Goal: Information Seeking & Learning: Find contact information

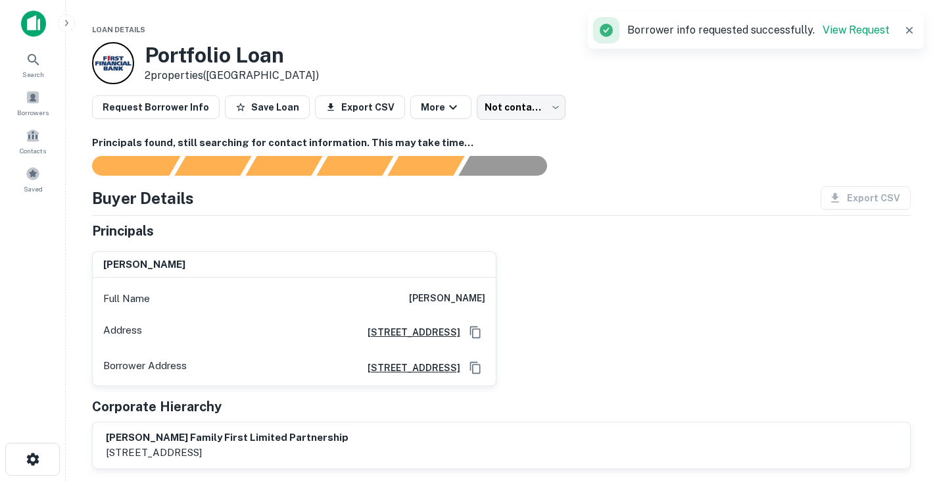
click at [915, 30] on icon "button" at bounding box center [909, 30] width 13 height 13
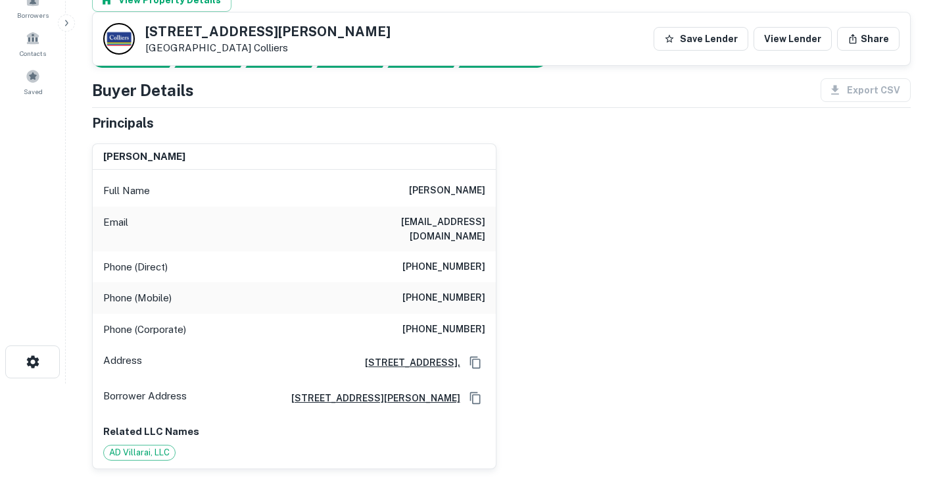
scroll to position [98, 0]
drag, startPoint x: 408, startPoint y: 194, endPoint x: 493, endPoint y: 197, distance: 84.9
click at [493, 197] on div "Full Name terri l. anderson" at bounding box center [294, 190] width 403 height 32
copy h6 "terri l. anderson"
click at [421, 221] on h6 "taureananderson@ymail.com" at bounding box center [406, 228] width 158 height 29
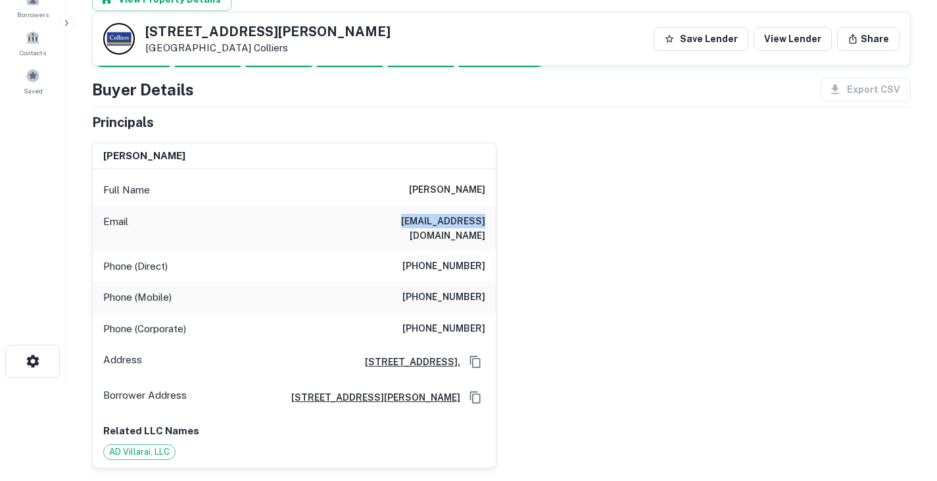
click at [421, 221] on h6 "taureananderson@ymail.com" at bounding box center [406, 228] width 158 height 29
copy h6 "taureananderson@ymail.com"
click at [454, 258] on h6 "(972) 393-8161" at bounding box center [443, 266] width 83 height 16
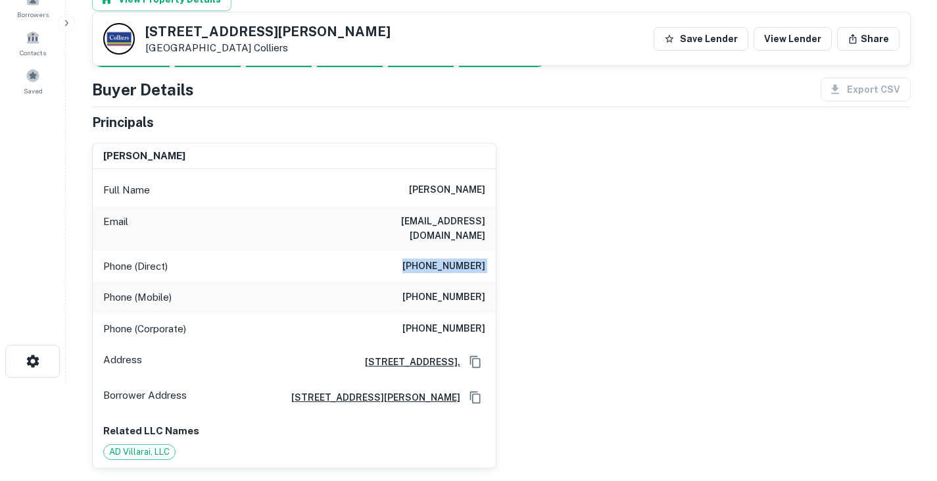
click at [454, 258] on h6 "(972) 393-8161" at bounding box center [443, 266] width 83 height 16
copy h6 "(972) 393-8161"
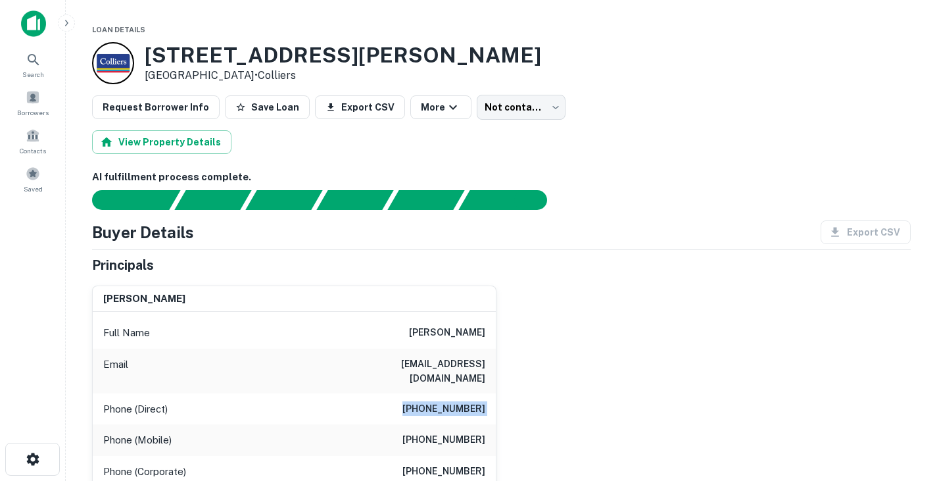
drag, startPoint x: 143, startPoint y: 47, endPoint x: 247, endPoint y: 74, distance: 106.9
click at [247, 74] on div "1100 Raiford Rd Carrollton, TX 75007 • Colliers" at bounding box center [316, 63] width 449 height 42
copy div "1100 Raiford Rd Carrollton, TX 75007"
click at [341, 12] on main "Loan Details 1100 Raiford Rd Carrollton, TX 75007 • Colliers Request Borrower I…" at bounding box center [501, 240] width 871 height 481
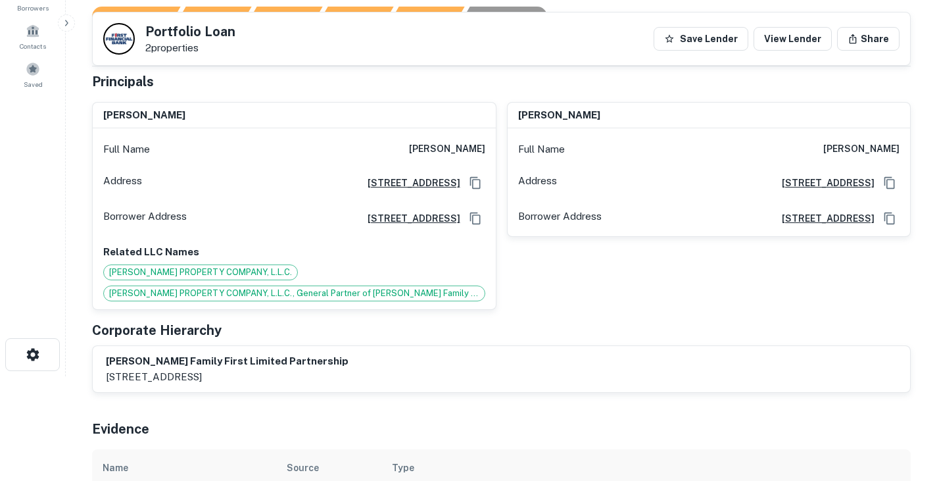
scroll to position [7, 0]
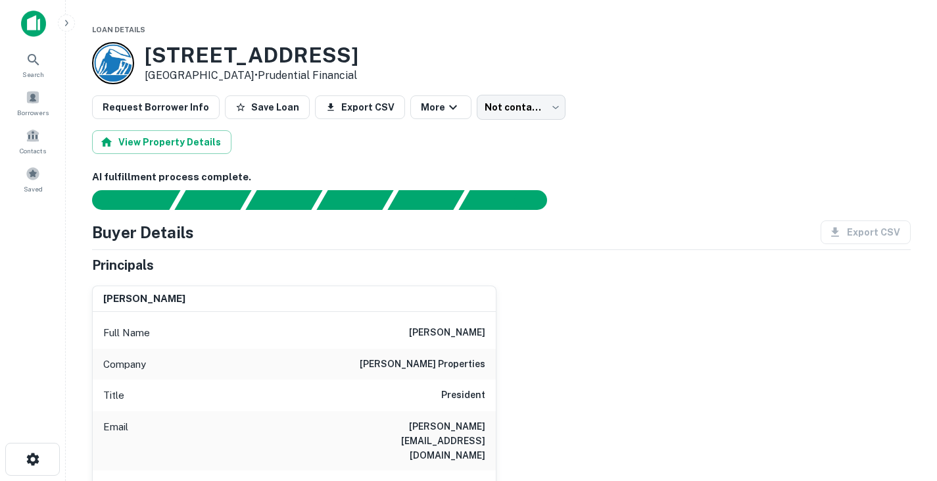
click at [604, 219] on div "AI fulfillment process complete. Buyer Details Export CSV Principals mike tonti…" at bounding box center [501, 428] width 819 height 517
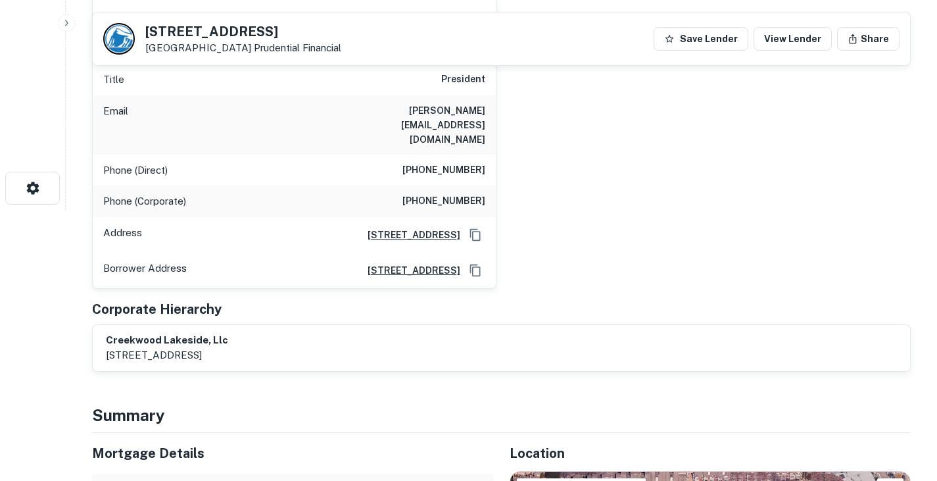
scroll to position [114, 0]
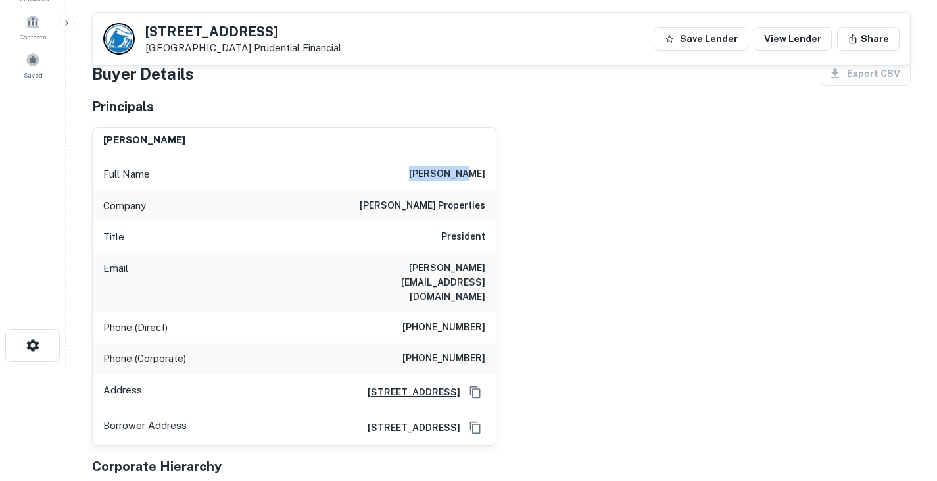
drag, startPoint x: 441, startPoint y: 175, endPoint x: 512, endPoint y: 174, distance: 71.0
click at [512, 174] on div "mike tonti Full Name mike tonti Company tonti properties Title President Email …" at bounding box center [496, 280] width 829 height 329
copy h6 "mike tonti"
click at [445, 270] on h6 "mike@tontiproperties.com" at bounding box center [406, 281] width 158 height 43
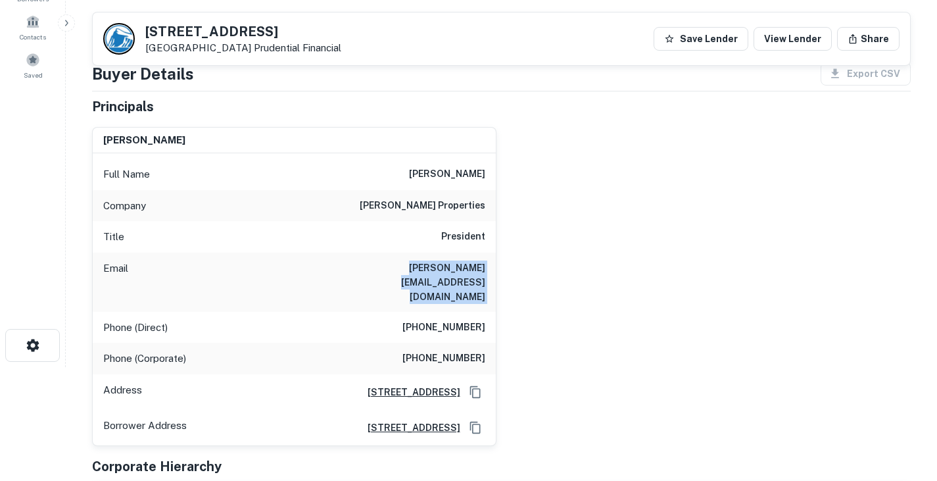
click at [445, 270] on h6 "mike@tontiproperties.com" at bounding box center [406, 281] width 158 height 43
copy h6 "mike@tontiproperties.com"
click at [444, 320] on h6 "(972) 764-0864" at bounding box center [443, 328] width 83 height 16
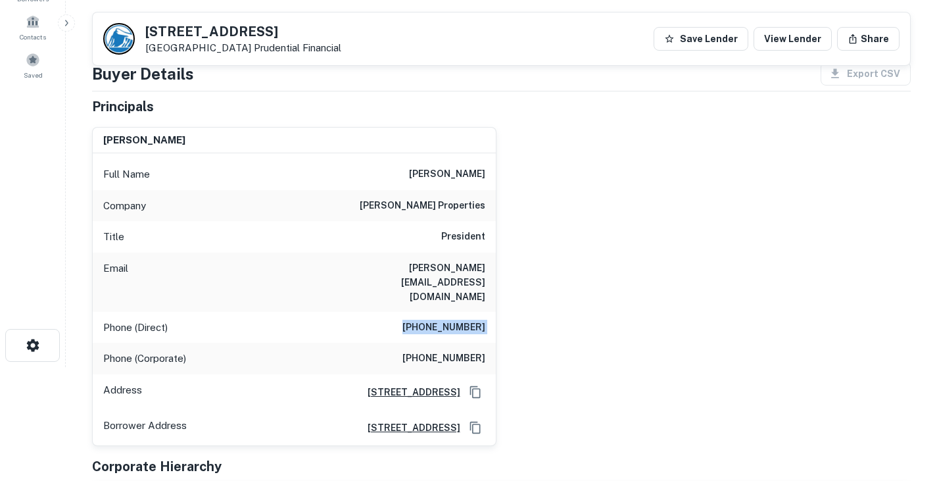
copy h6 "(972) 764-0864"
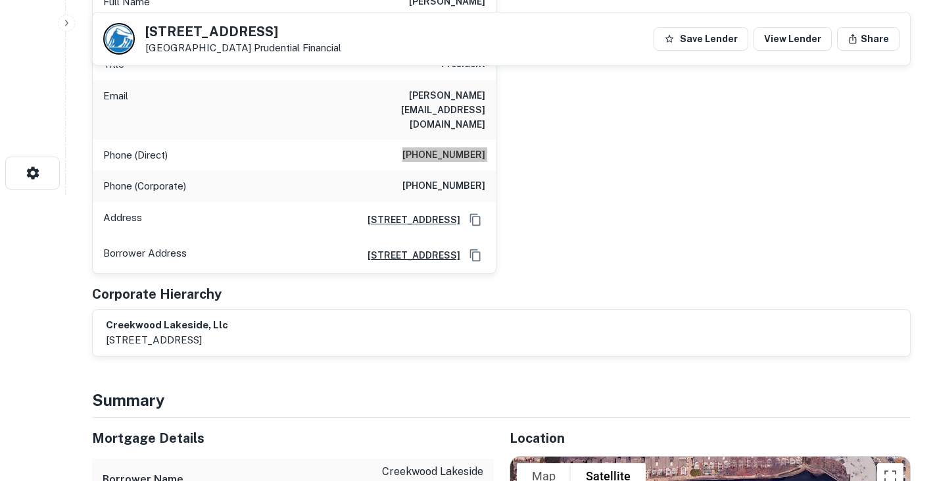
scroll to position [0, 0]
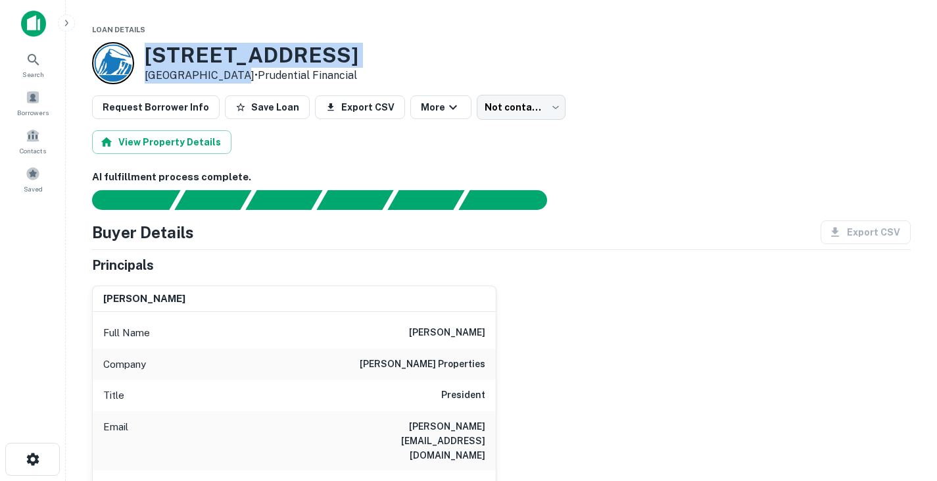
drag, startPoint x: 148, startPoint y: 57, endPoint x: 226, endPoint y: 72, distance: 79.0
click at [226, 72] on div "7750 Walnut Hill Ln Dallas, TX 75230 • Prudential Financial" at bounding box center [252, 63] width 214 height 41
copy div "7750 Walnut Hill Ln Dallas, TX 75230"
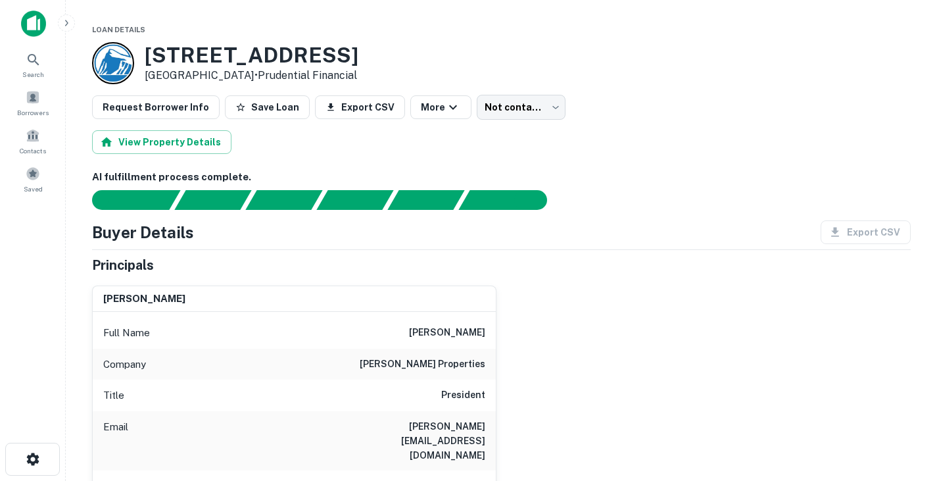
click at [321, 132] on div "View Property Details" at bounding box center [501, 142] width 819 height 24
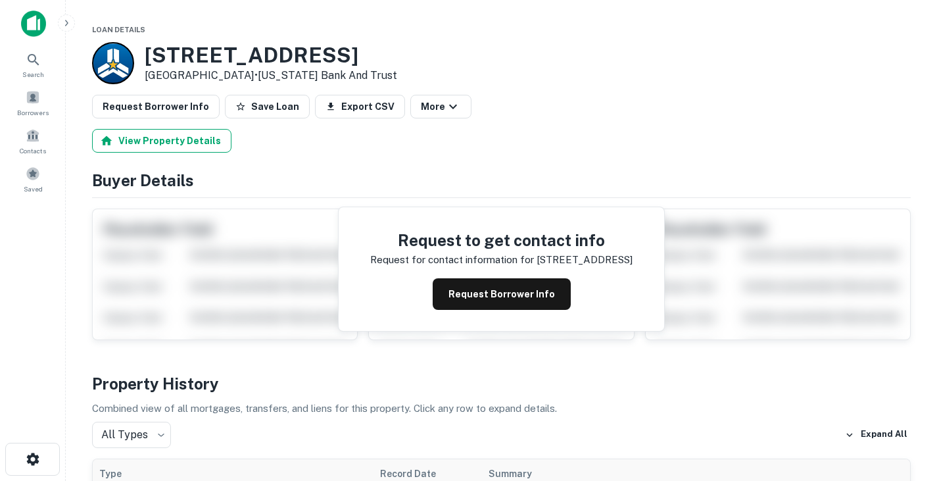
click at [210, 145] on button "View Property Details" at bounding box center [161, 141] width 139 height 24
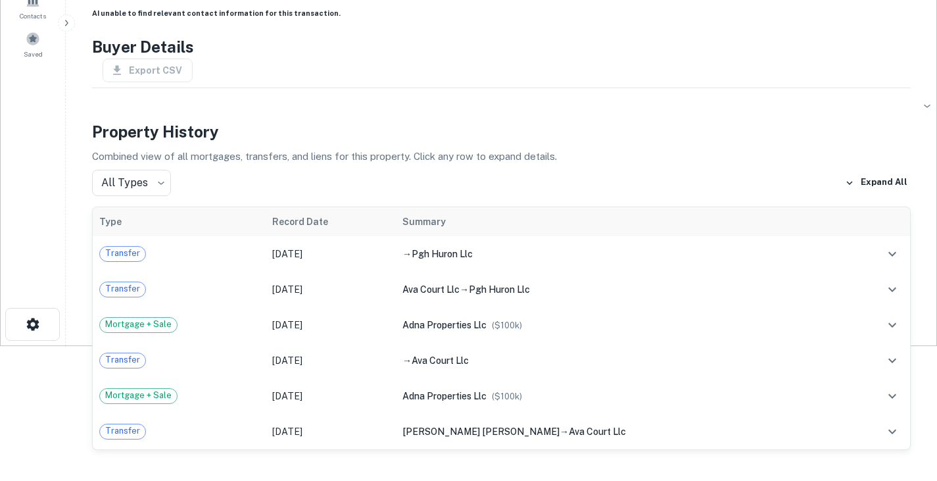
scroll to position [162, 0]
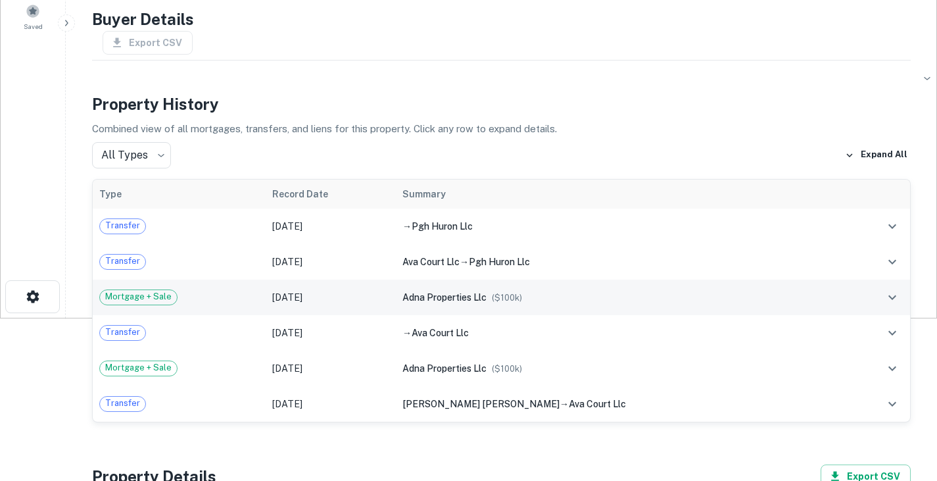
click at [259, 297] on div "Mortgage + Sale" at bounding box center [179, 297] width 160 height 16
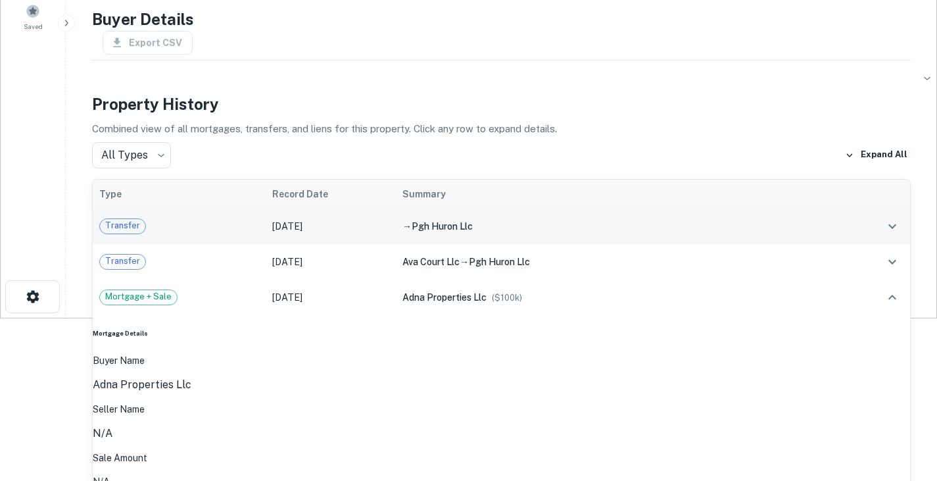
click at [259, 224] on div "Transfer" at bounding box center [179, 226] width 160 height 16
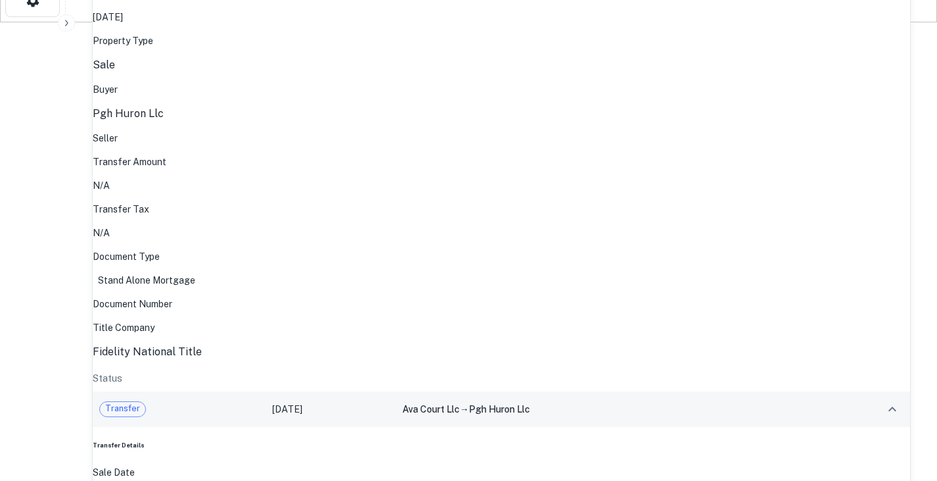
scroll to position [462, 0]
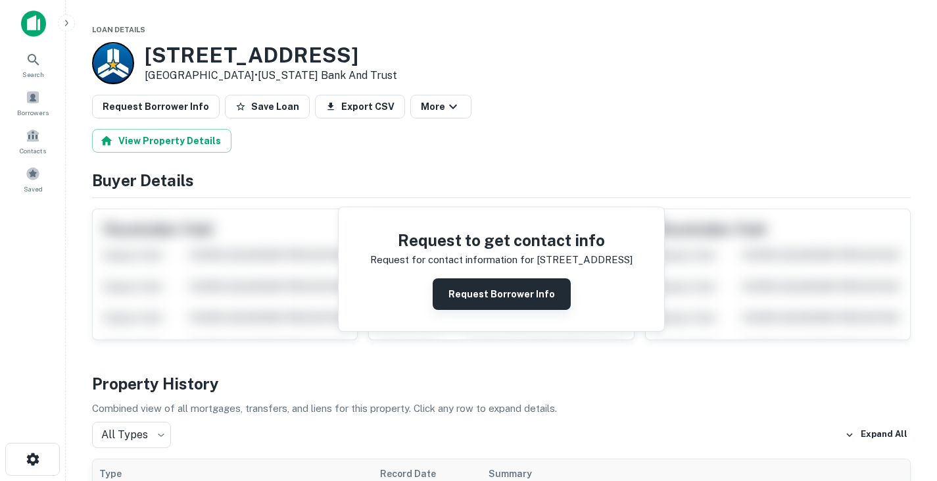
click at [452, 302] on button "Request Borrower Info" at bounding box center [502, 294] width 138 height 32
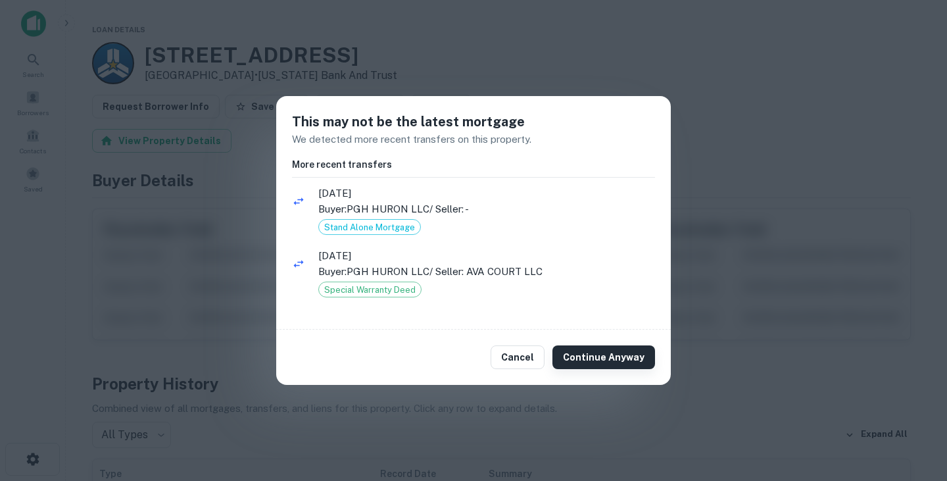
click at [612, 360] on button "Continue Anyway" at bounding box center [603, 357] width 103 height 24
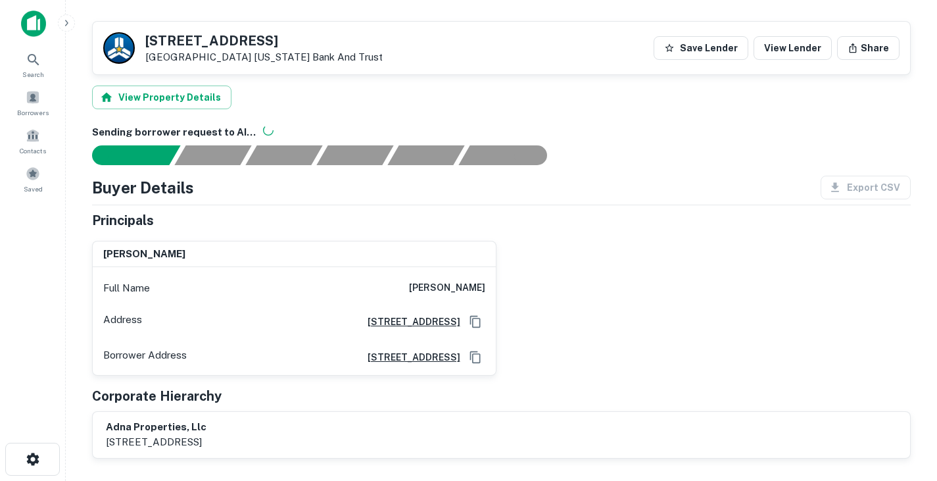
scroll to position [312, 0]
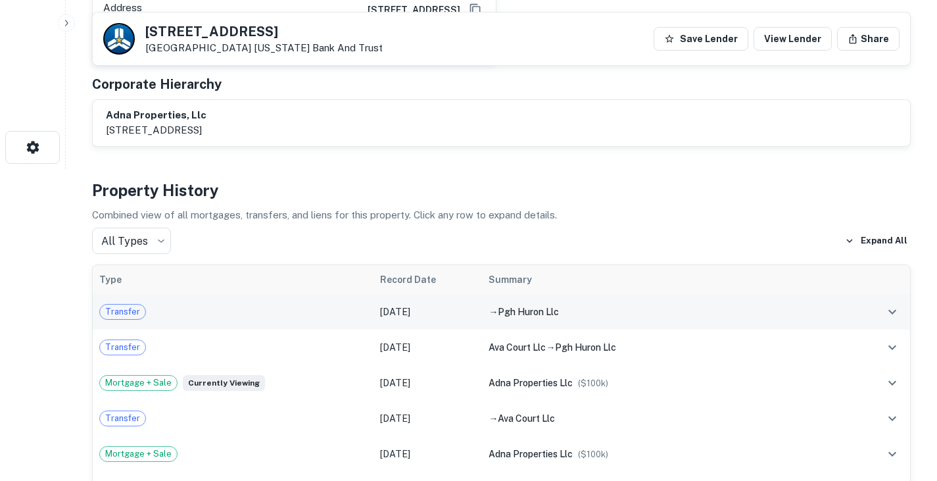
click at [226, 299] on td "Transfer" at bounding box center [233, 312] width 281 height 36
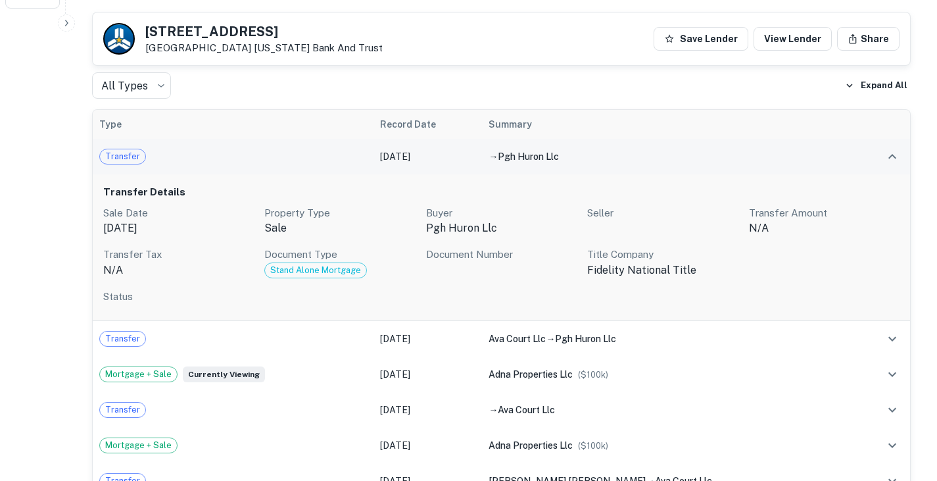
scroll to position [468, 0]
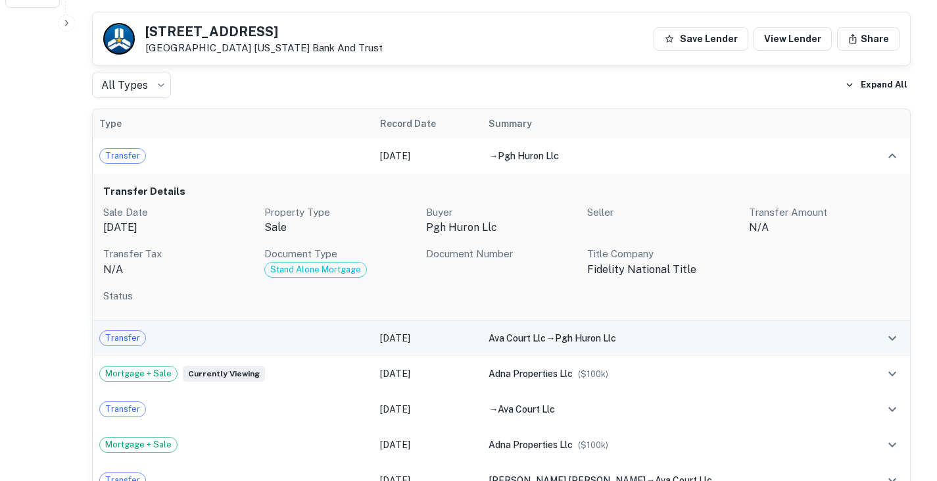
click at [285, 339] on div "Transfer" at bounding box center [233, 338] width 268 height 16
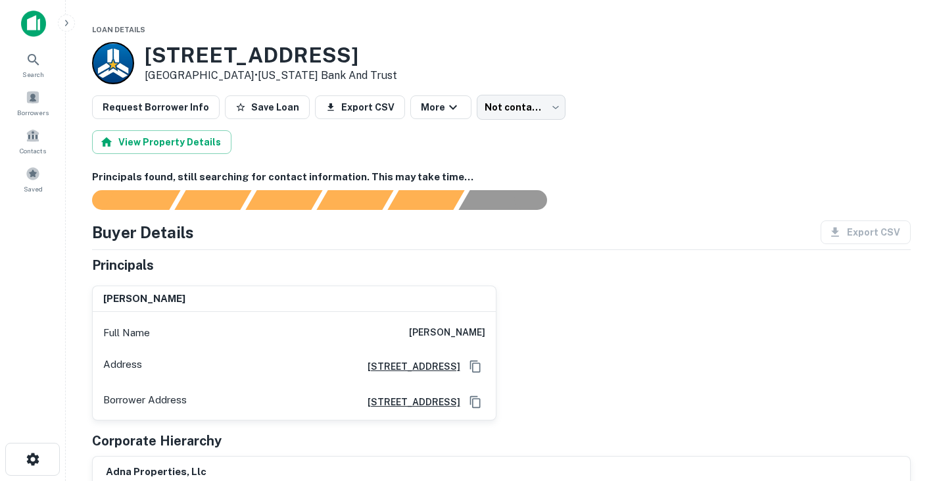
scroll to position [6, 0]
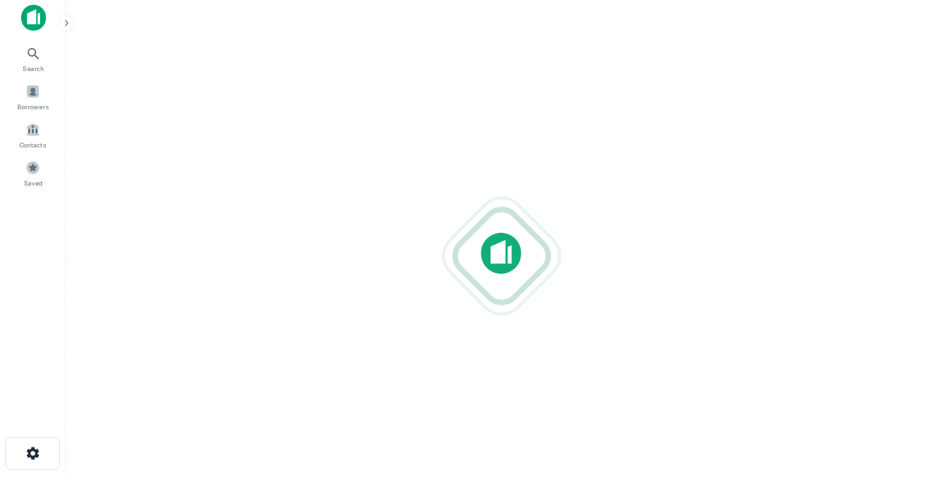
scroll to position [6, 0]
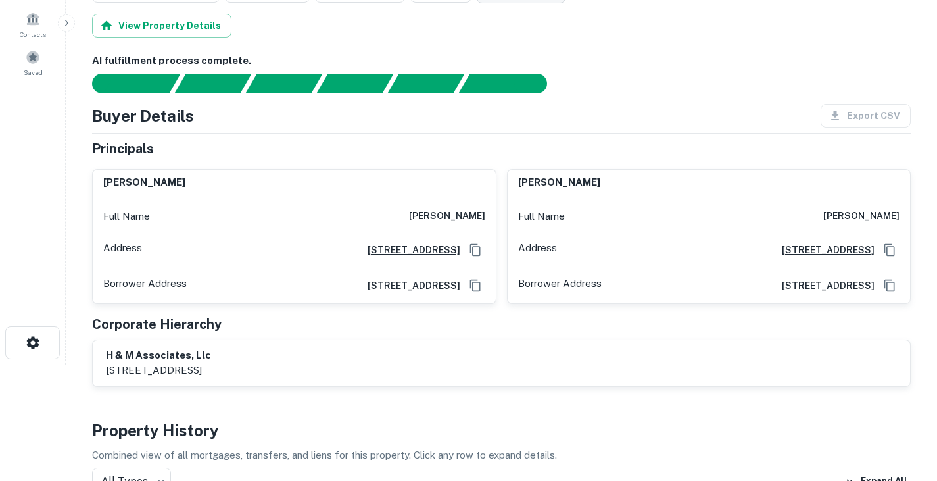
scroll to position [118, 0]
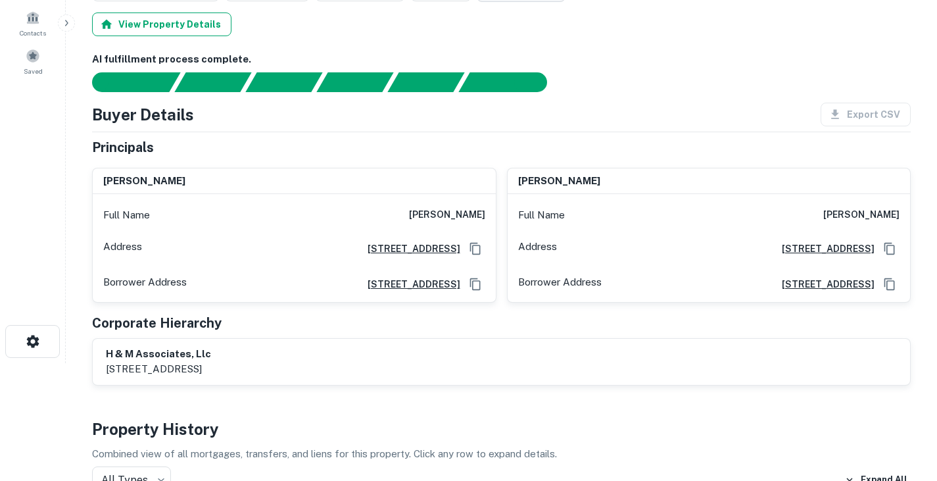
click at [205, 22] on button "View Property Details" at bounding box center [161, 24] width 139 height 24
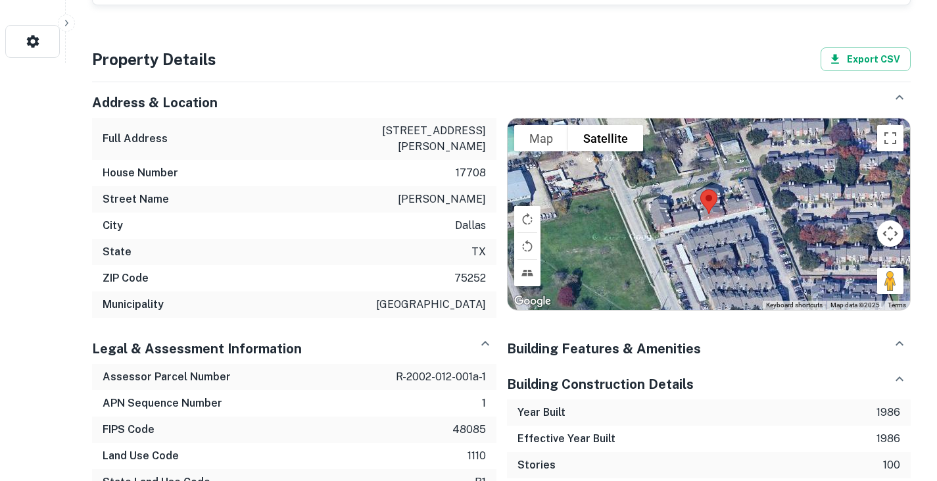
scroll to position [418, 0]
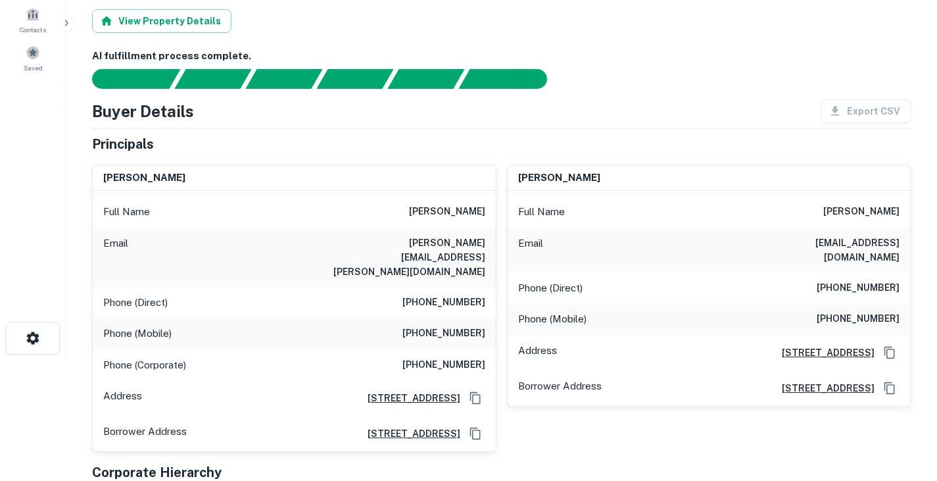
scroll to position [125, 0]
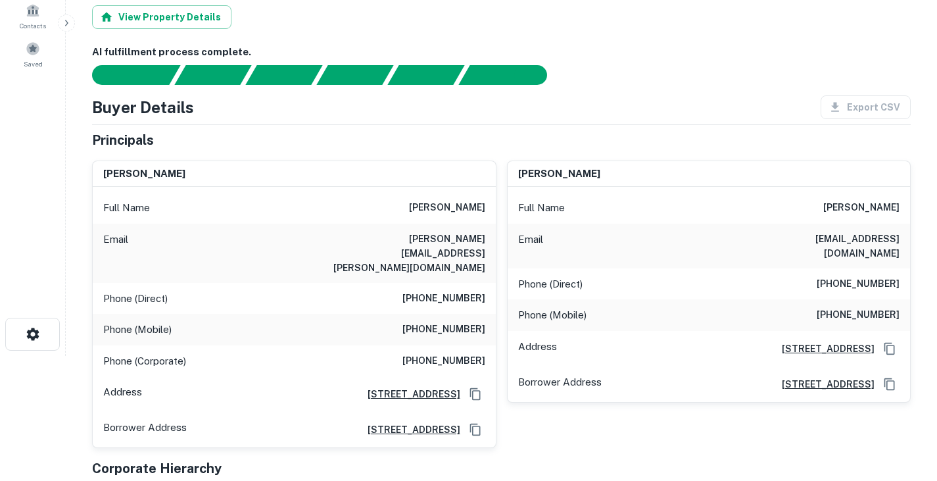
click at [433, 203] on h6 "[PERSON_NAME]" at bounding box center [447, 208] width 76 height 16
drag, startPoint x: 428, startPoint y: 205, endPoint x: 489, endPoint y: 204, distance: 61.2
click at [489, 204] on div "Full Name levon horton" at bounding box center [294, 208] width 403 height 32
copy h6 "[PERSON_NAME]"
click at [412, 233] on h6 "levon.horton@frontiernet.net" at bounding box center [406, 252] width 158 height 43
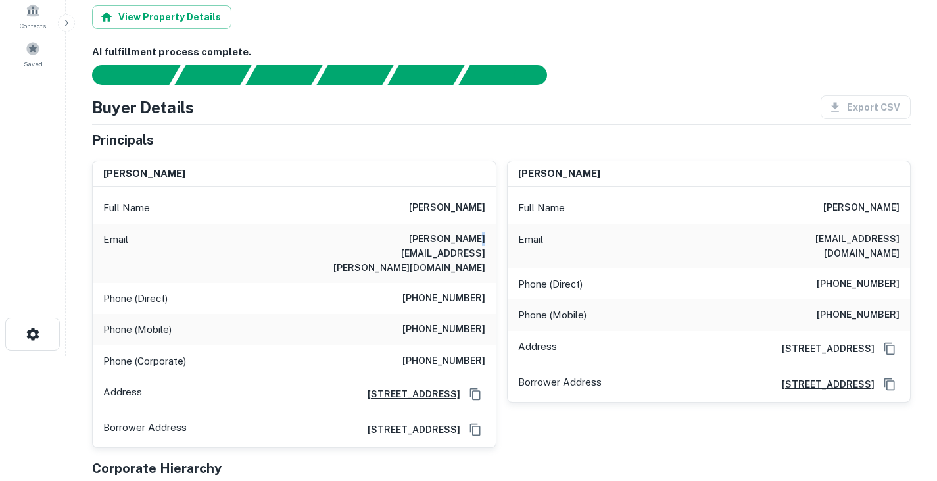
click at [412, 233] on h6 "levon.horton@frontiernet.net" at bounding box center [406, 252] width 158 height 43
copy h6 "levon.horton@frontiernet.net"
click at [447, 291] on h6 "(281) 240-9431" at bounding box center [443, 299] width 83 height 16
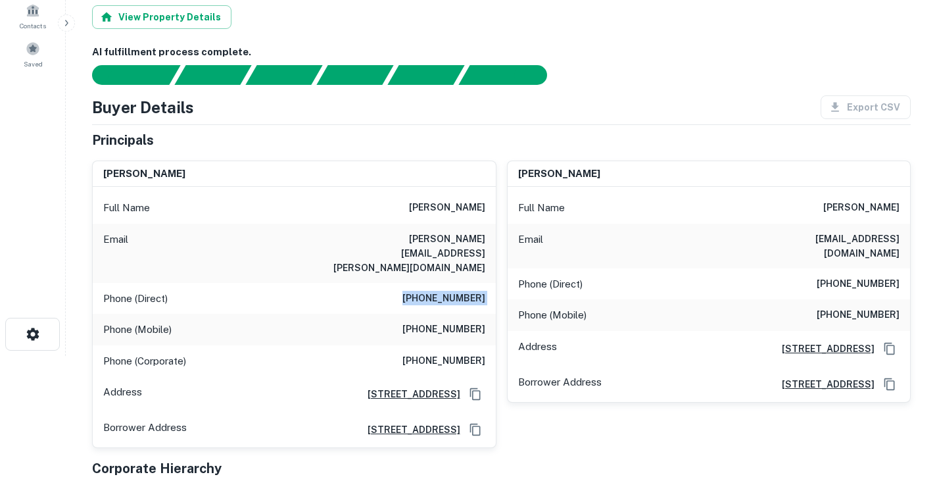
click at [447, 291] on h6 "(281) 240-9431" at bounding box center [443, 299] width 83 height 16
copy h6 "(281) 240-9431"
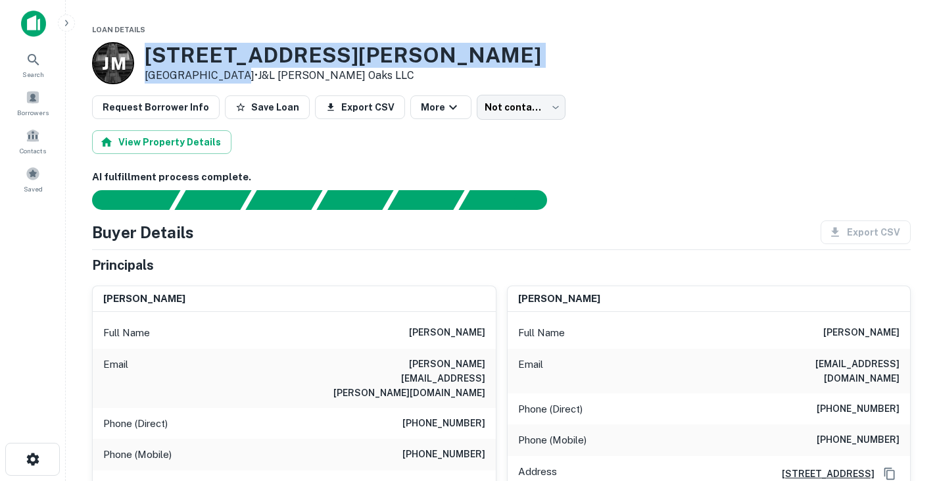
drag, startPoint x: 149, startPoint y: 51, endPoint x: 228, endPoint y: 72, distance: 82.3
click at [228, 72] on div "17708 Dickerson St Dallas, TX 75252 • J&L Mccallum Oaks LLC" at bounding box center [343, 63] width 396 height 41
copy div "17708 Dickerson St Dallas, TX 75252"
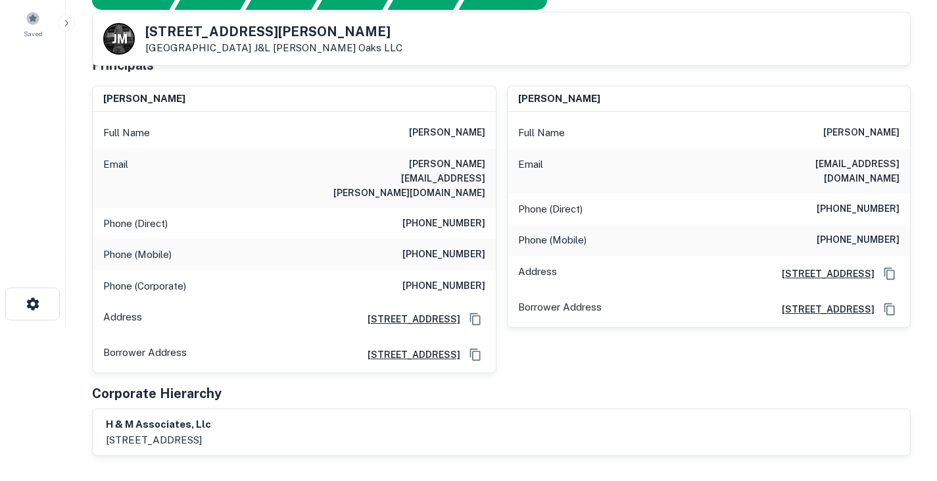
scroll to position [156, 0]
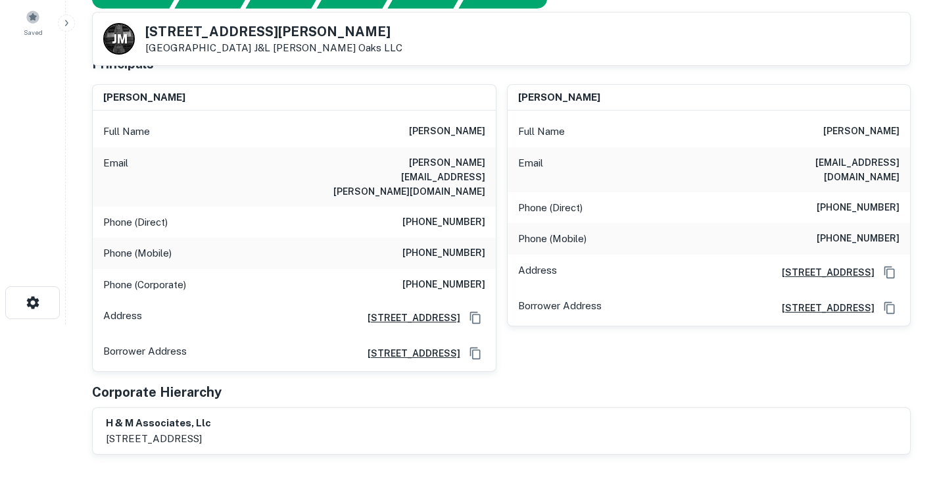
click at [845, 133] on h6 "[PERSON_NAME]" at bounding box center [861, 132] width 76 height 16
copy h6 "[PERSON_NAME]"
click at [848, 164] on h6 "ashleyfong70@gmail.com" at bounding box center [821, 169] width 158 height 29
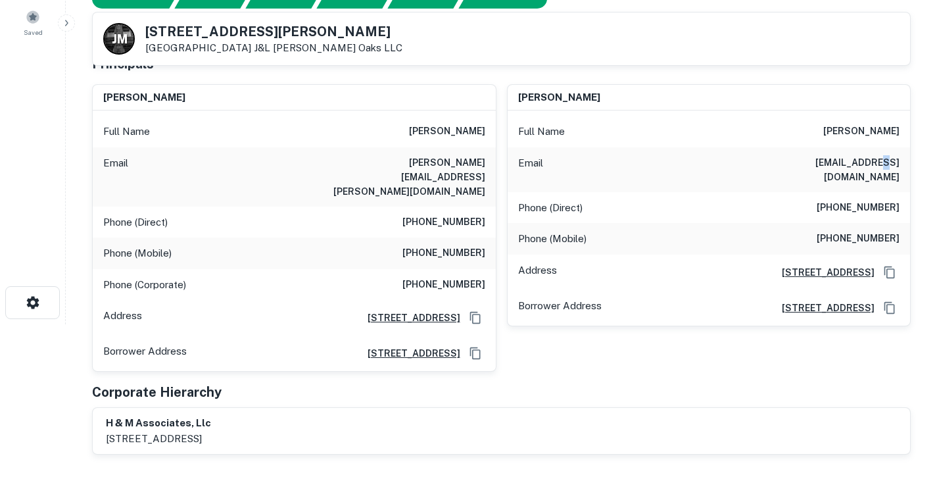
click at [848, 164] on h6 "ashleyfong70@gmail.com" at bounding box center [821, 169] width 158 height 29
copy h6 "ashleyfong70@gmail.com"
click at [855, 200] on h6 "(972) 731-0711" at bounding box center [858, 208] width 83 height 16
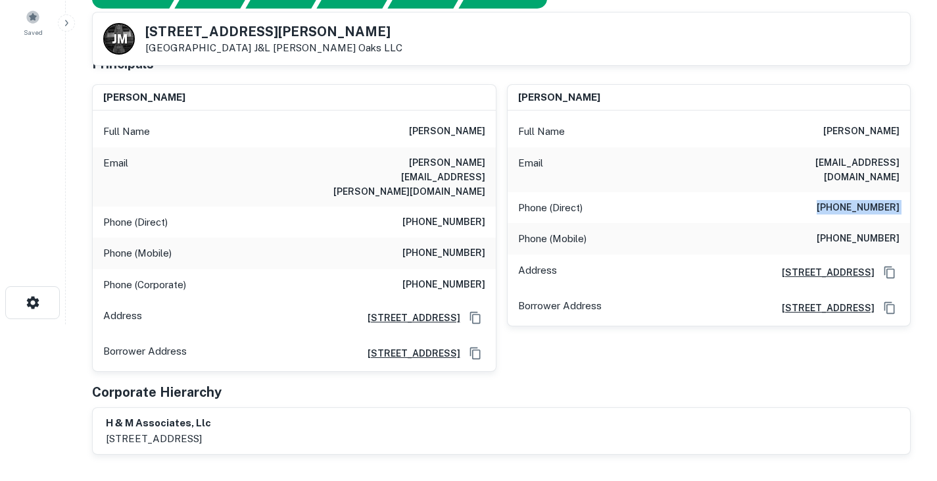
click at [855, 200] on h6 "(972) 731-0711" at bounding box center [858, 208] width 83 height 16
copy h6 "(972) 731-0711"
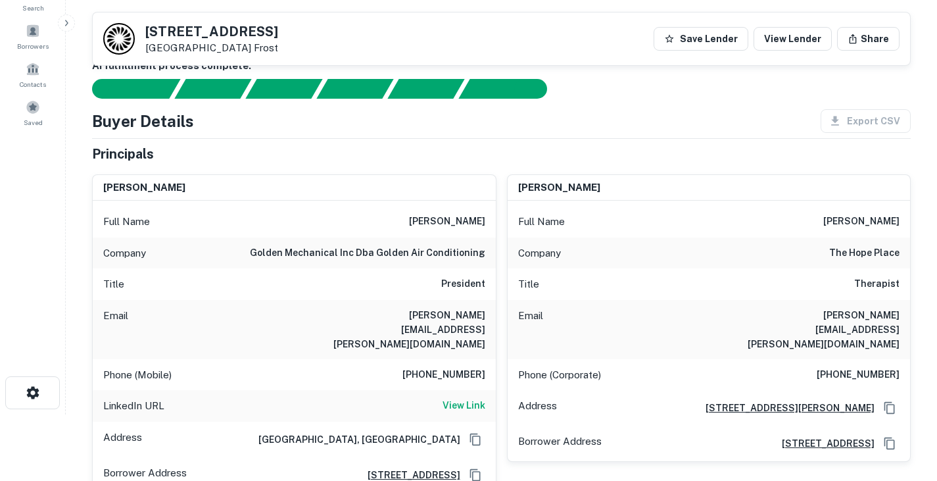
scroll to position [67, 0]
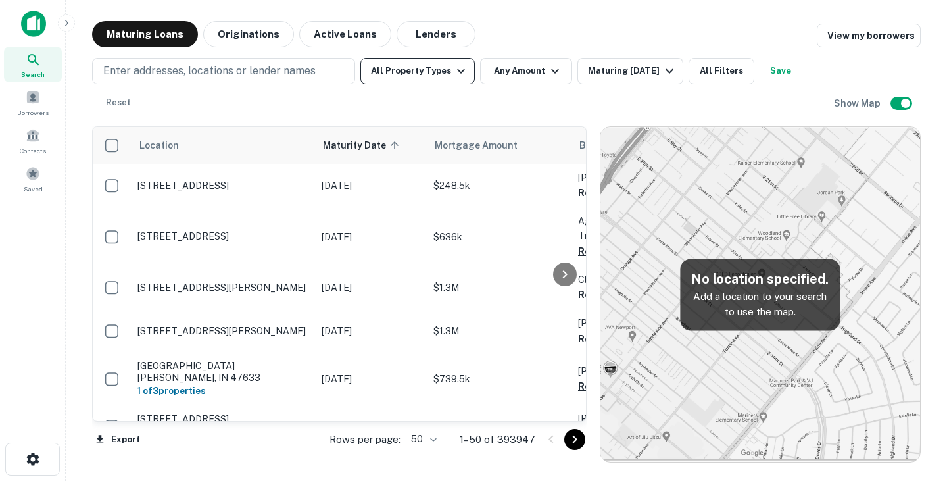
click at [438, 69] on button "All Property Types" at bounding box center [417, 71] width 114 height 26
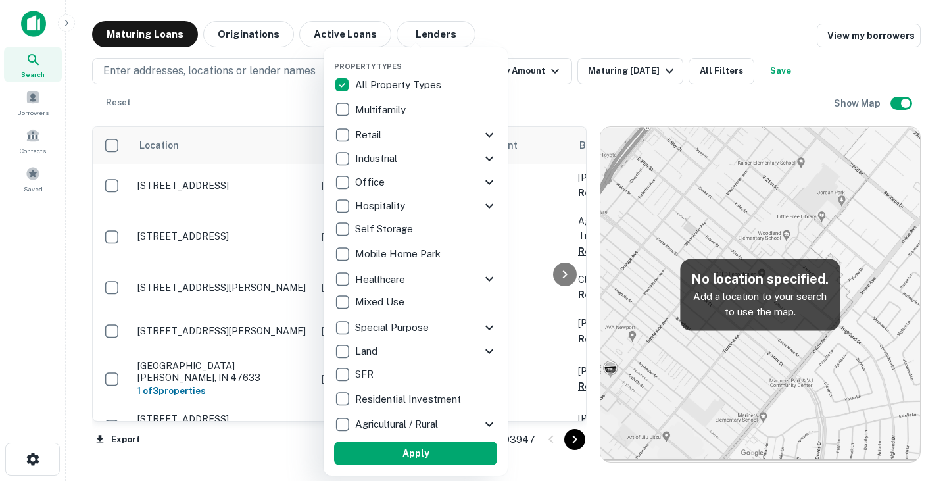
click at [391, 109] on p "Multifamily" at bounding box center [381, 110] width 53 height 16
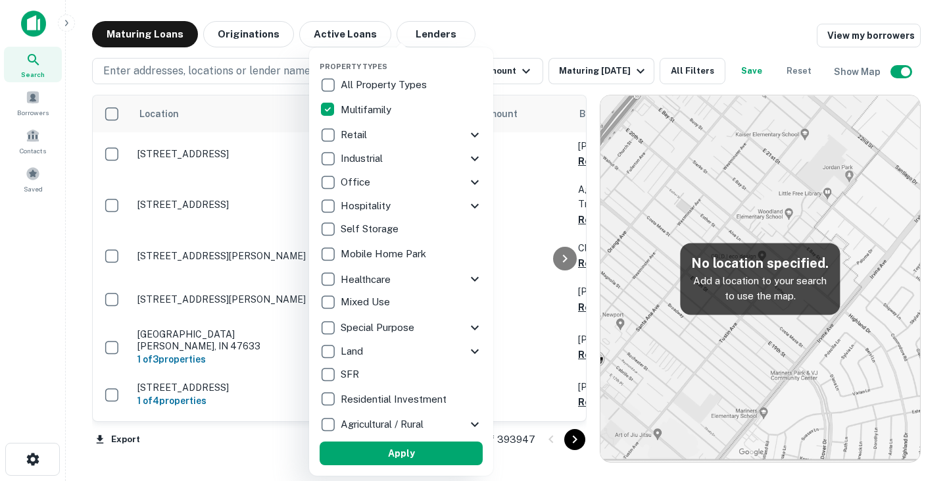
click at [203, 65] on div at bounding box center [473, 240] width 947 height 481
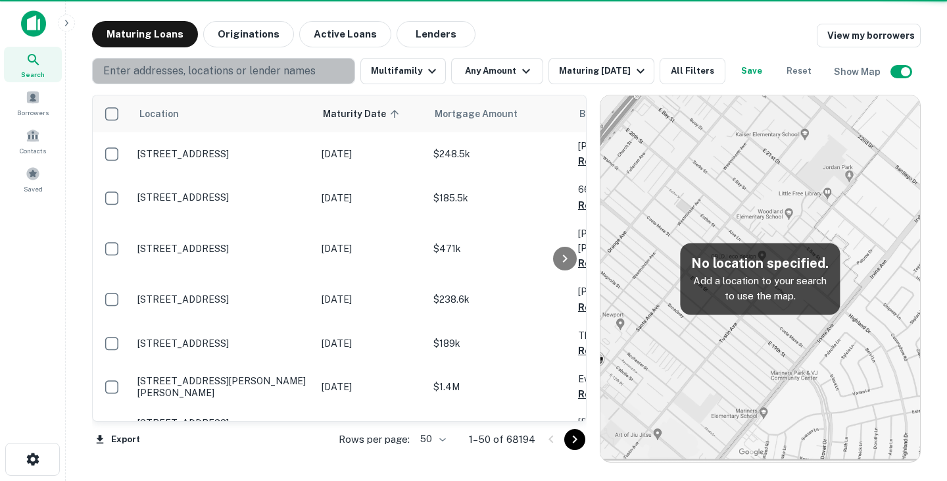
click at [197, 70] on p "Enter addresses, locations or lender names" at bounding box center [209, 71] width 212 height 16
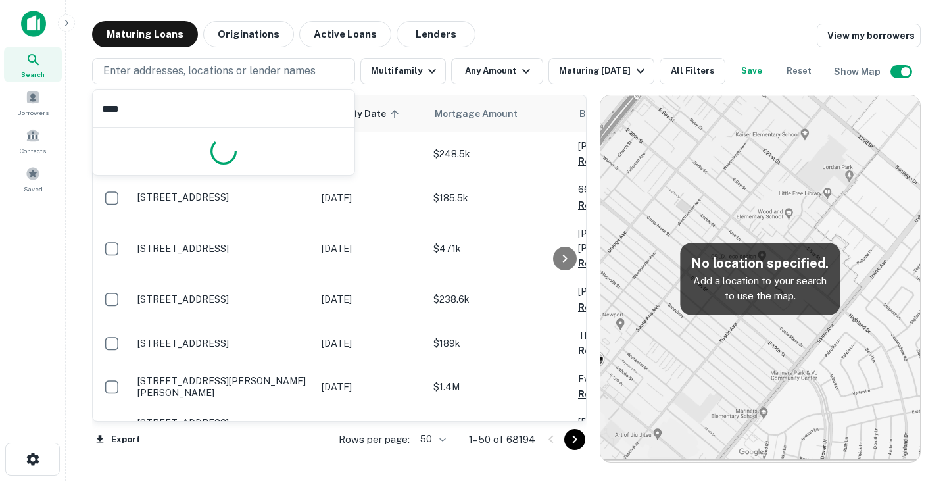
type input "*****"
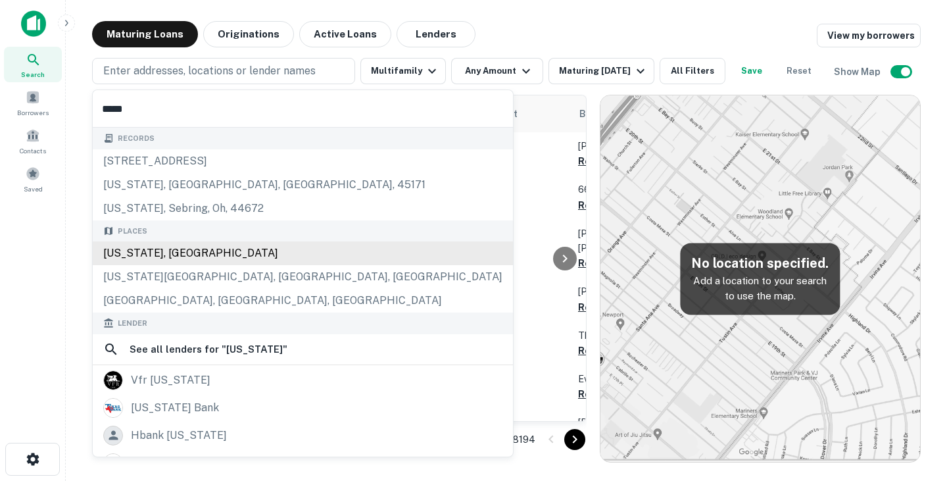
click at [183, 249] on div "Texas, USA" at bounding box center [303, 253] width 420 height 24
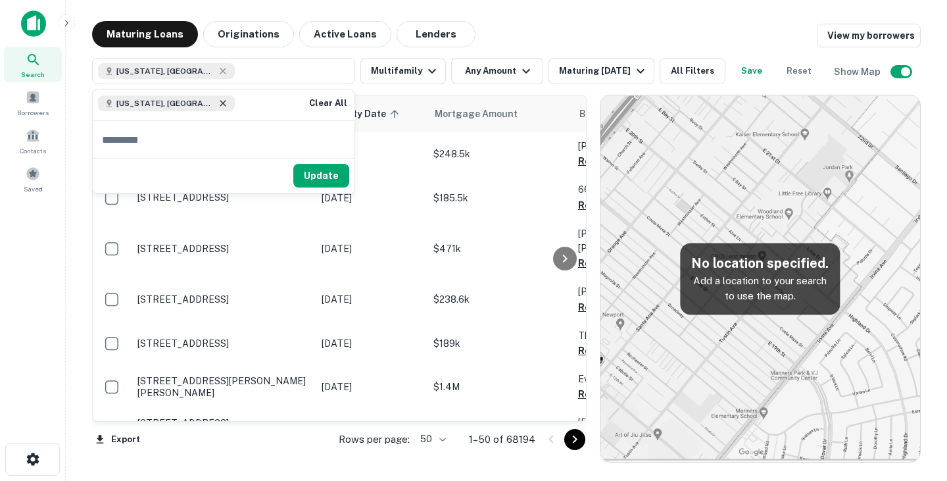
click at [218, 103] on icon at bounding box center [223, 103] width 11 height 11
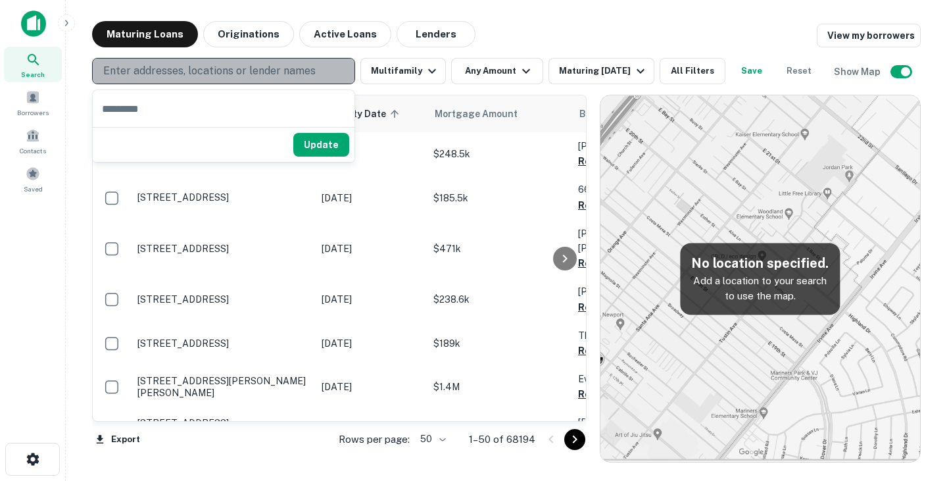
click at [164, 80] on button "Enter addresses, locations or lender names" at bounding box center [223, 71] width 263 height 26
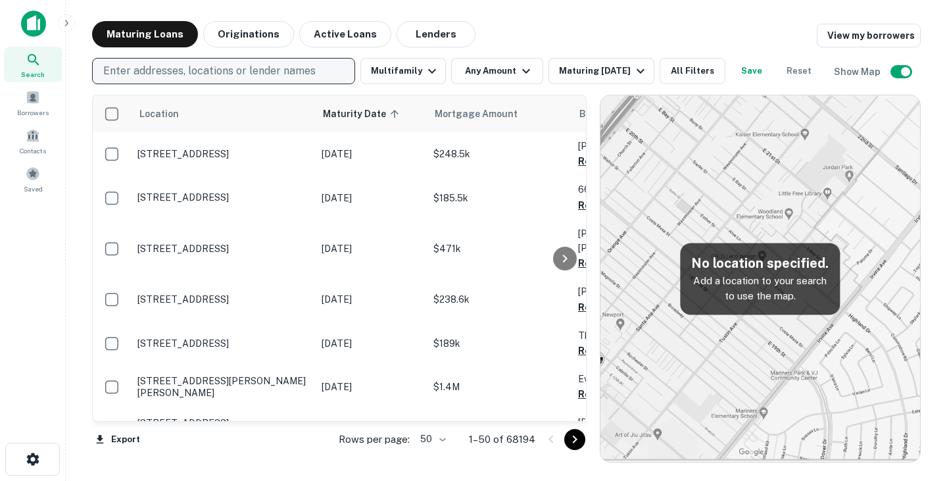
click at [160, 76] on p "Enter addresses, locations or lender names" at bounding box center [209, 71] width 212 height 16
type input "*****"
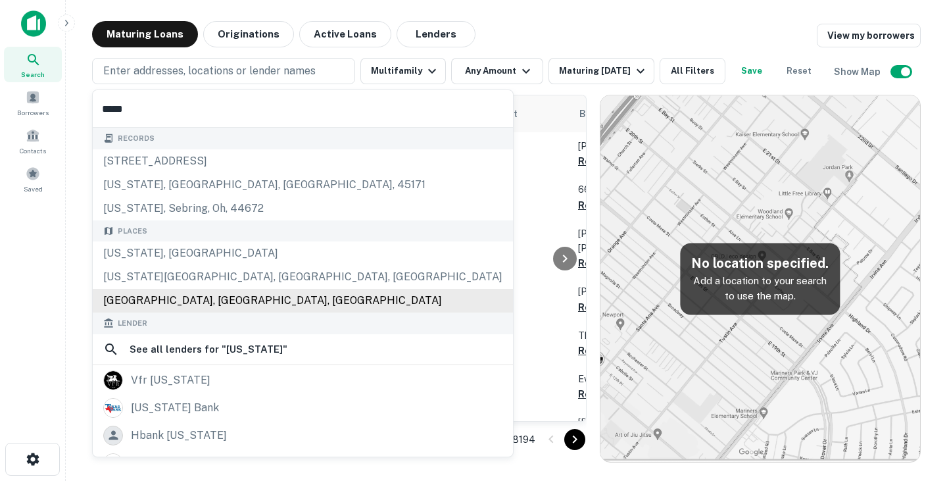
click at [199, 293] on div "Fairview, TX, USA" at bounding box center [303, 301] width 420 height 24
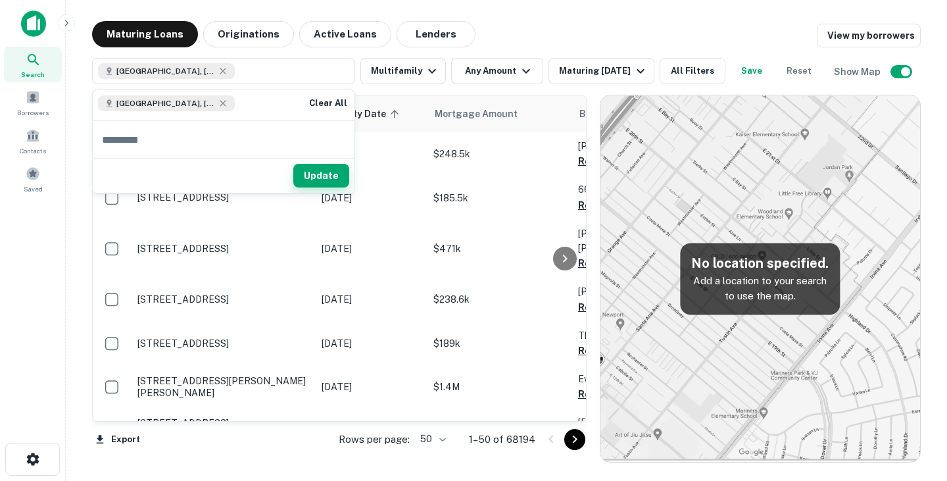
click at [318, 180] on button "Update" at bounding box center [321, 176] width 56 height 24
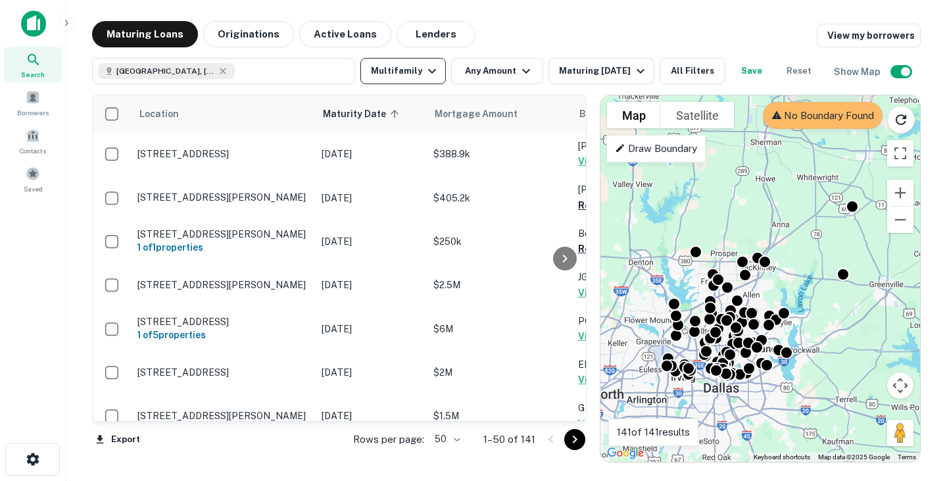
click at [412, 72] on button "Multifamily" at bounding box center [402, 71] width 85 height 26
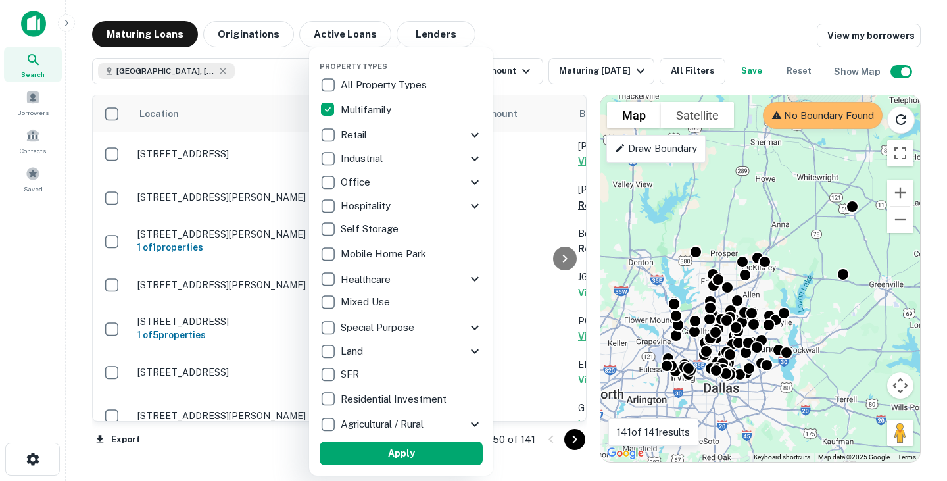
click at [368, 84] on p "All Property Types" at bounding box center [385, 85] width 89 height 16
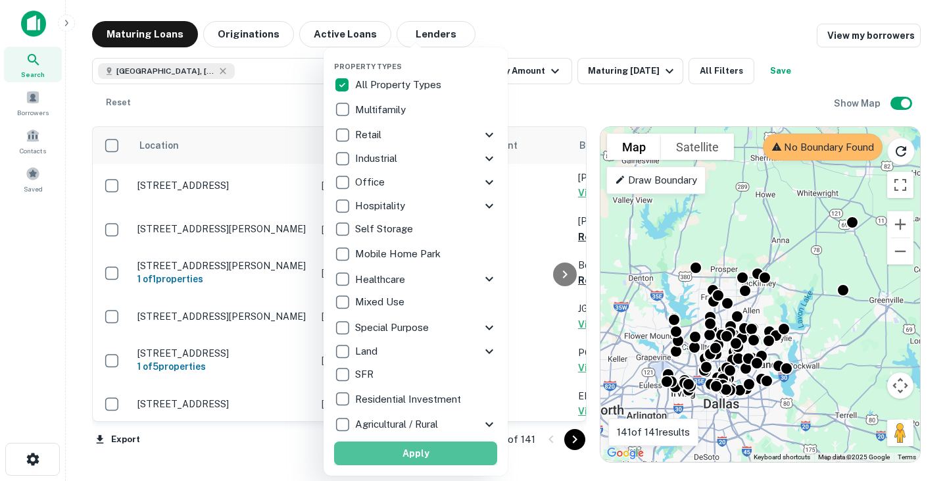
click at [445, 443] on button "Apply" at bounding box center [415, 453] width 163 height 24
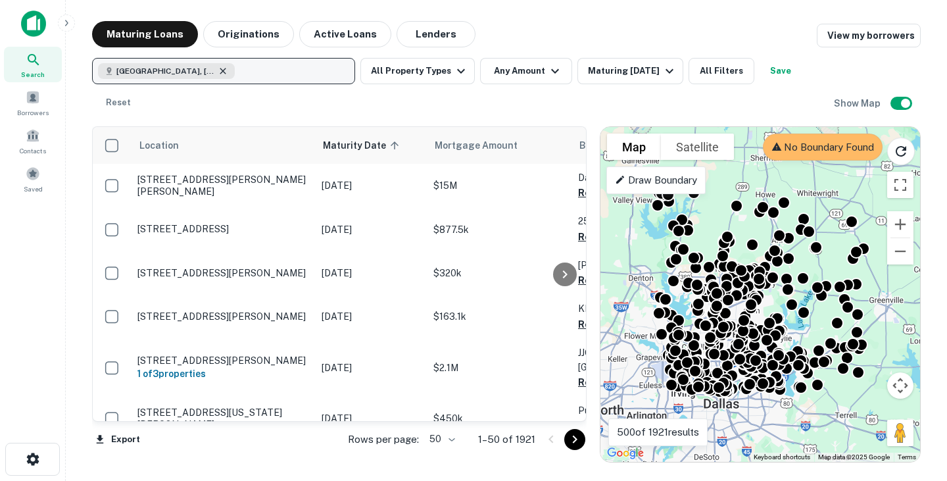
click at [220, 70] on icon "button" at bounding box center [223, 71] width 11 height 11
type input "*****"
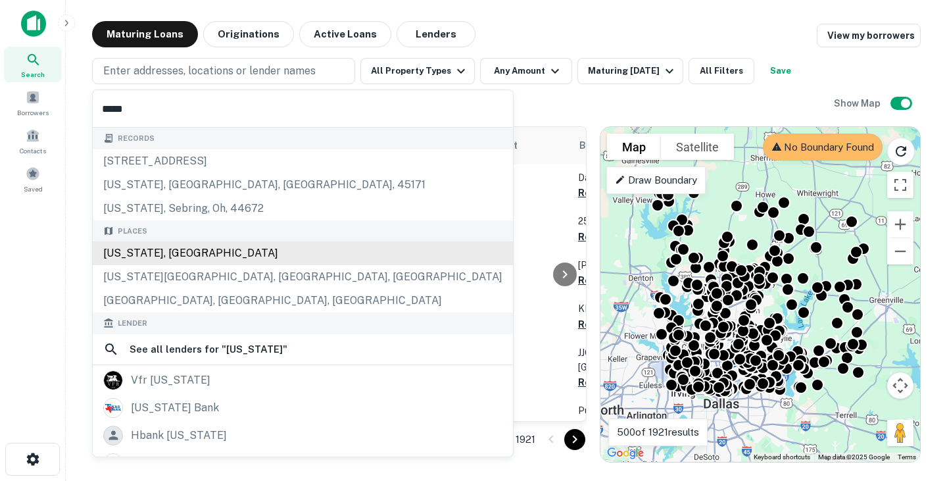
click at [193, 249] on div "Places Texas, USA Texas City, TX, USA Fairview, TX, USA" at bounding box center [303, 266] width 420 height 93
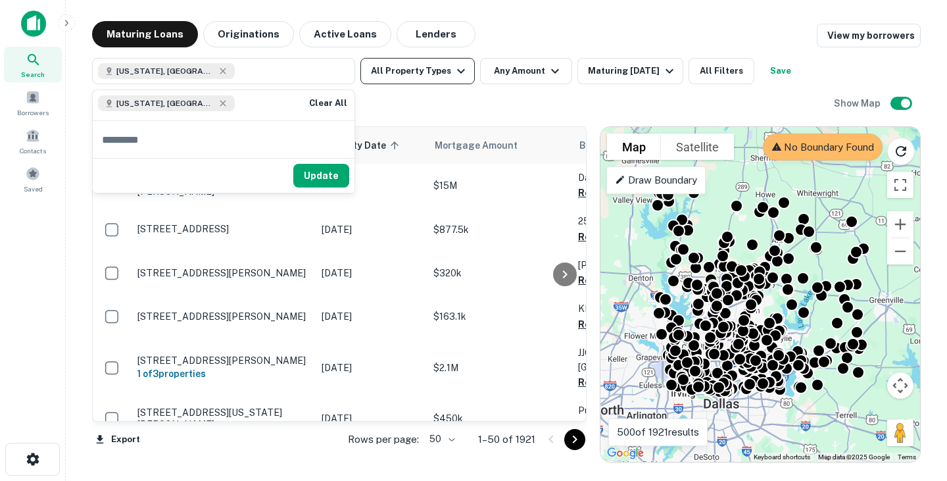
click at [437, 76] on button "All Property Types" at bounding box center [417, 71] width 114 height 26
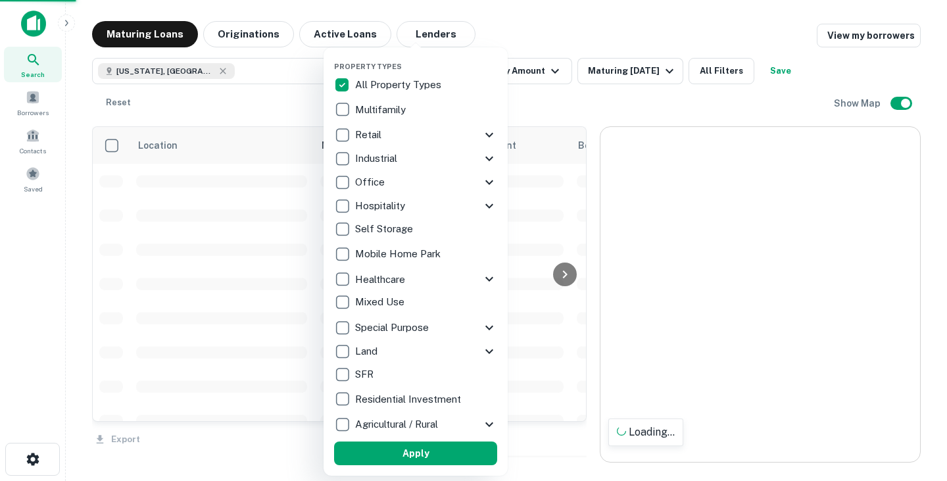
click at [377, 108] on p "Multifamily" at bounding box center [381, 110] width 53 height 16
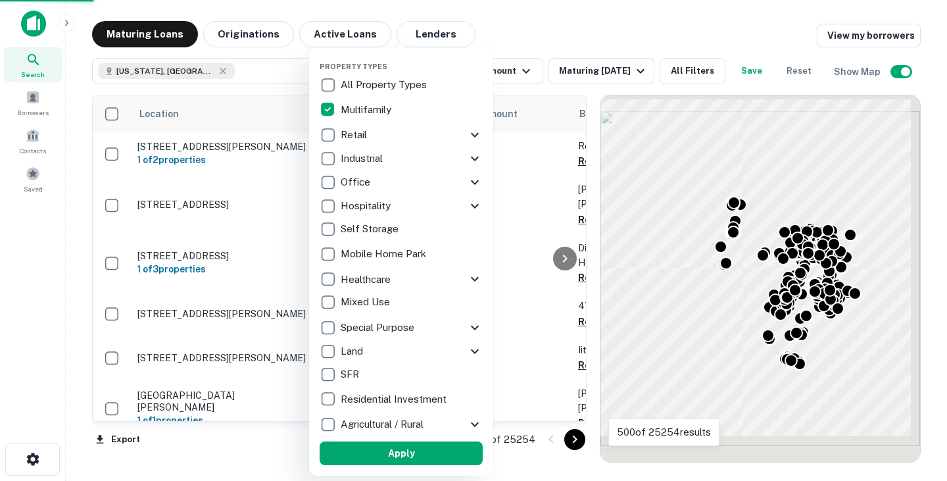
click at [535, 36] on div at bounding box center [473, 240] width 947 height 481
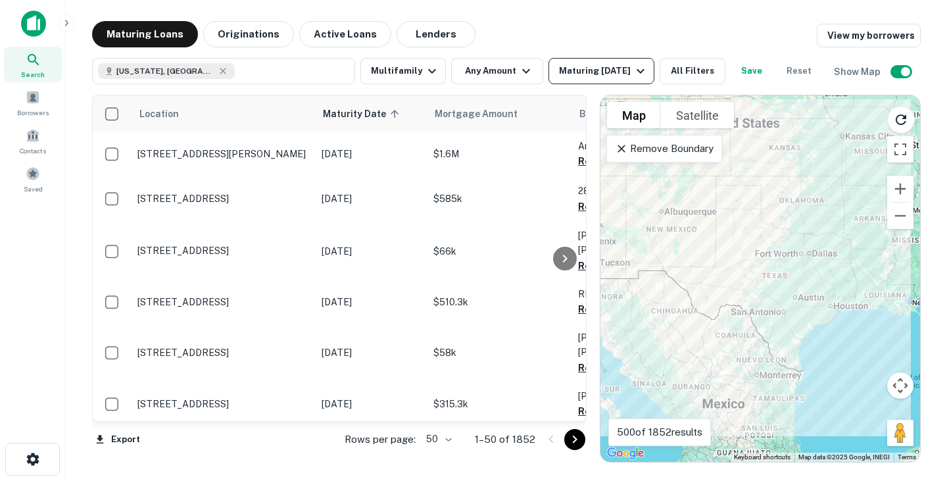
click at [585, 72] on div "Maturing In 1 Year" at bounding box center [603, 71] width 89 height 16
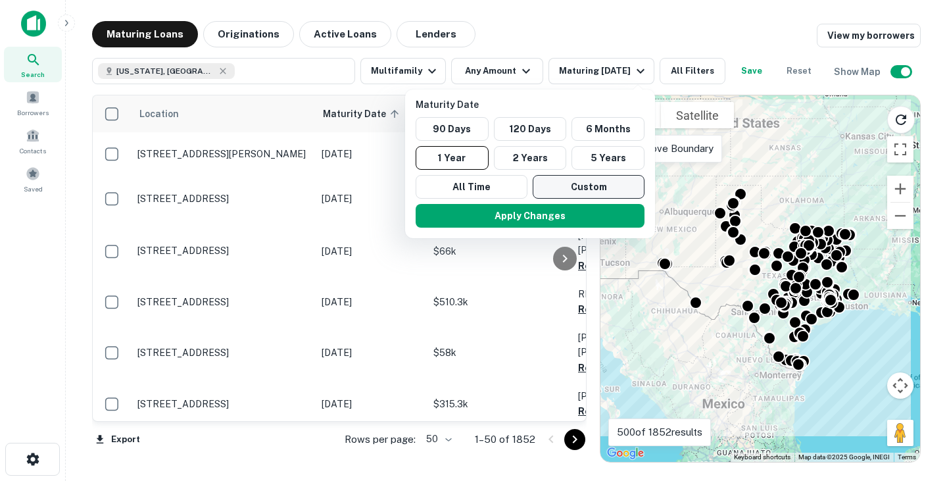
click at [579, 184] on button "Custom" at bounding box center [589, 187] width 112 height 24
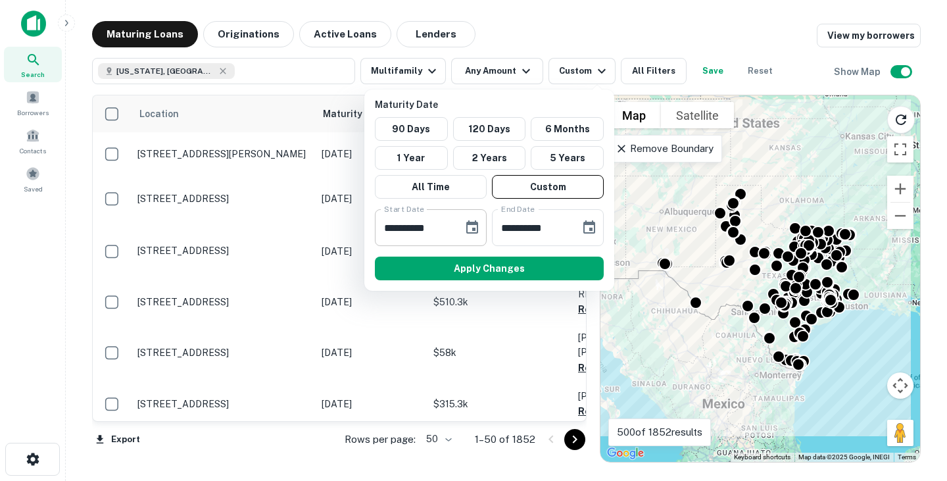
click at [468, 225] on icon "Choose date, selected date is Oct 1, 2025" at bounding box center [472, 226] width 12 height 13
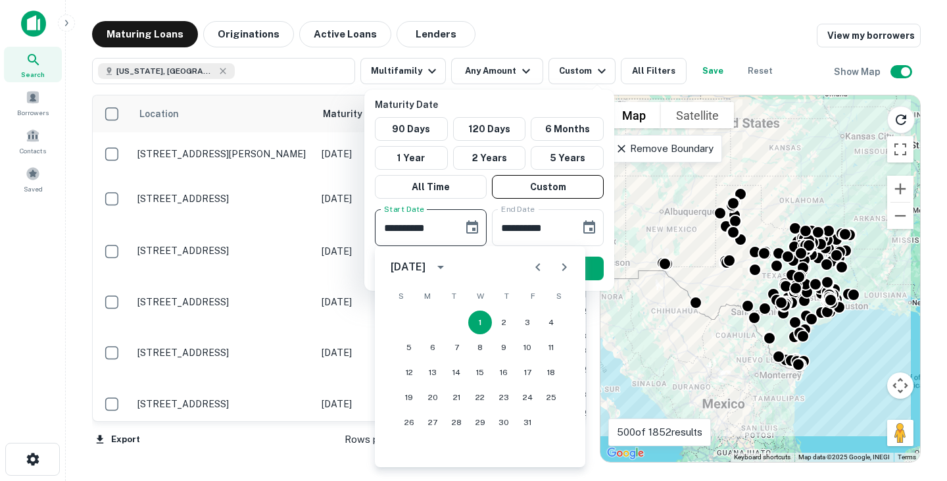
click at [565, 265] on icon "Next month" at bounding box center [564, 267] width 5 height 8
click at [567, 265] on icon "Next month" at bounding box center [564, 267] width 16 height 16
click at [481, 416] on button "31" at bounding box center [480, 422] width 24 height 24
type input "**********"
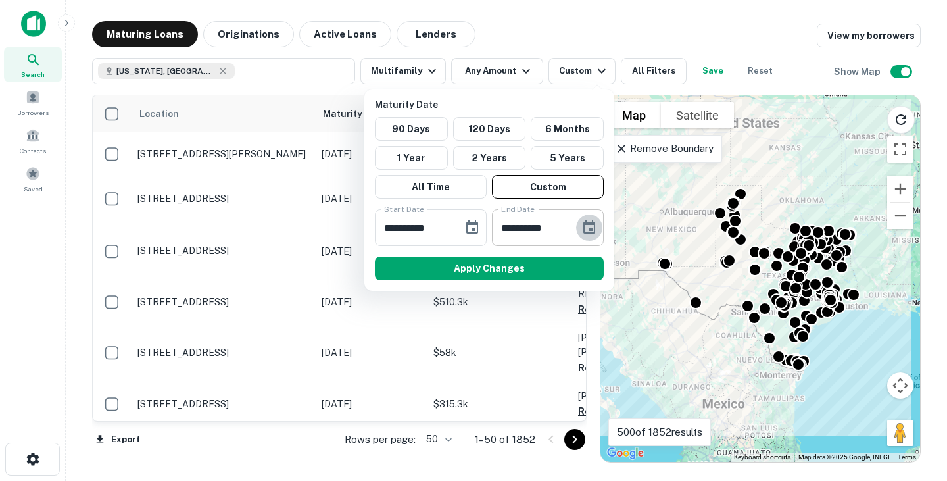
click at [592, 228] on icon "Choose date, selected date is Mar 30, 2026" at bounding box center [589, 226] width 12 height 13
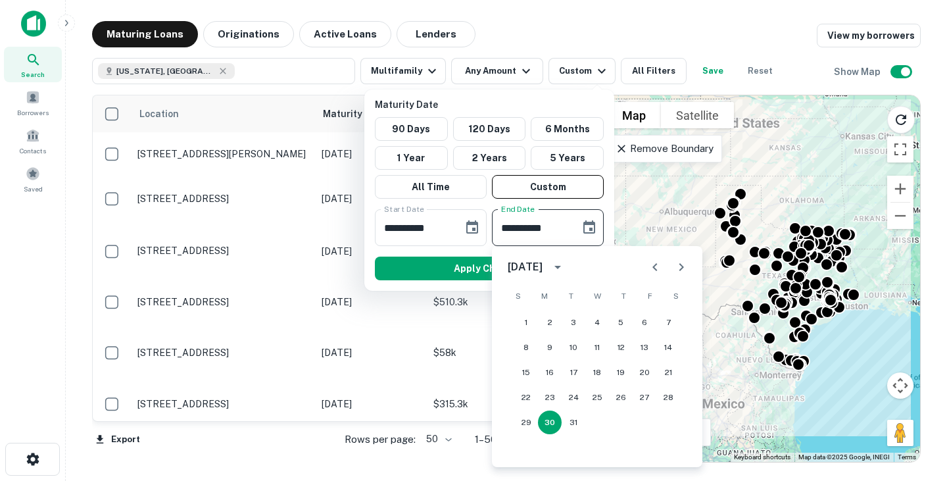
click at [681, 264] on icon "Next month" at bounding box center [681, 267] width 5 height 8
click at [621, 415] on button "30" at bounding box center [621, 422] width 24 height 24
type input "**********"
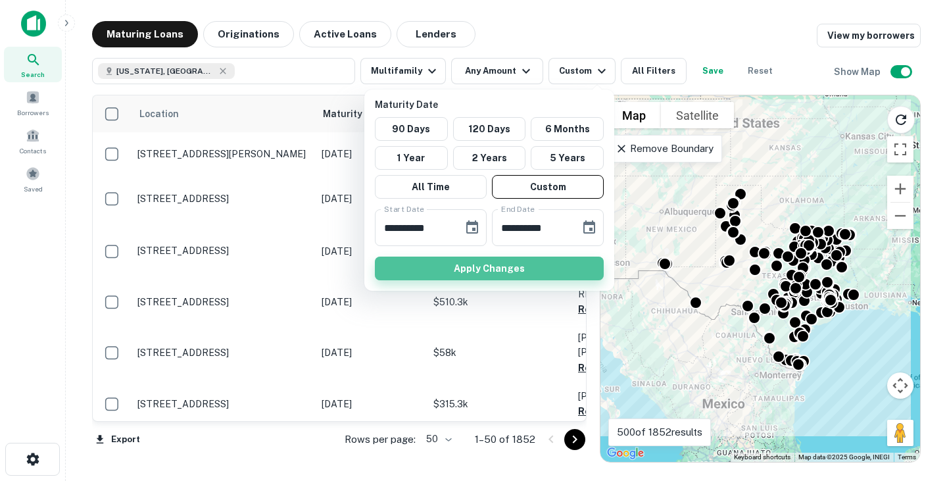
click at [539, 264] on button "Apply Changes" at bounding box center [489, 268] width 229 height 24
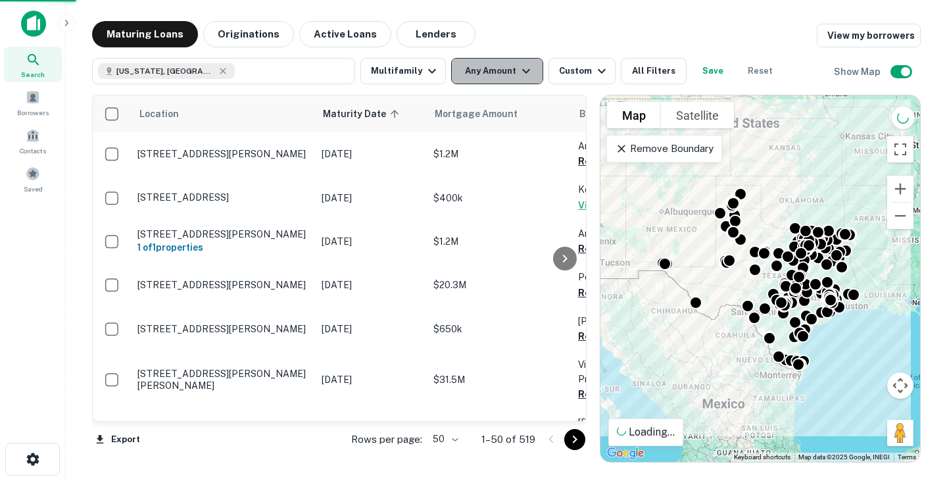
click at [495, 73] on button "Any Amount" at bounding box center [497, 71] width 92 height 26
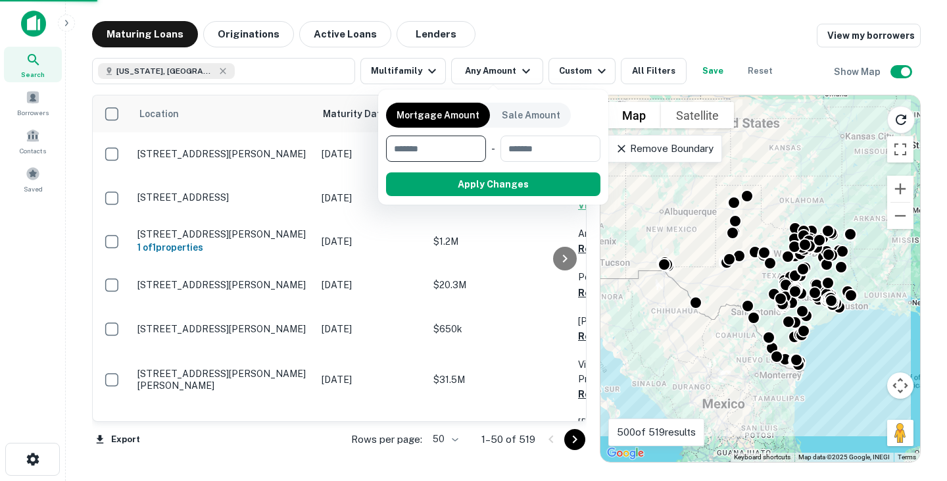
click at [494, 66] on div at bounding box center [473, 240] width 947 height 481
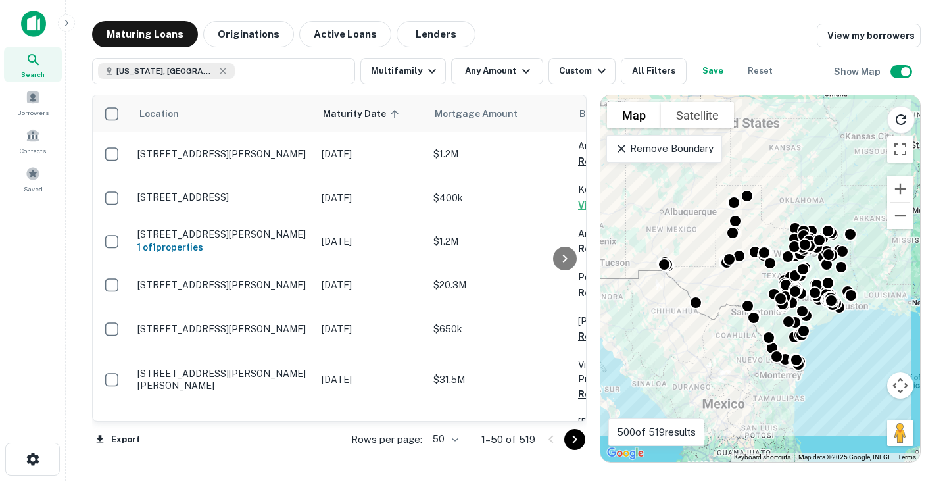
click at [492, 12] on div "Mortgage Amount Sale Amount ​ - ​ Apply Changes" at bounding box center [473, 240] width 947 height 481
click at [492, 73] on div "Mortgage Amount Sale Amount ​ - ​ Apply Changes" at bounding box center [473, 240] width 947 height 481
click at [483, 69] on div "Mortgage Amount Sale Amount ​ - ​ Apply Changes" at bounding box center [473, 240] width 947 height 481
click at [523, 70] on div "Mortgage Amount Sale Amount ​ - ​ Apply Changes" at bounding box center [473, 240] width 947 height 481
click at [508, 73] on div "Mortgage Amount Sale Amount ​ - ​ Apply Changes" at bounding box center [473, 240] width 947 height 481
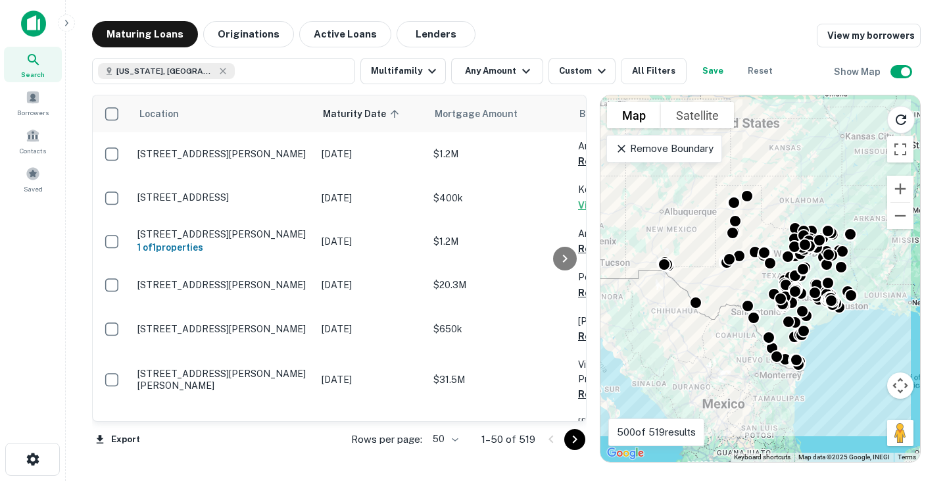
click at [343, 75] on div "Mortgage Amount Sale Amount ​ - ​ Apply Changes" at bounding box center [473, 240] width 947 height 481
click at [247, 44] on div "Mortgage Amount Sale Amount ​ - ​ Apply Changes" at bounding box center [473, 240] width 947 height 481
click at [648, 145] on div "Mortgage Amount Sale Amount ​ - ​ Apply Changes" at bounding box center [473, 240] width 947 height 481
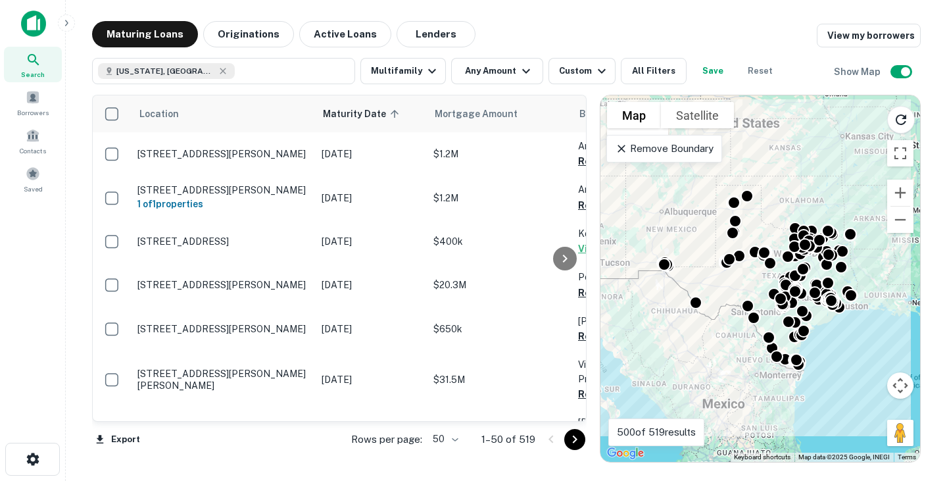
click at [697, 149] on p "Remove Boundary" at bounding box center [664, 149] width 98 height 16
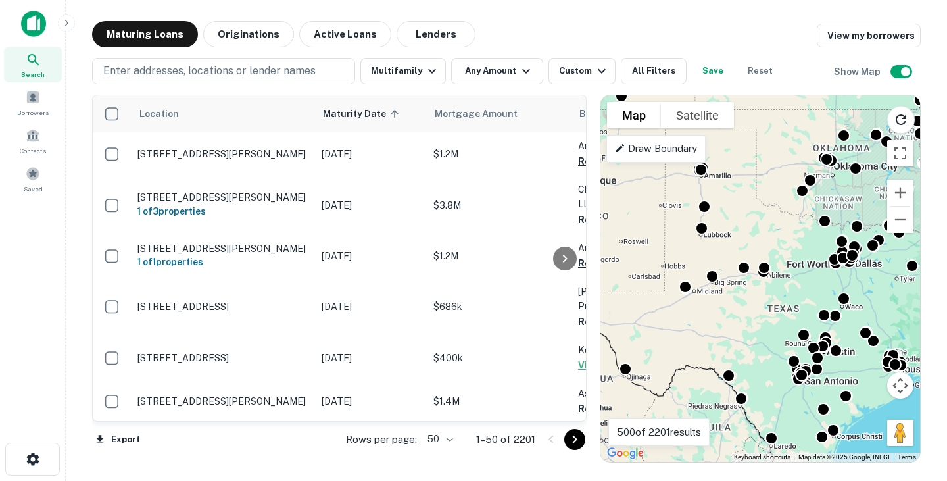
click at [678, 157] on div "Draw Boundary" at bounding box center [655, 149] width 99 height 28
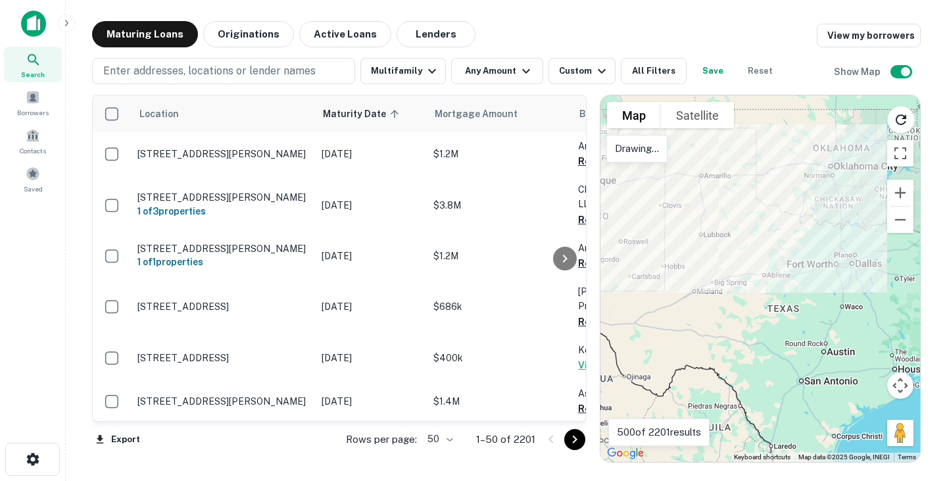
drag, startPoint x: 736, startPoint y: 172, endPoint x: 676, endPoint y: 225, distance: 80.1
click at [676, 225] on div at bounding box center [760, 278] width 320 height 366
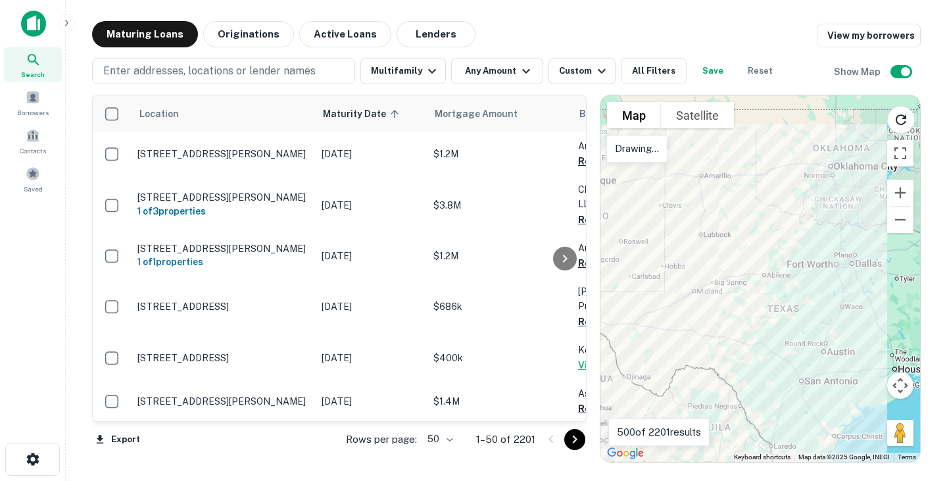
click at [731, 168] on div at bounding box center [760, 278] width 320 height 366
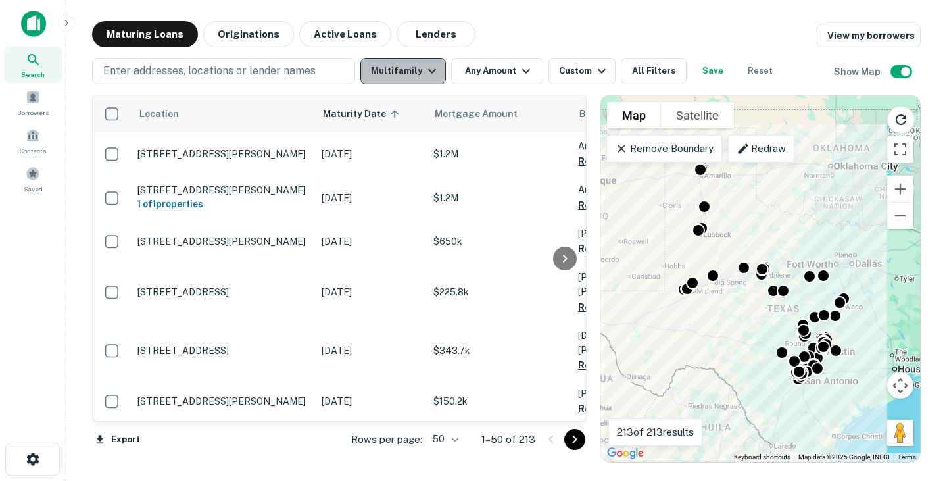
click at [404, 75] on button "Multifamily" at bounding box center [402, 71] width 85 height 26
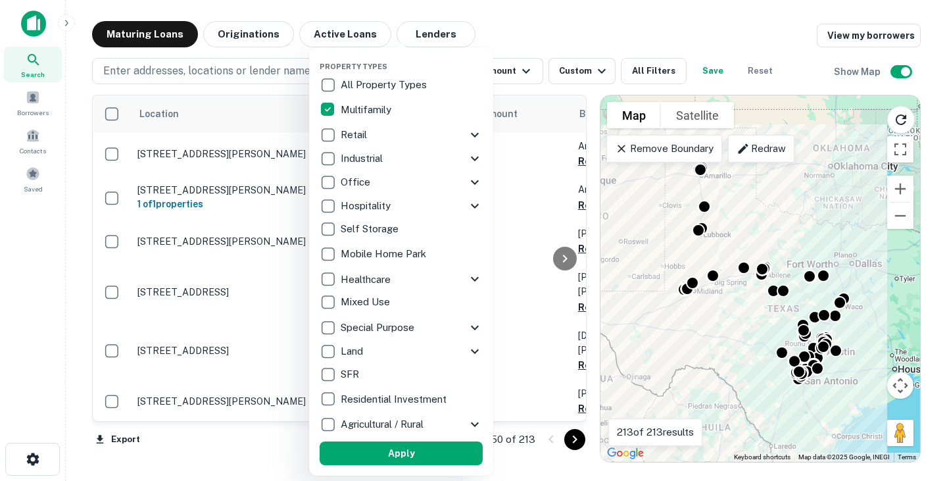
click at [404, 75] on div "All Property Types" at bounding box center [401, 85] width 163 height 22
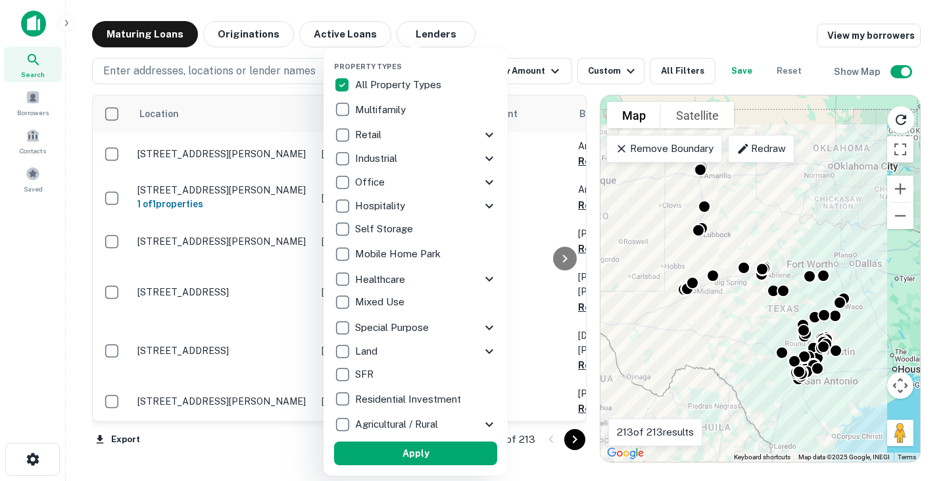
click at [372, 111] on p "Multifamily" at bounding box center [381, 110] width 53 height 16
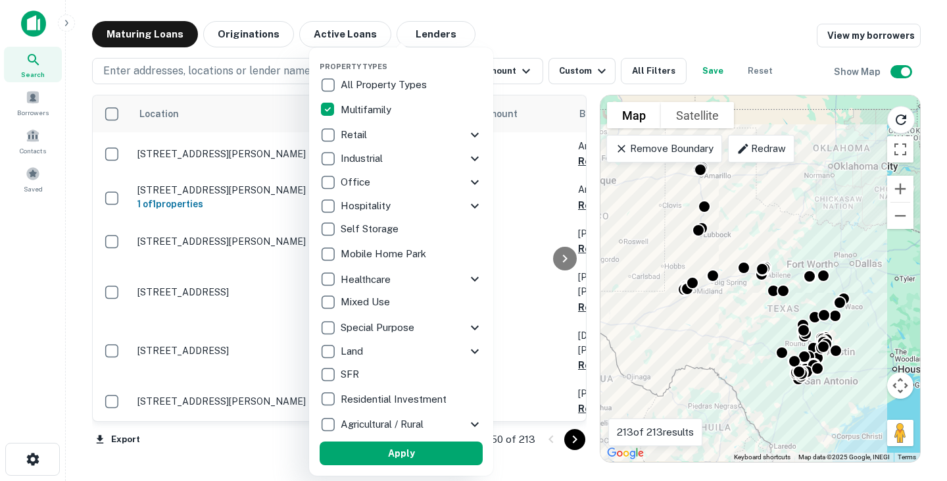
click at [426, 446] on button "Apply" at bounding box center [401, 453] width 163 height 24
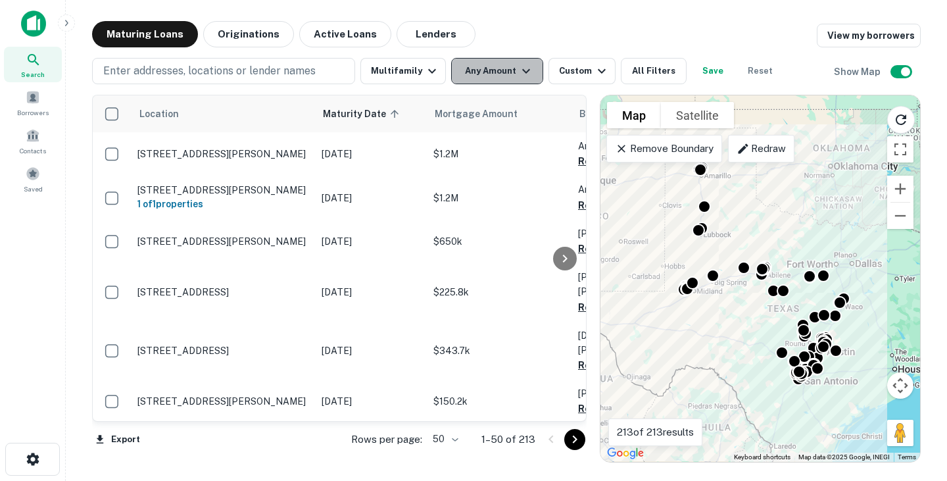
click at [499, 74] on button "Any Amount" at bounding box center [497, 71] width 92 height 26
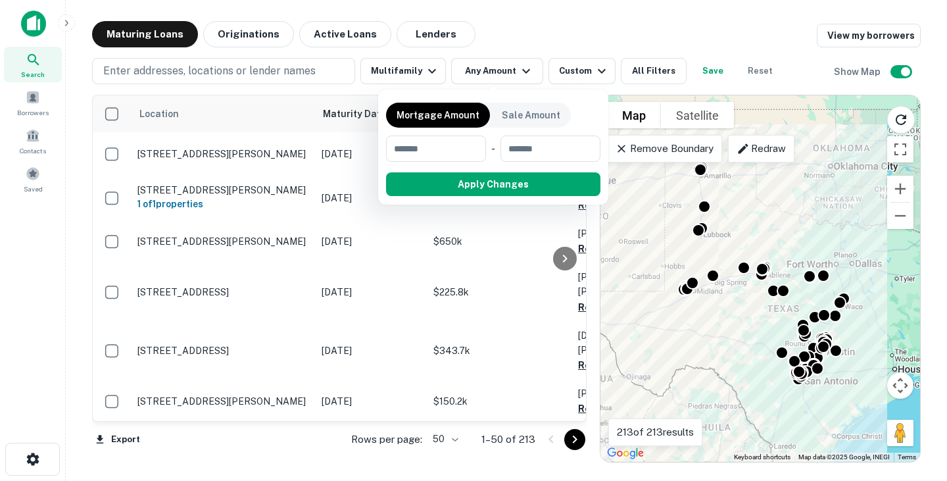
click at [596, 29] on div at bounding box center [473, 240] width 947 height 481
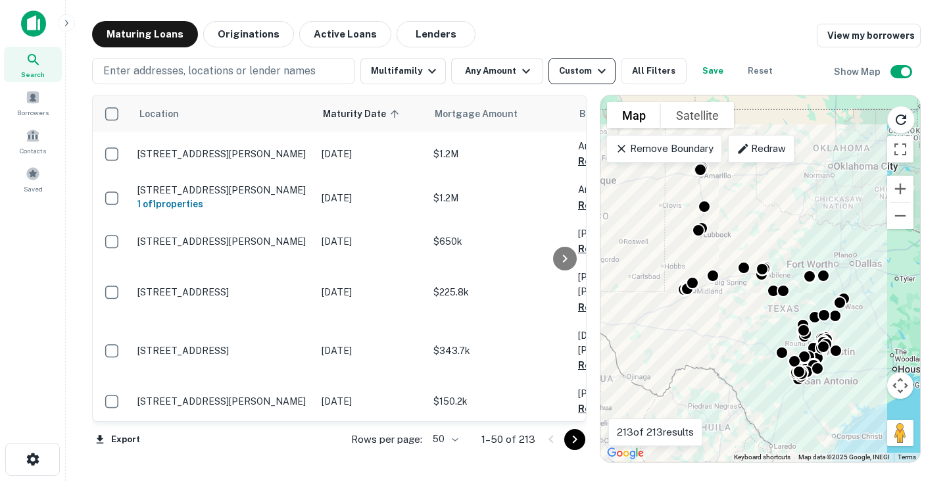
click at [582, 69] on div "Custom" at bounding box center [584, 71] width 51 height 16
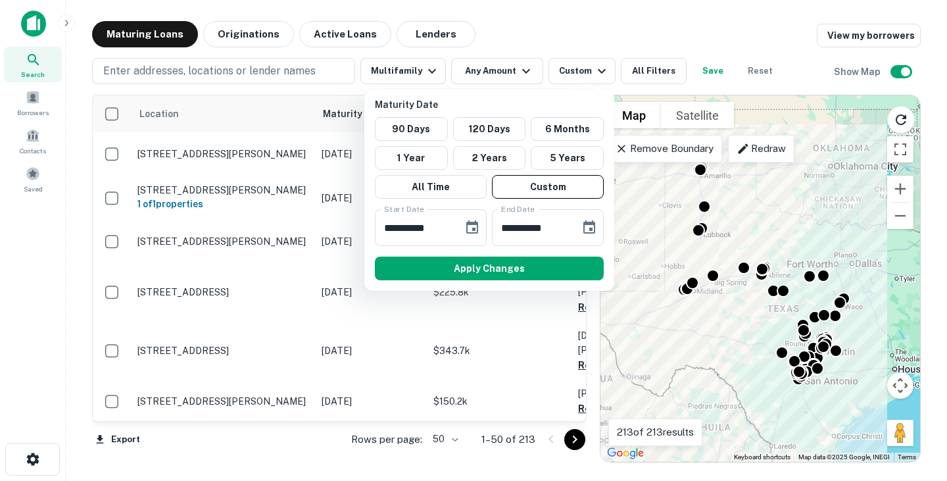
click at [648, 72] on div at bounding box center [473, 240] width 947 height 481
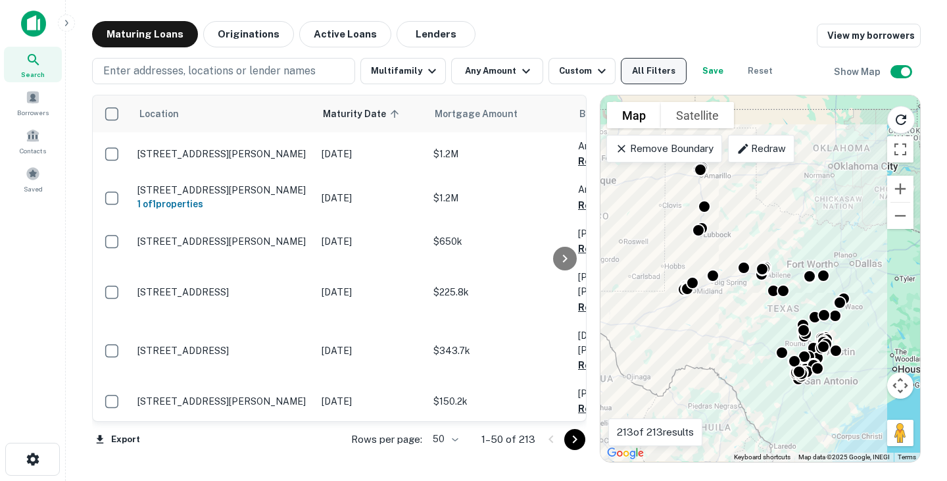
click at [654, 66] on button "All Filters" at bounding box center [654, 71] width 66 height 26
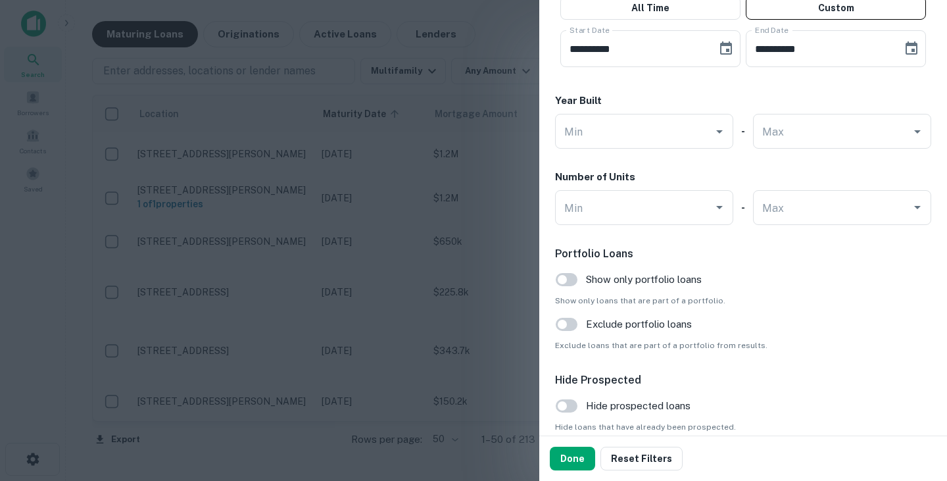
scroll to position [1201, 0]
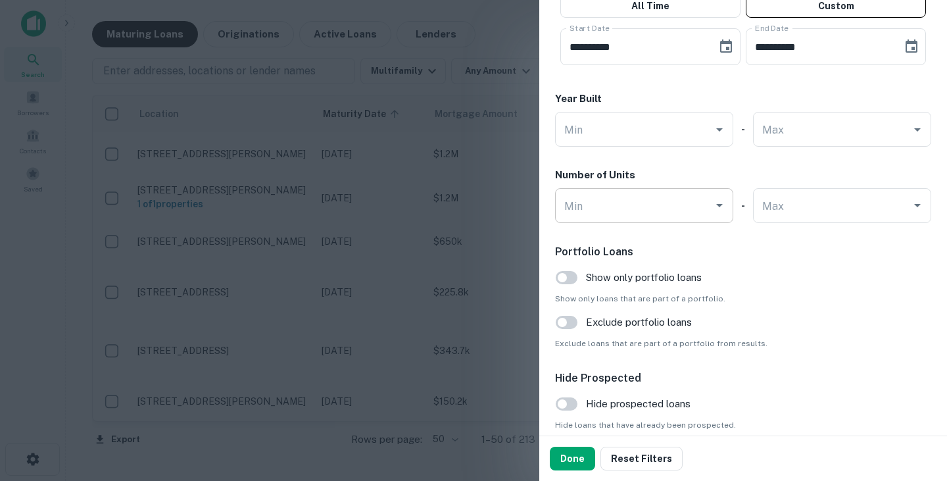
click at [679, 209] on input "Min" at bounding box center [634, 205] width 147 height 23
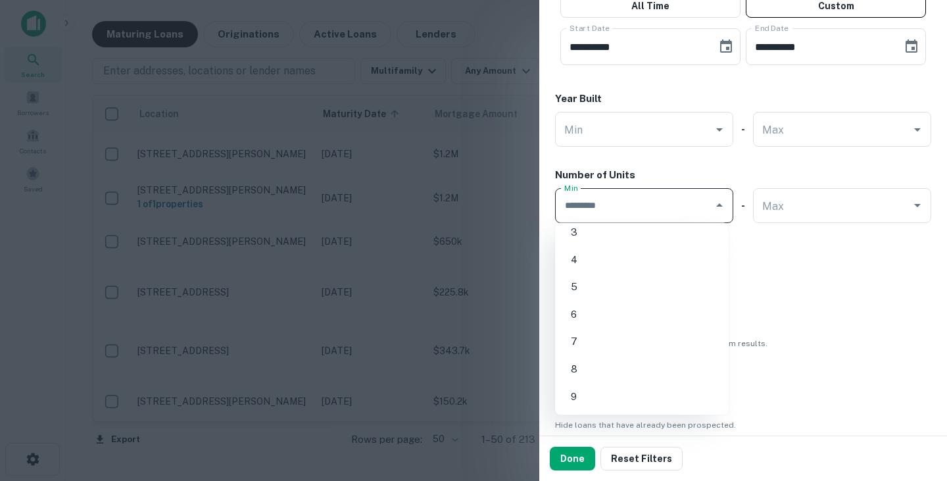
scroll to position [76, 0]
click at [590, 403] on li "10" at bounding box center [641, 408] width 163 height 24
type input "**"
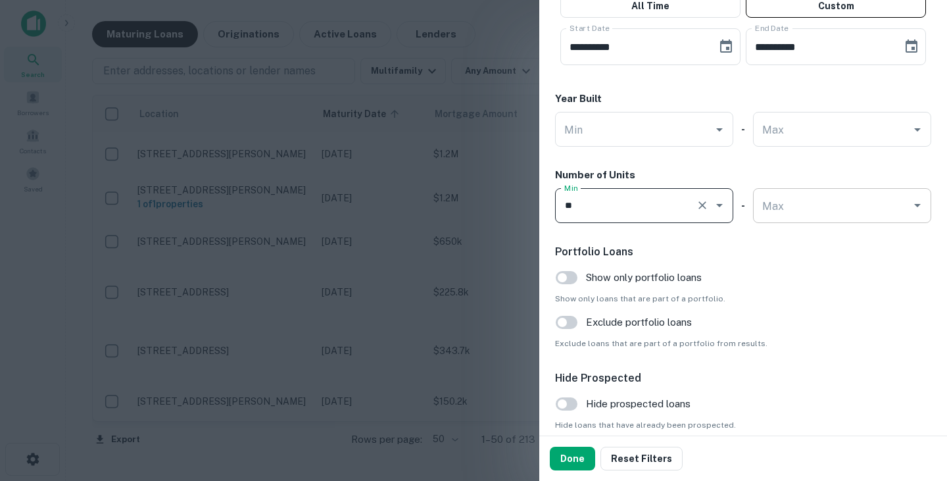
click at [782, 207] on input "Max" at bounding box center [832, 205] width 147 height 23
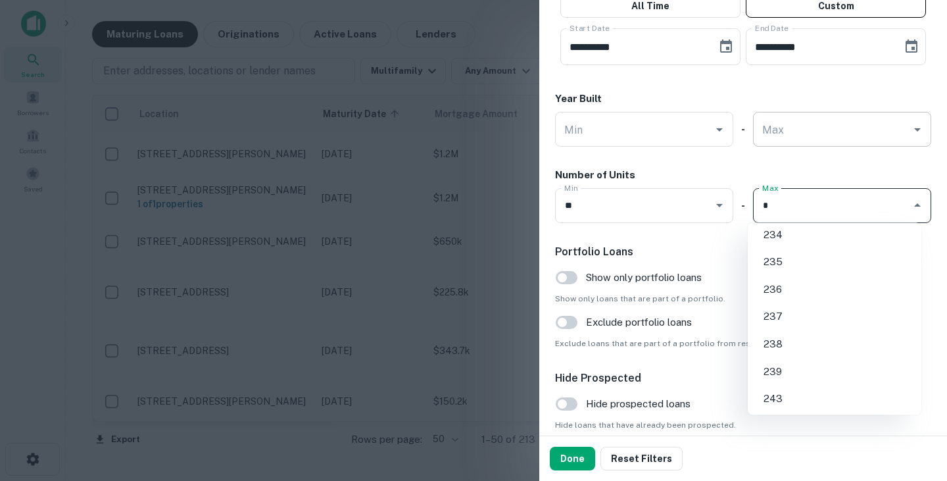
scroll to position [0, 0]
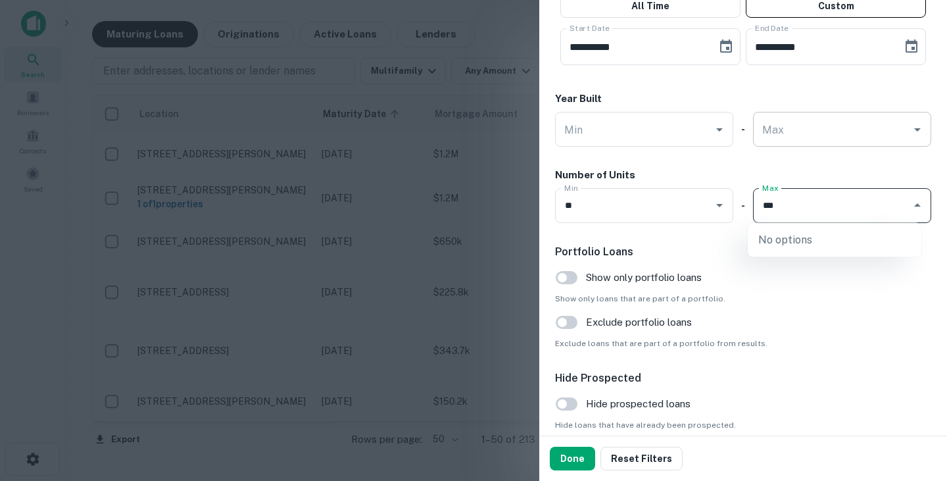
type input "***"
click at [769, 206] on input "***" at bounding box center [832, 205] width 147 height 23
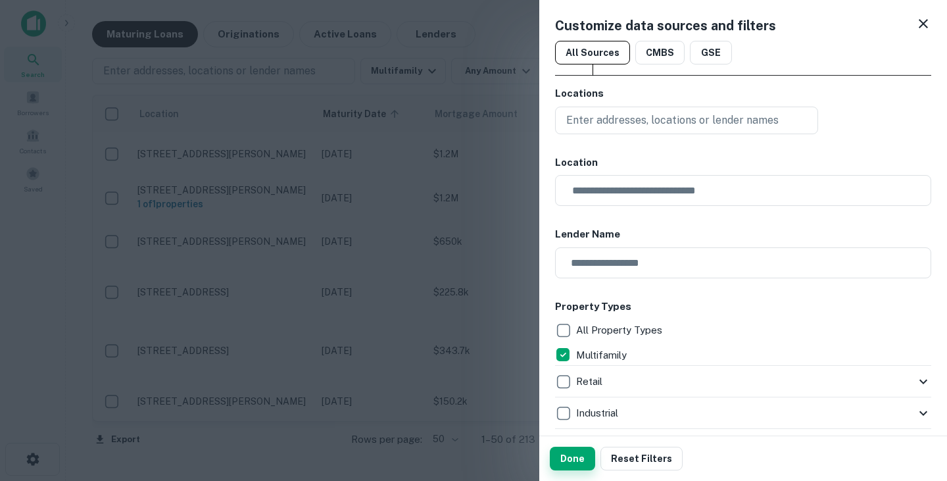
click at [574, 458] on button "Done" at bounding box center [572, 458] width 45 height 24
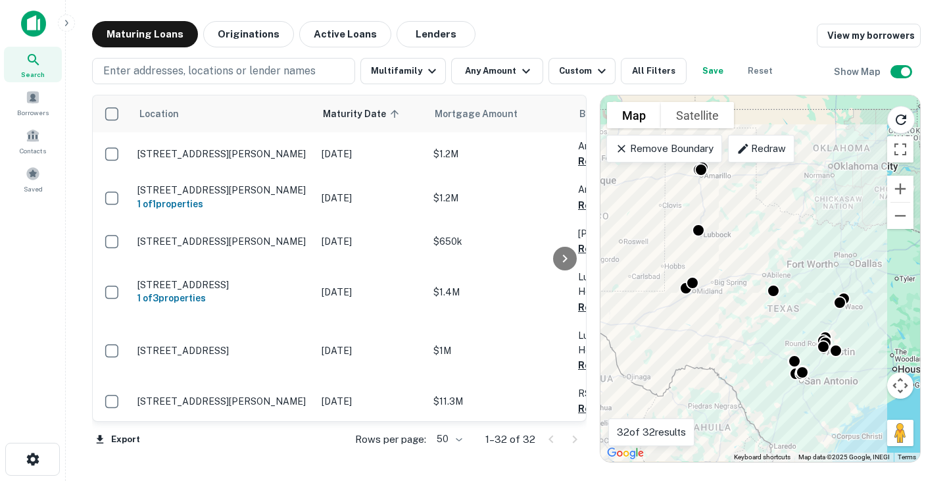
scroll to position [0, 1]
click at [651, 65] on button "All Filters" at bounding box center [654, 71] width 66 height 26
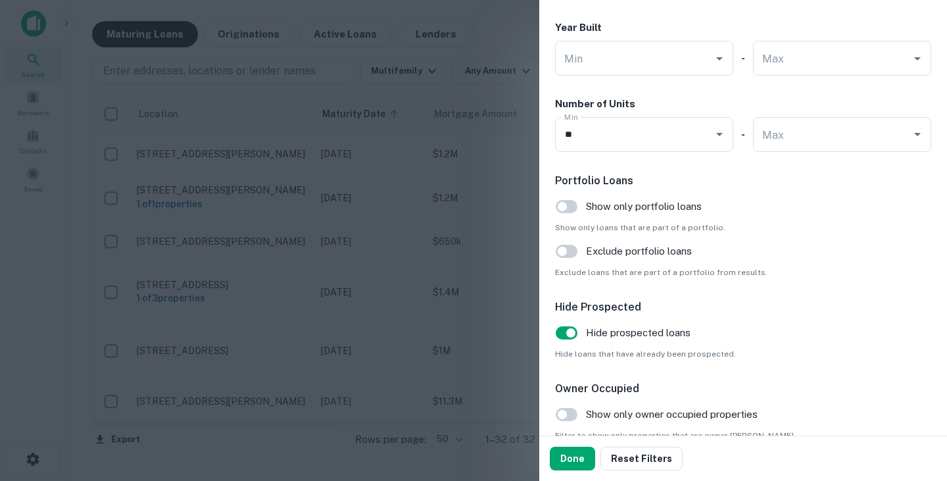
scroll to position [1340, 0]
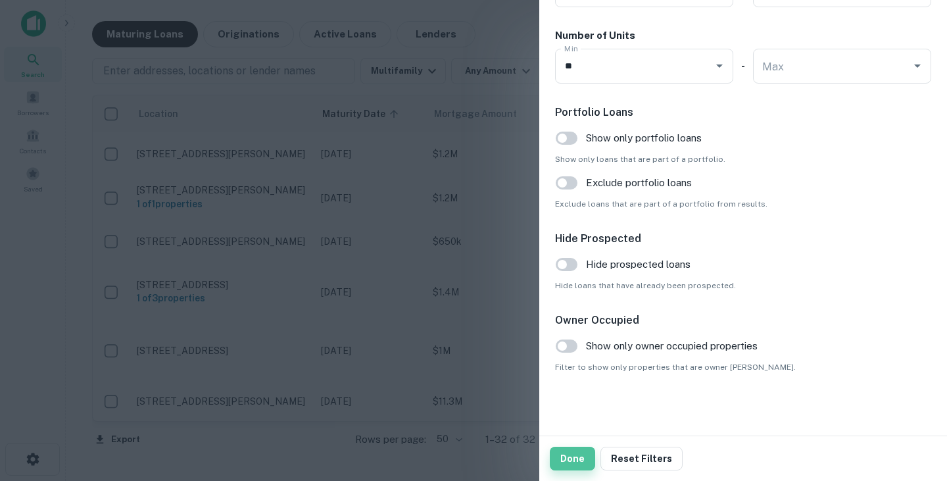
click at [573, 462] on button "Done" at bounding box center [572, 458] width 45 height 24
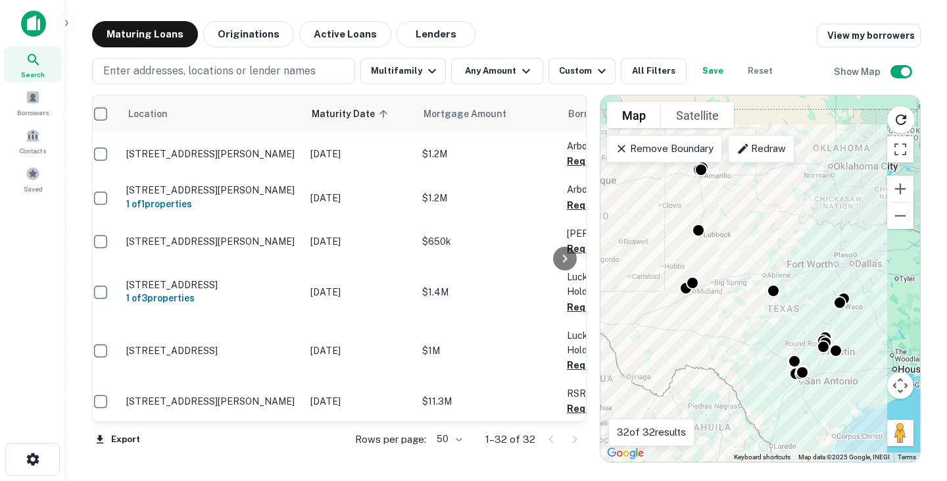
scroll to position [1, 11]
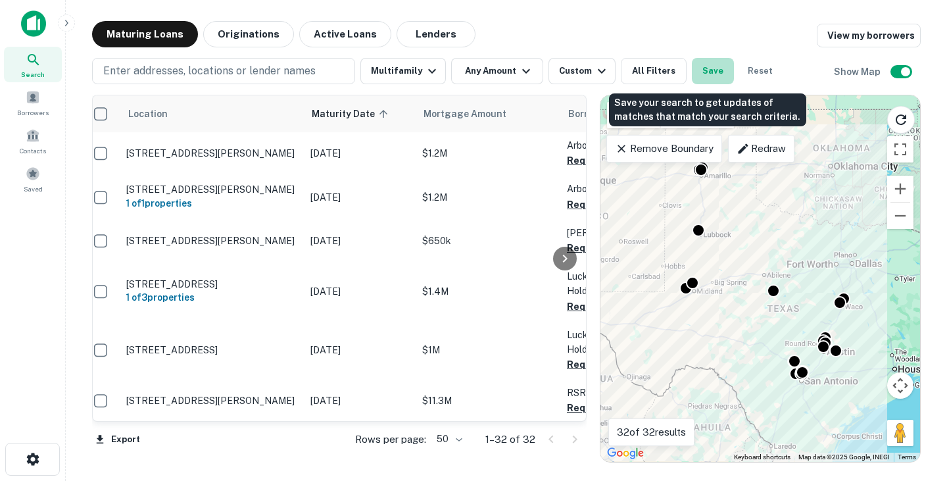
click at [711, 76] on button "Save" at bounding box center [713, 71] width 42 height 26
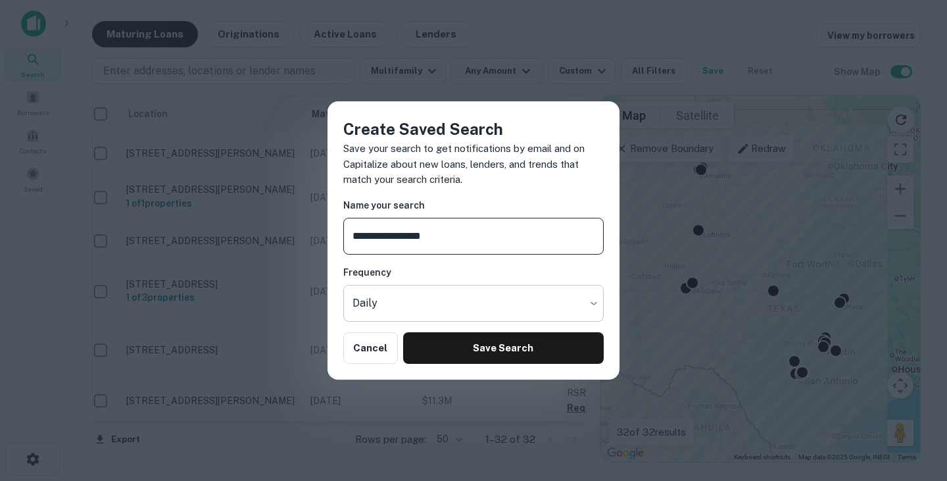
type input "**********"
click at [464, 305] on body "Search Borrowers Contacts Saved Maturing Loans Originations Active Loans Lender…" at bounding box center [473, 240] width 947 height 481
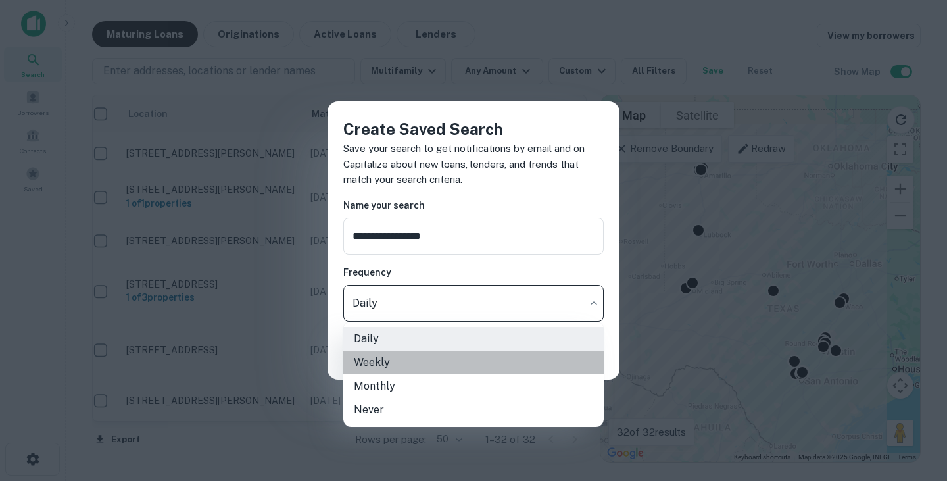
click at [414, 365] on li "Weekly" at bounding box center [473, 362] width 260 height 24
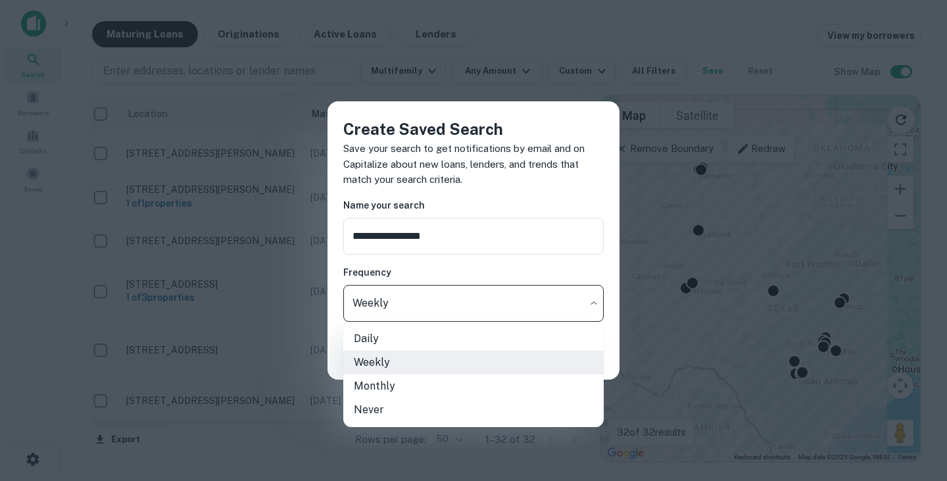
click at [435, 301] on body "Search Borrowers Contacts Saved Maturing Loans Originations Active Loans Lender…" at bounding box center [473, 240] width 947 height 481
click at [418, 385] on li "Monthly" at bounding box center [473, 386] width 260 height 24
type input "*******"
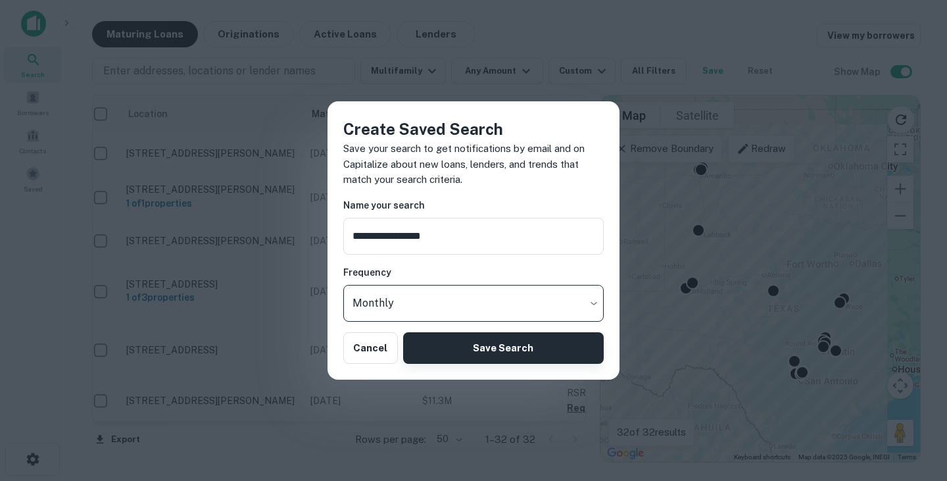
click at [474, 354] on button "Save Search" at bounding box center [503, 348] width 201 height 32
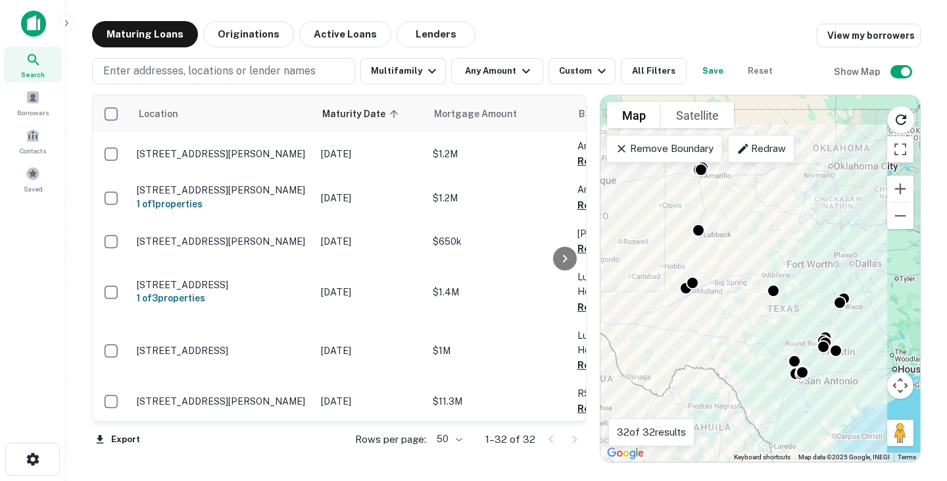
scroll to position [1, 1]
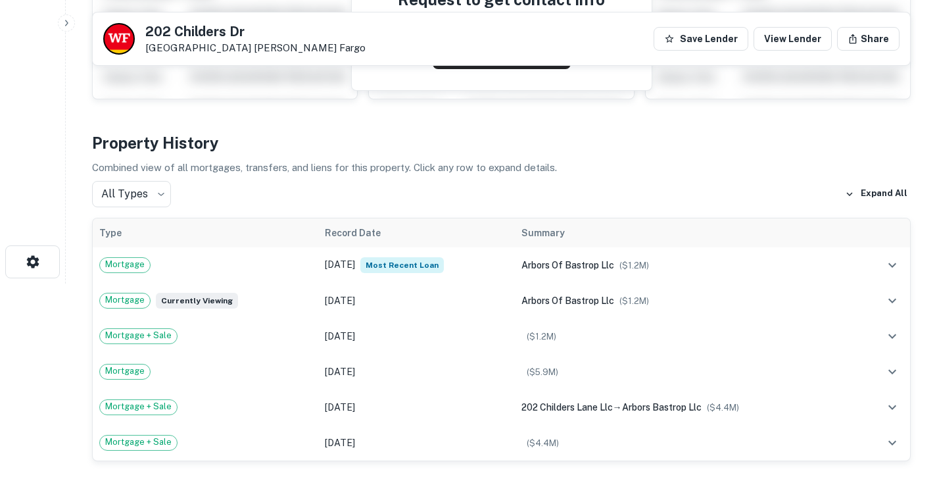
scroll to position [198, 0]
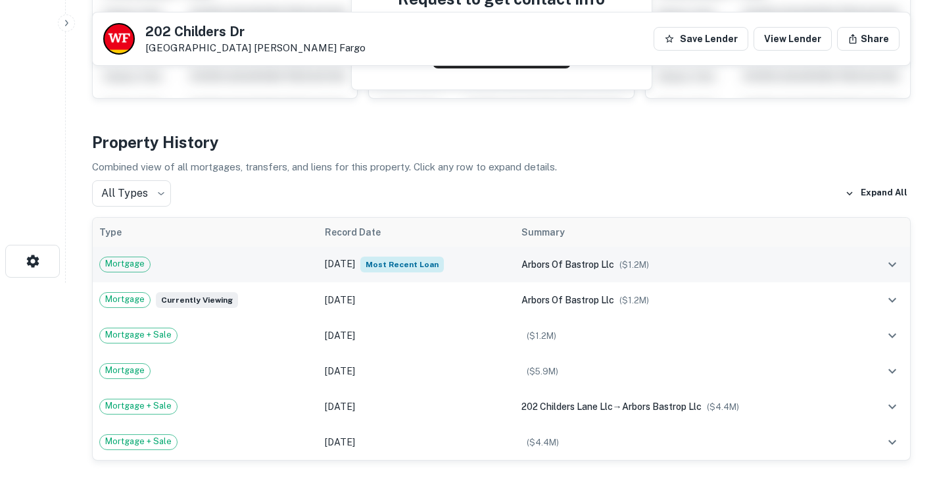
click at [326, 267] on td "[DATE] Most Recent Loan" at bounding box center [416, 265] width 196 height 36
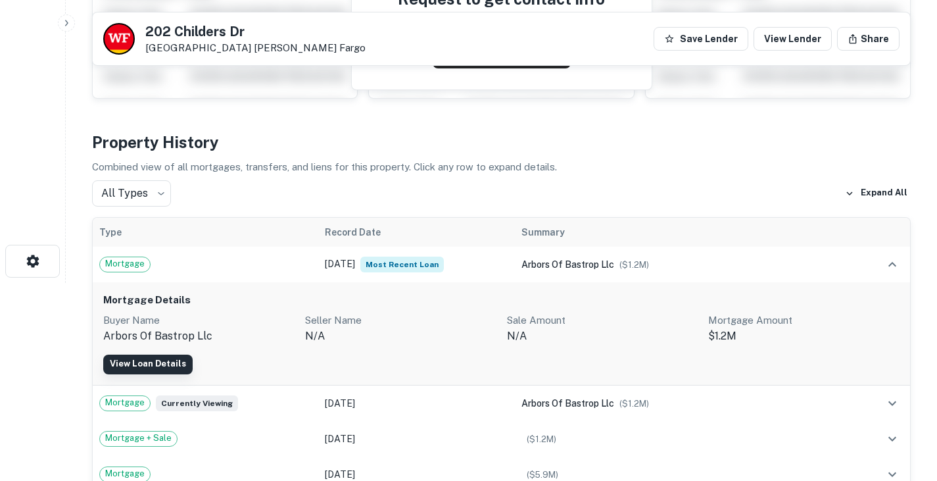
click at [176, 361] on link "View Loan Details" at bounding box center [147, 364] width 89 height 20
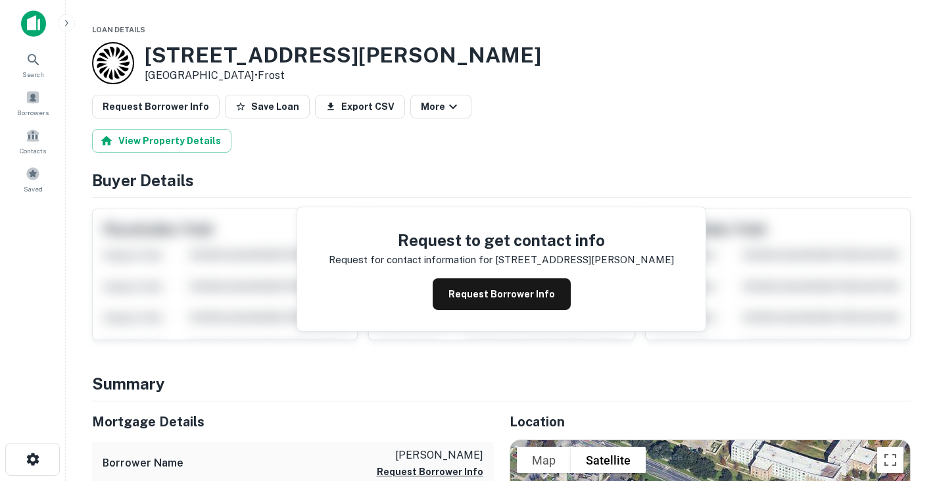
scroll to position [1, 0]
click at [496, 288] on button "Request Borrower Info" at bounding box center [502, 293] width 138 height 32
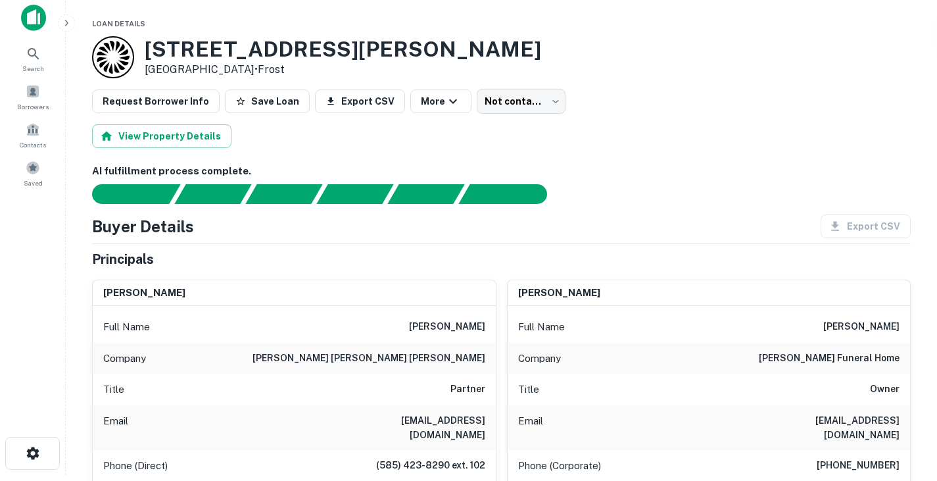
scroll to position [0, 0]
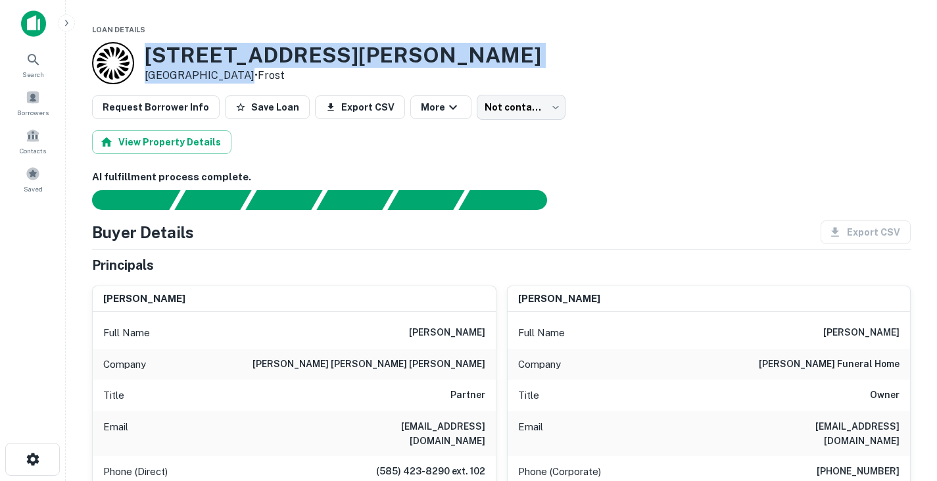
drag, startPoint x: 150, startPoint y: 56, endPoint x: 230, endPoint y: 75, distance: 82.5
click at [230, 75] on div "[STREET_ADDRESS][PERSON_NAME] • Frost" at bounding box center [343, 63] width 396 height 41
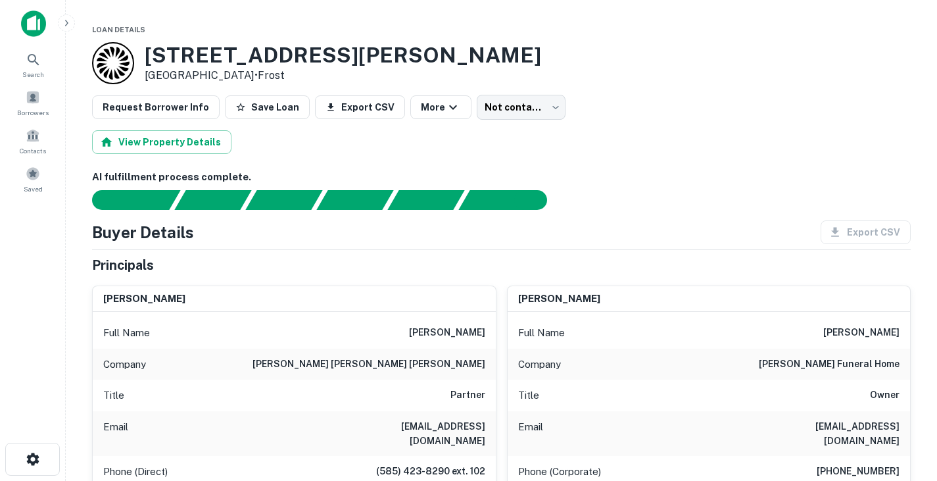
click at [439, 332] on h6 "[PERSON_NAME]" at bounding box center [447, 333] width 76 height 16
drag, startPoint x: 387, startPoint y: 328, endPoint x: 491, endPoint y: 333, distance: 104.0
click at [491, 333] on div "Full Name [PERSON_NAME]" at bounding box center [294, 333] width 403 height 32
copy h6 "[PERSON_NAME]"
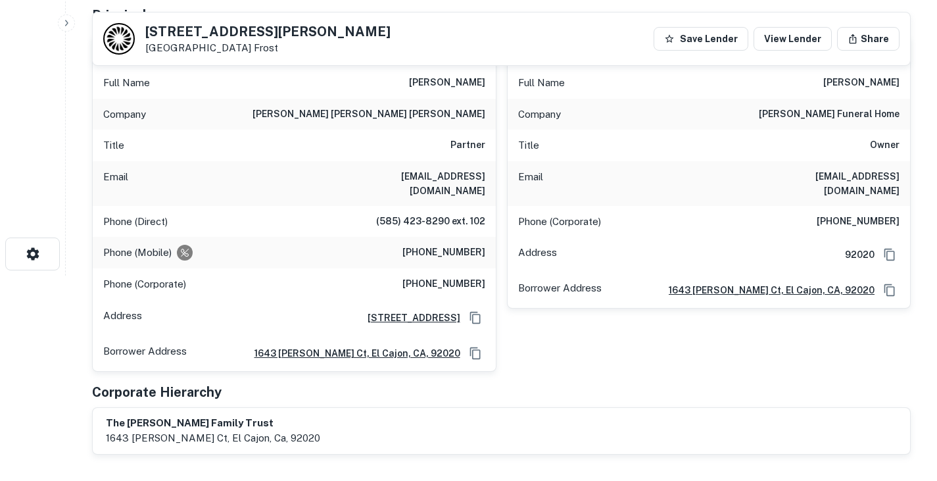
scroll to position [206, 0]
click at [421, 181] on h6 "[EMAIL_ADDRESS][DOMAIN_NAME]" at bounding box center [406, 182] width 158 height 29
copy h6 "[EMAIL_ADDRESS][DOMAIN_NAME]"
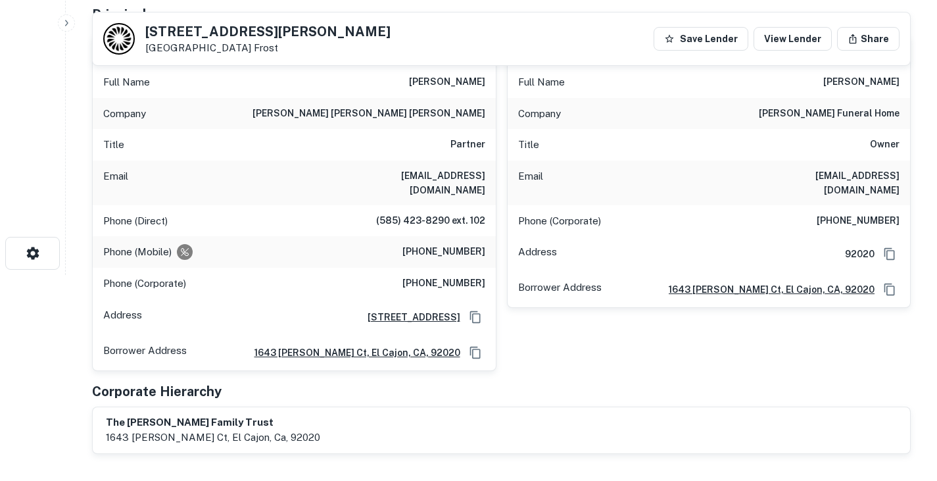
click at [413, 213] on h6 "(585) 423-8290 ext. 102" at bounding box center [430, 221] width 109 height 16
click at [454, 244] on h6 "[PHONE_NUMBER]" at bounding box center [443, 252] width 83 height 16
copy h6 "[PHONE_NUMBER]"
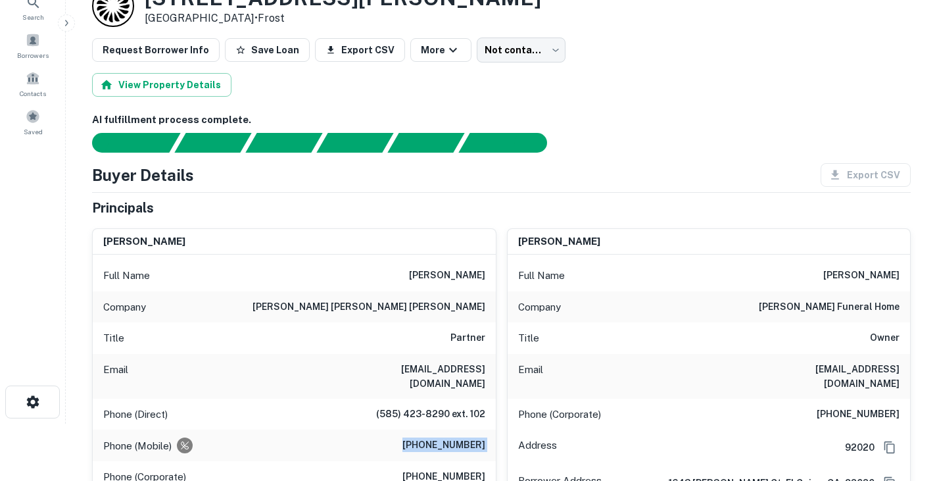
scroll to position [133, 0]
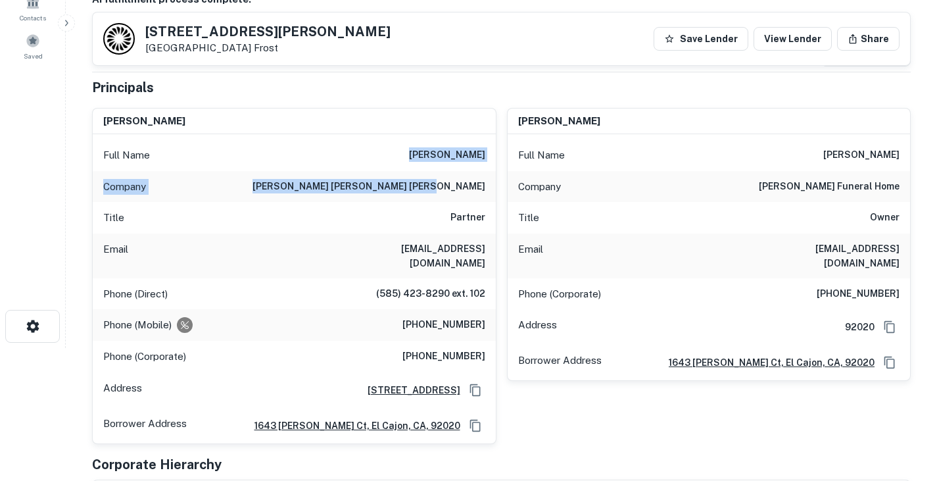
drag, startPoint x: 390, startPoint y: 149, endPoint x: 484, endPoint y: 187, distance: 101.7
click at [484, 187] on div "Full Name [PERSON_NAME] Company [PERSON_NAME] [PERSON_NAME] [PERSON_NAME] Title…" at bounding box center [294, 288] width 403 height 309
click at [302, 216] on div "Title Partner" at bounding box center [294, 218] width 403 height 32
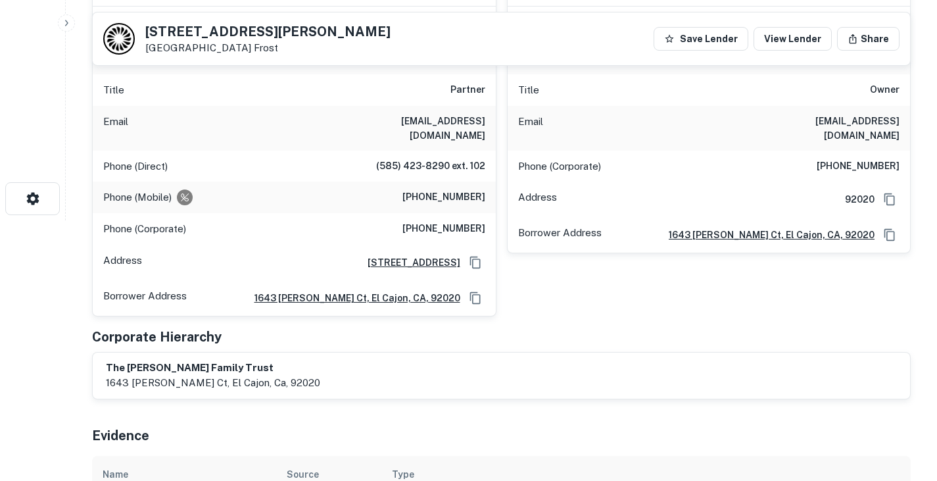
scroll to position [0, 0]
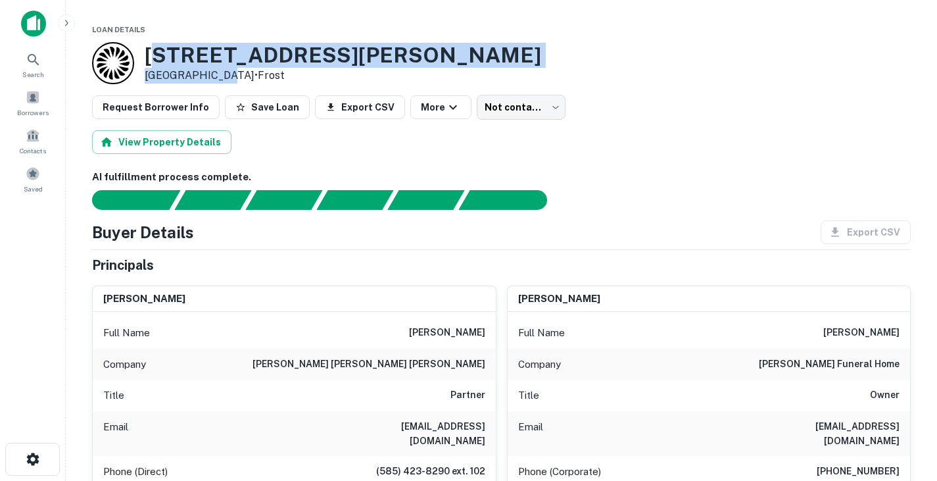
drag, startPoint x: 151, startPoint y: 53, endPoint x: 217, endPoint y: 75, distance: 69.4
click at [217, 75] on div "439 Woodward St Austin, TX 78704 • Frost" at bounding box center [343, 63] width 396 height 41
drag, startPoint x: 143, startPoint y: 55, endPoint x: 229, endPoint y: 75, distance: 88.5
click at [229, 75] on div "439 Woodward St Austin, TX 78704 • Frost" at bounding box center [316, 63] width 449 height 42
copy div "439 Woodward St Austin, TX 78704"
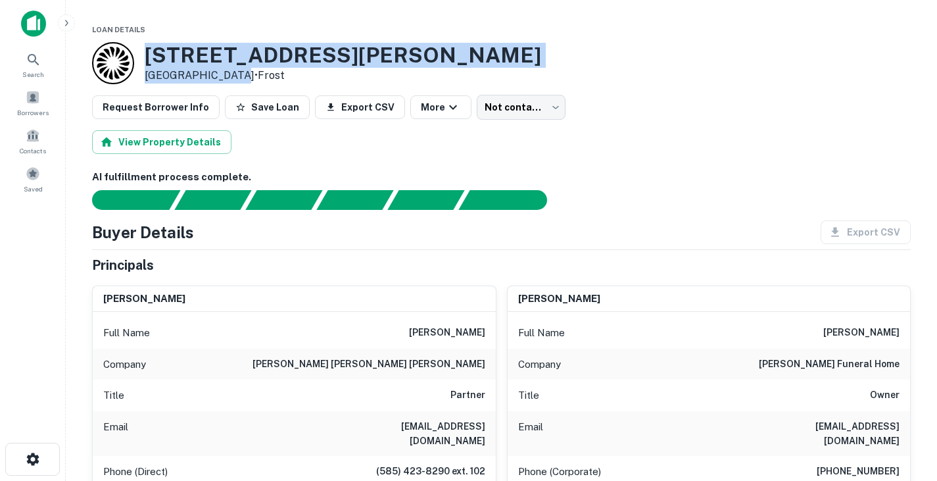
click at [400, 45] on div "439 Woodward St Austin, TX 78704 • Frost" at bounding box center [501, 63] width 819 height 42
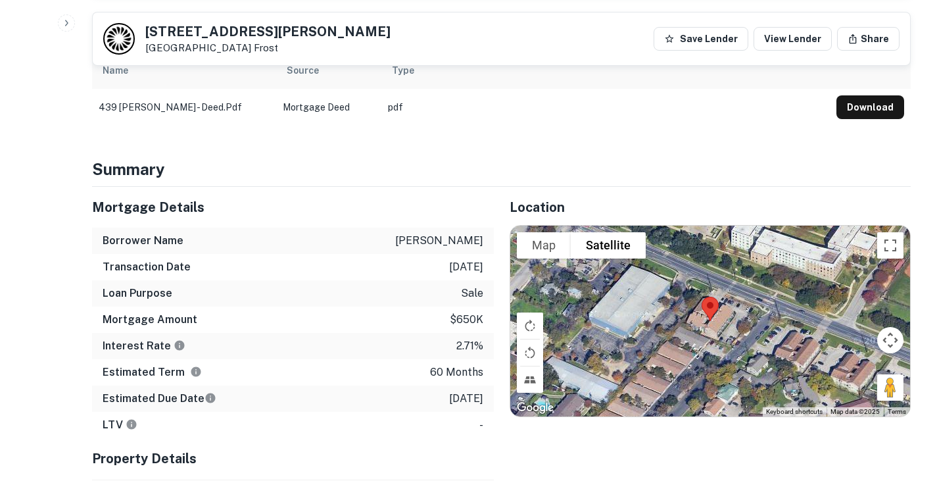
scroll to position [671, 0]
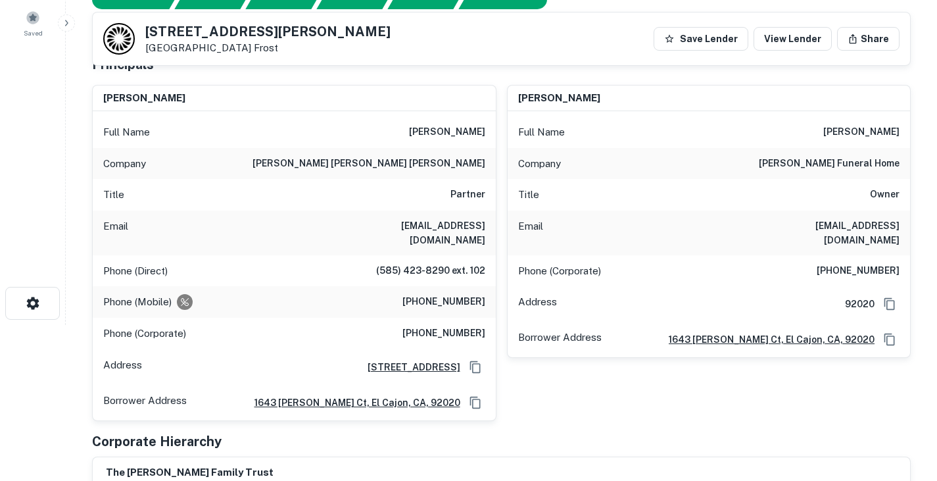
scroll to position [156, 0]
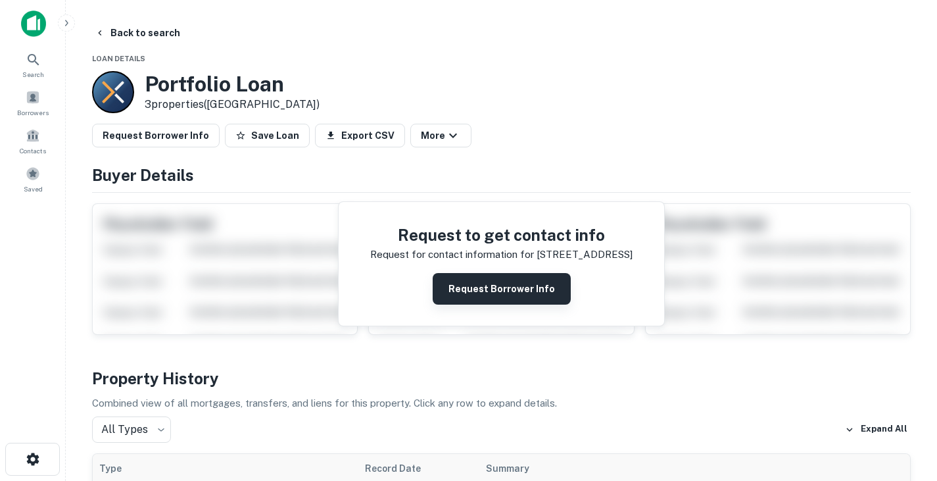
click at [487, 292] on button "Request Borrower Info" at bounding box center [502, 289] width 138 height 32
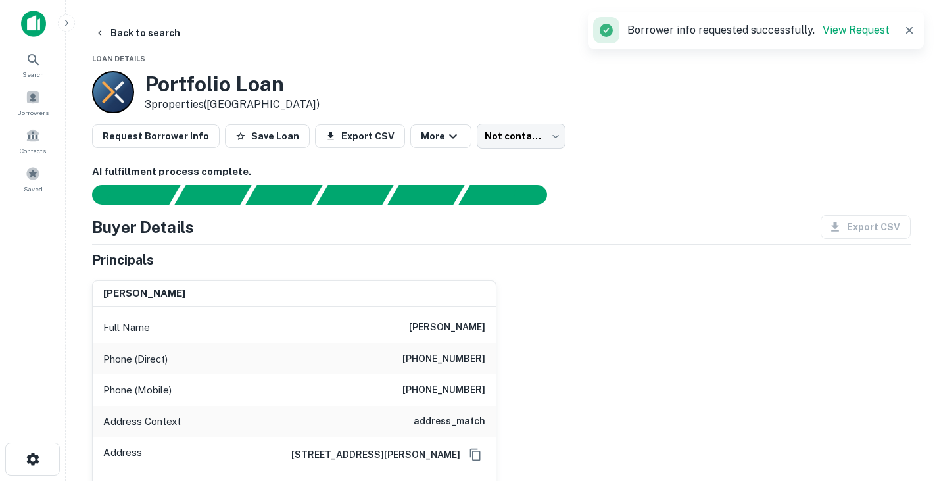
drag, startPoint x: 409, startPoint y: 324, endPoint x: 495, endPoint y: 328, distance: 86.2
click at [495, 328] on div "[PERSON_NAME] Full Name [PERSON_NAME] Phone (Direct) [PHONE_NUMBER] Phone (Mobi…" at bounding box center [294, 420] width 404 height 281
copy h6 "[PERSON_NAME]"
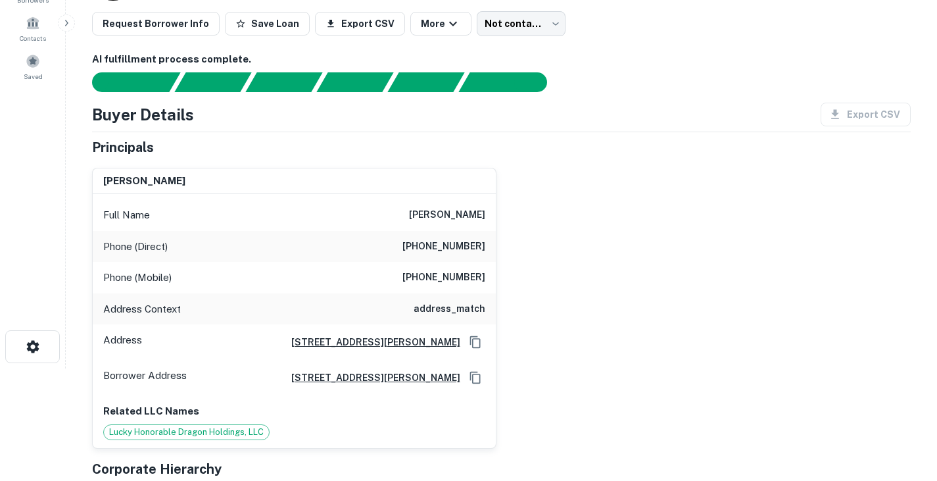
scroll to position [117, 0]
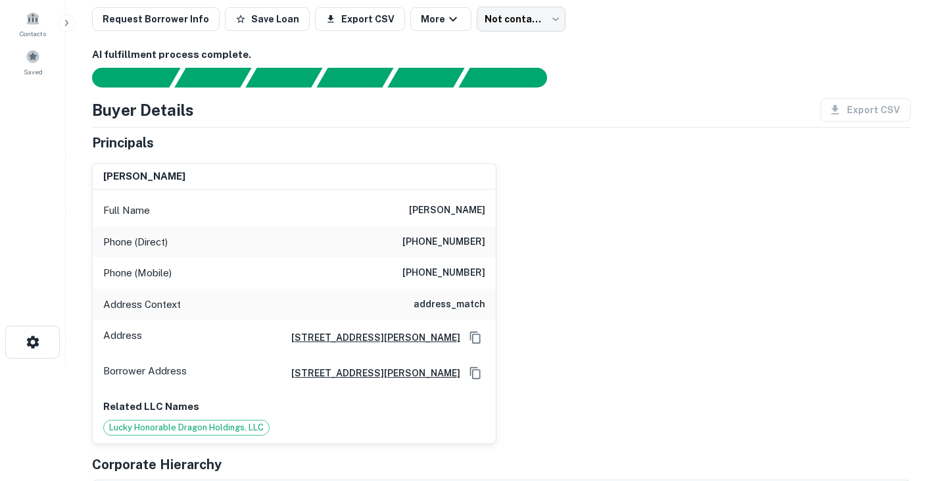
click at [425, 236] on h6 "[PHONE_NUMBER]" at bounding box center [443, 242] width 83 height 16
copy h6 "[PHONE_NUMBER]"
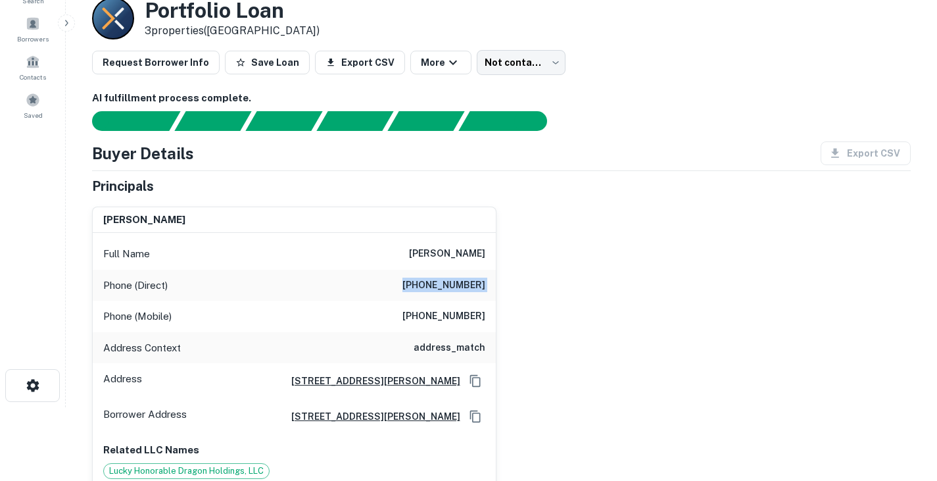
scroll to position [0, 0]
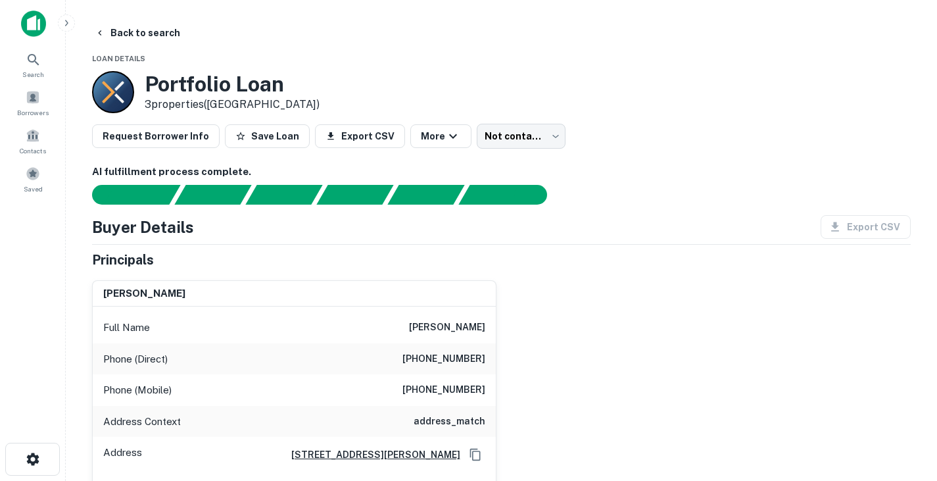
click at [563, 212] on div "AI fulfillment process complete. Buyer Details Export CSV Principals [PERSON_NA…" at bounding box center [501, 469] width 819 height 610
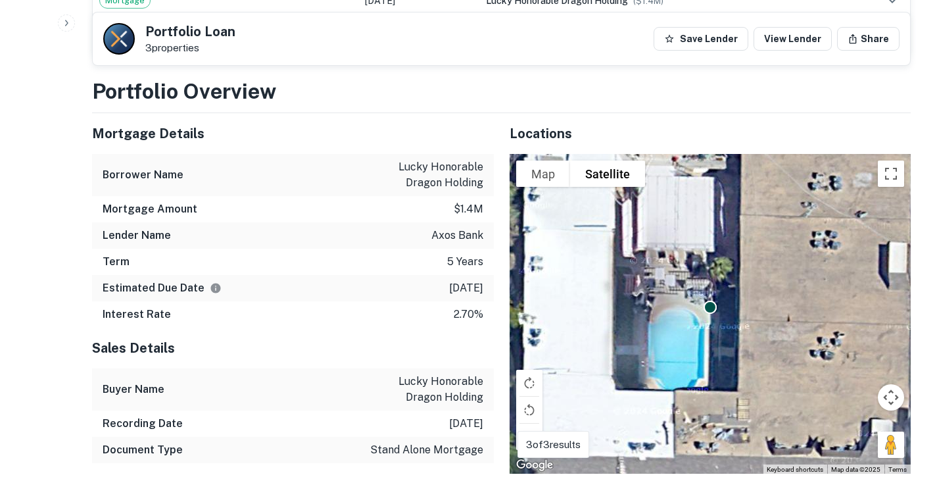
scroll to position [1001, 0]
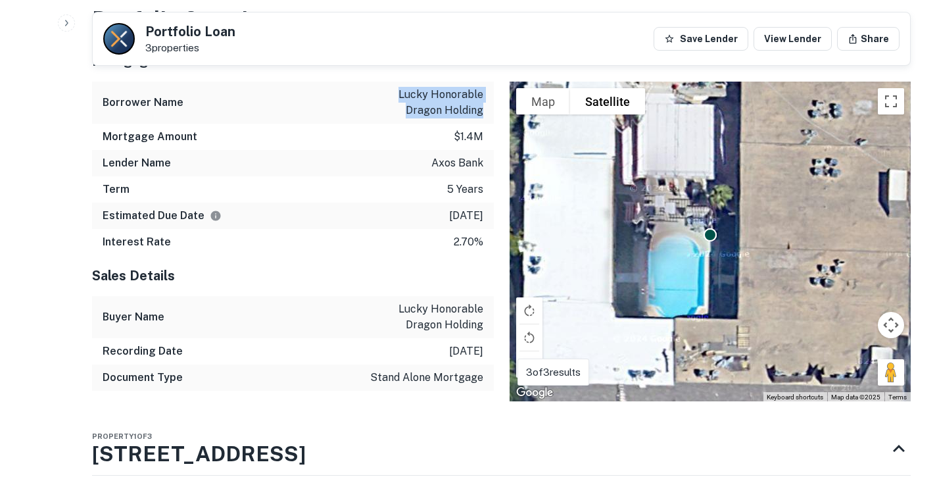
drag, startPoint x: 396, startPoint y: 89, endPoint x: 491, endPoint y: 115, distance: 98.1
click at [491, 115] on div "Borrower Name lucky honorable dragon holding" at bounding box center [293, 103] width 402 height 42
copy p "lucky honorable dragon holding"
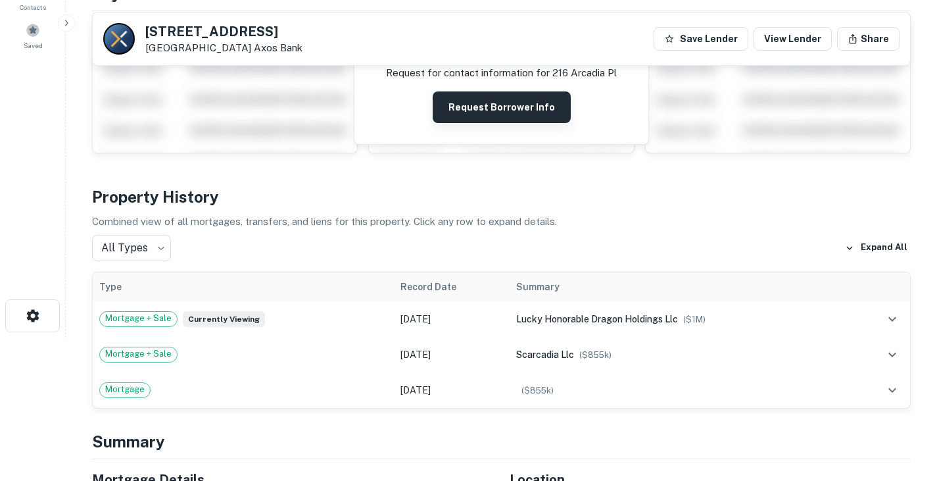
scroll to position [118, 0]
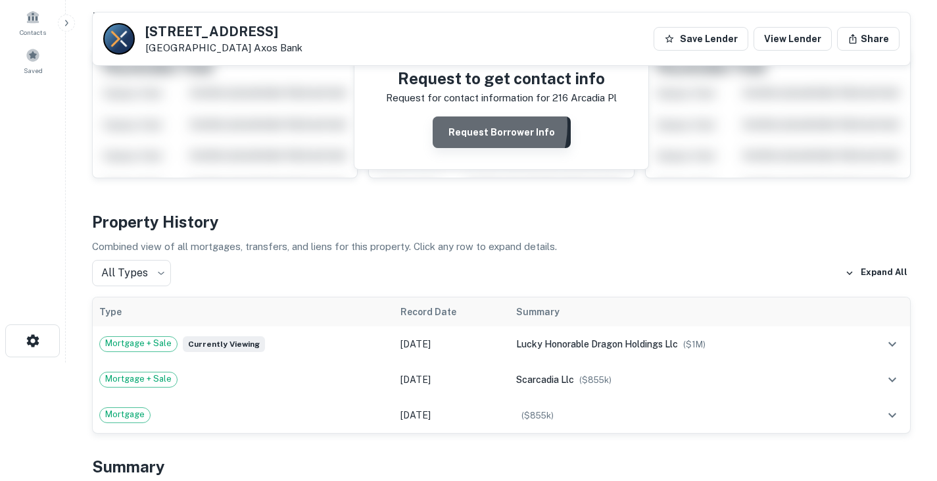
click at [474, 126] on button "Request Borrower Info" at bounding box center [502, 132] width 138 height 32
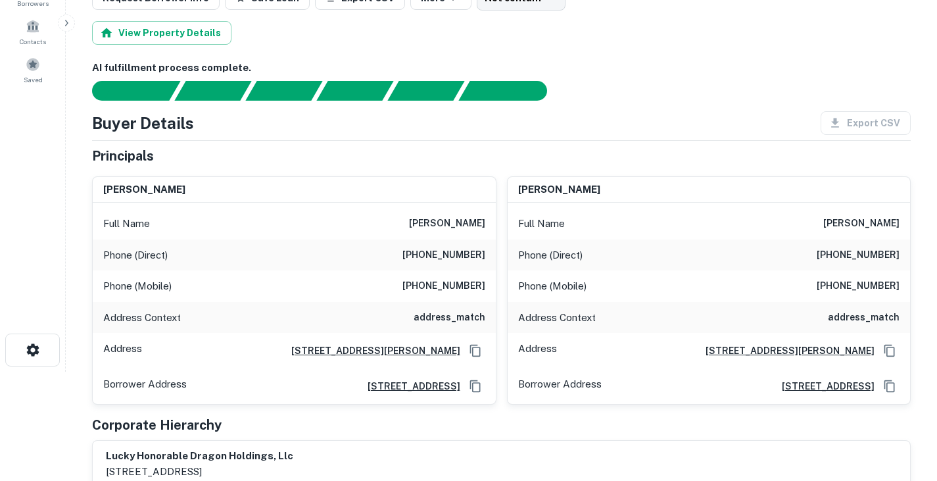
scroll to position [0, 0]
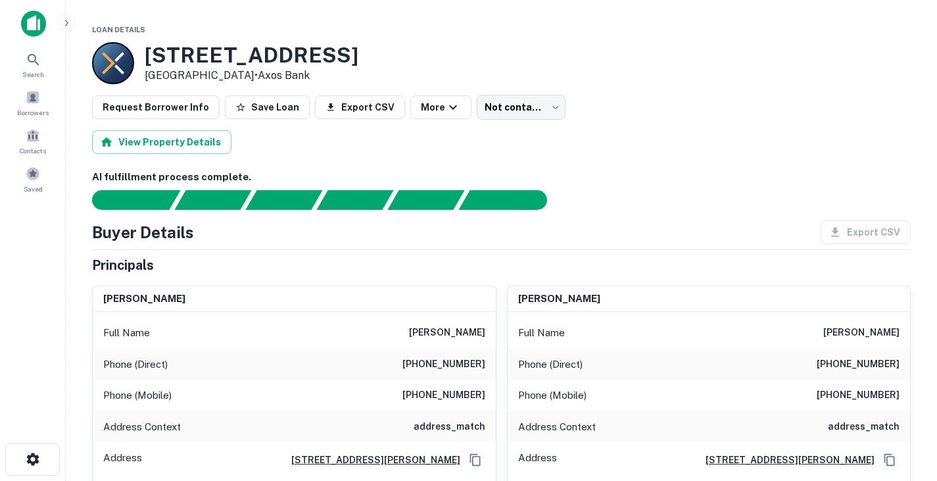
click at [467, 330] on h6 "scott hughes" at bounding box center [447, 333] width 76 height 16
copy h6 "scott hughes"
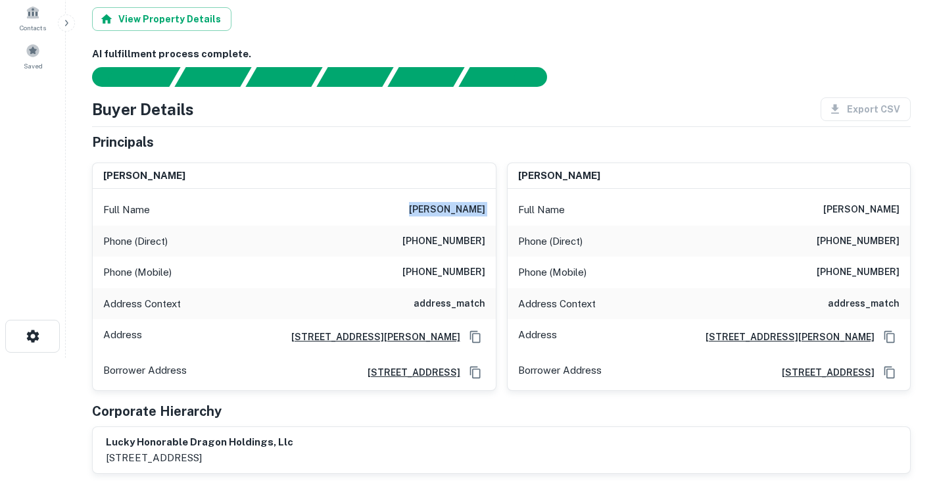
scroll to position [124, 0]
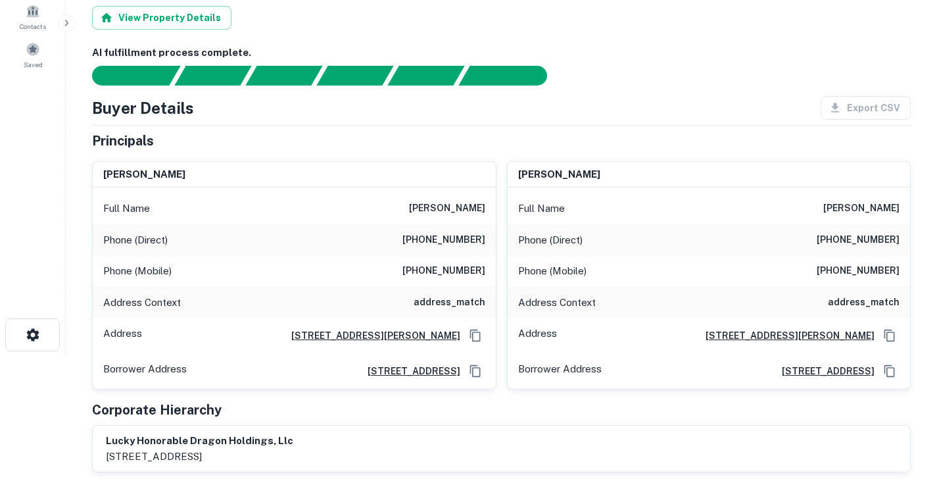
click at [450, 245] on h6 "(805) 320-6430" at bounding box center [443, 240] width 83 height 16
copy h6 "(805) 320-6430"
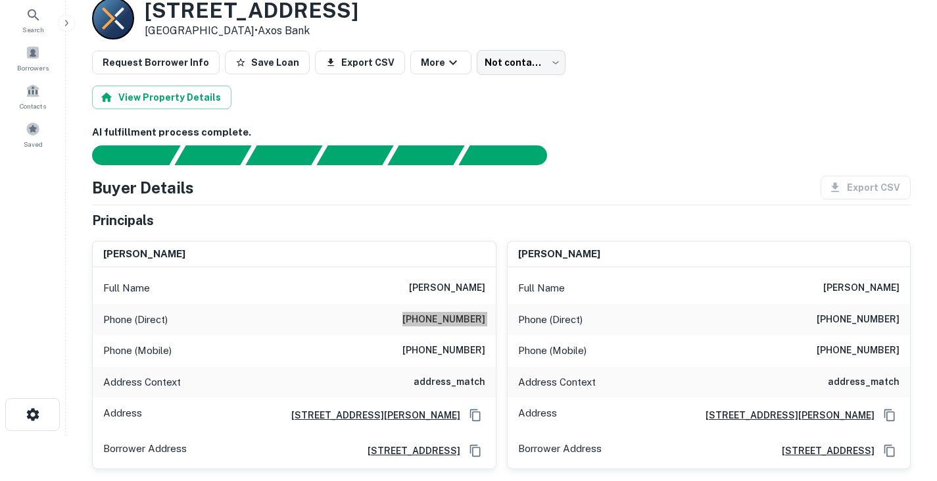
scroll to position [24, 0]
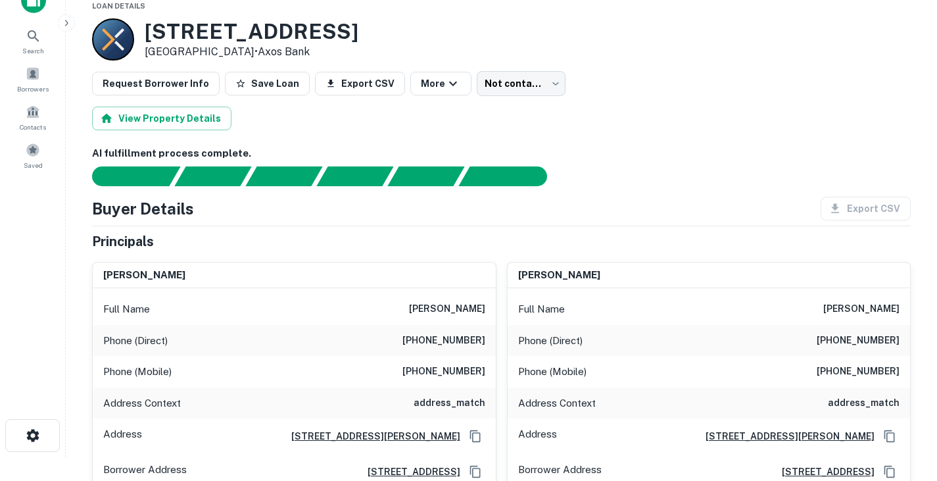
click at [358, 228] on div "Buyer Details Export CSV Principals scott hughes Full Name scott hughes Phone (…" at bounding box center [501, 385] width 819 height 377
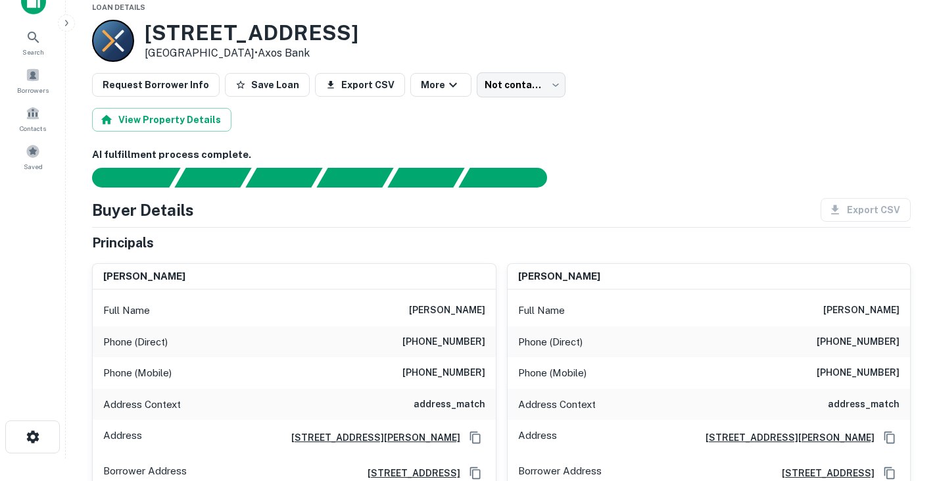
scroll to position [0, 0]
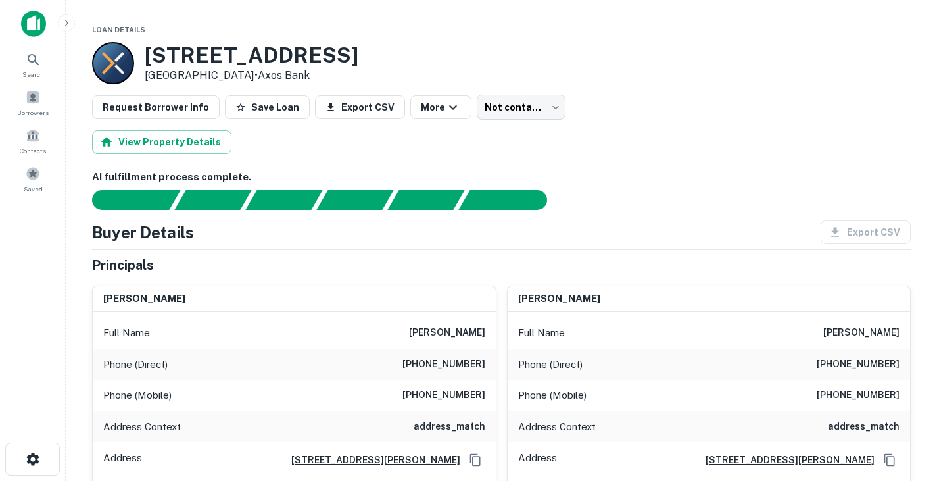
drag, startPoint x: 147, startPoint y: 59, endPoint x: 254, endPoint y: 74, distance: 108.9
click at [254, 74] on div "216 Arcadia Pl San Antonio, TX 78209 • Axos Bank" at bounding box center [252, 63] width 214 height 41
copy div "216 Arcadia Pl San Antonio, TX 78209"
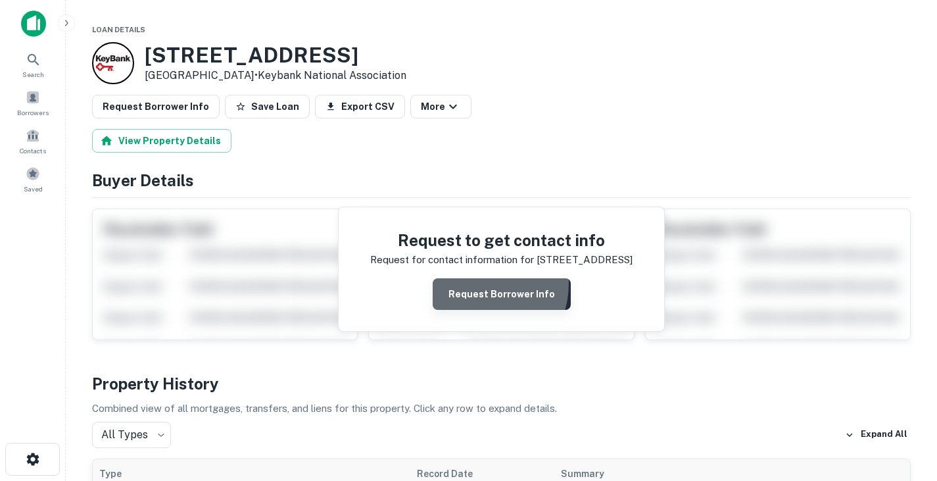
click at [482, 284] on button "Request Borrower Info" at bounding box center [502, 294] width 138 height 32
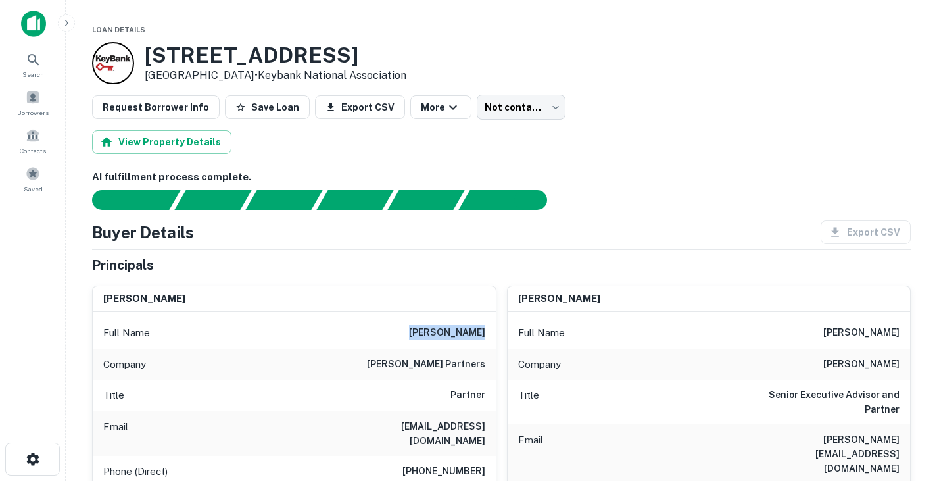
drag, startPoint x: 442, startPoint y: 332, endPoint x: 492, endPoint y: 335, distance: 50.7
click at [492, 335] on div "Full Name mark hamilton" at bounding box center [294, 333] width 403 height 32
copy h6 "mark hamilton"
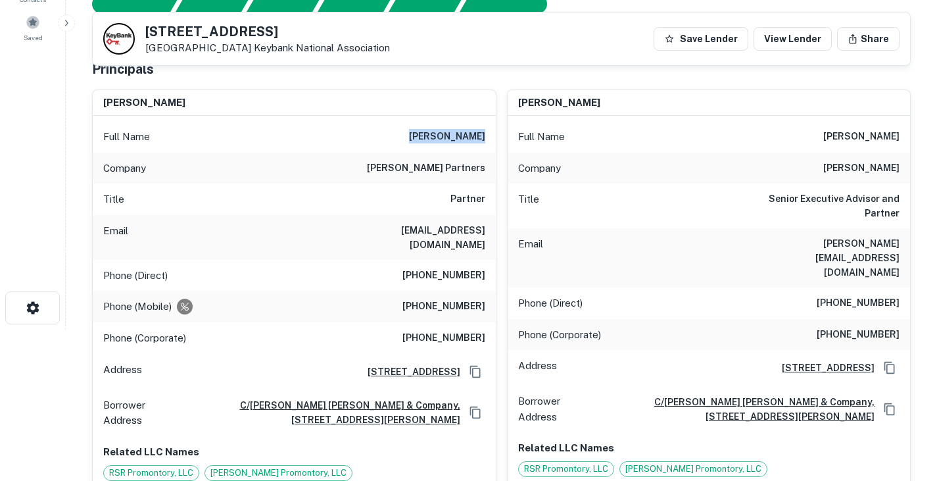
scroll to position [153, 0]
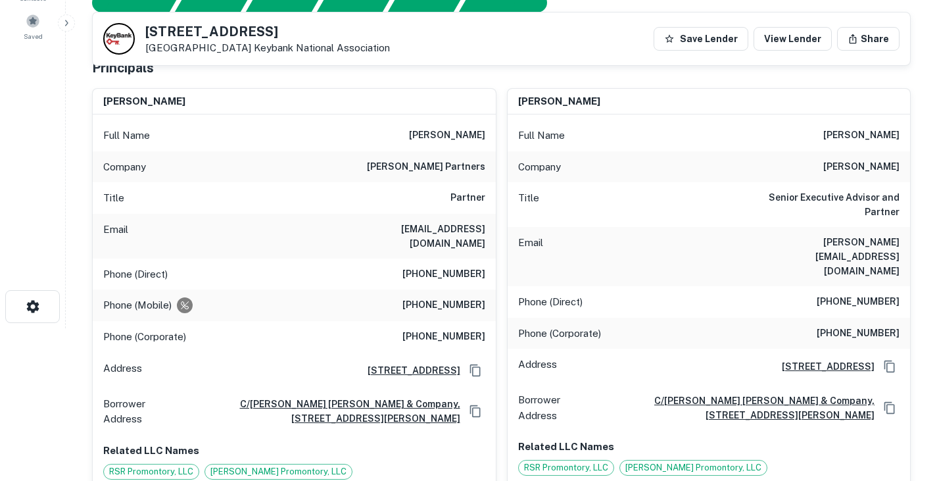
click at [452, 223] on h6 "mhamilton@hpre.com" at bounding box center [406, 236] width 158 height 29
copy h6 "mhamilton@hpre.com"
click at [442, 266] on h6 "(630) 250-4878" at bounding box center [443, 274] width 83 height 16
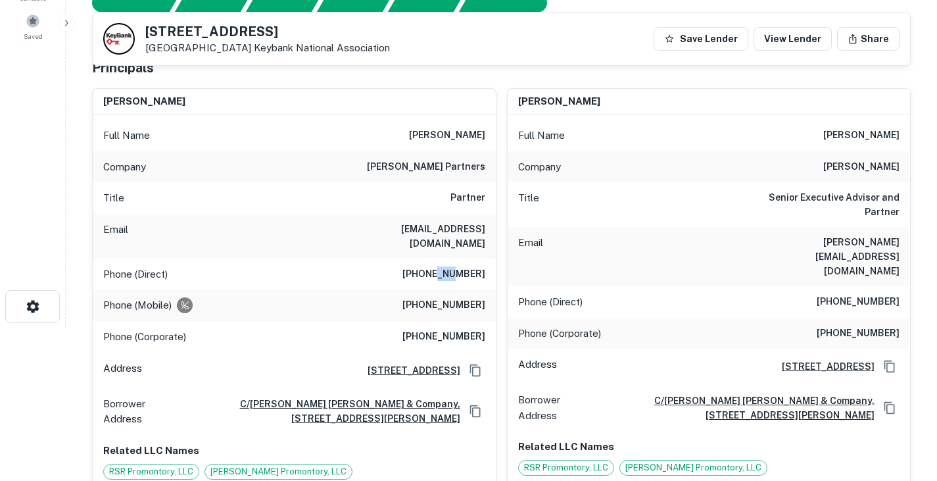
click at [442, 266] on h6 "(630) 250-4878" at bounding box center [443, 274] width 83 height 16
copy h6 "(630) 250-4878"
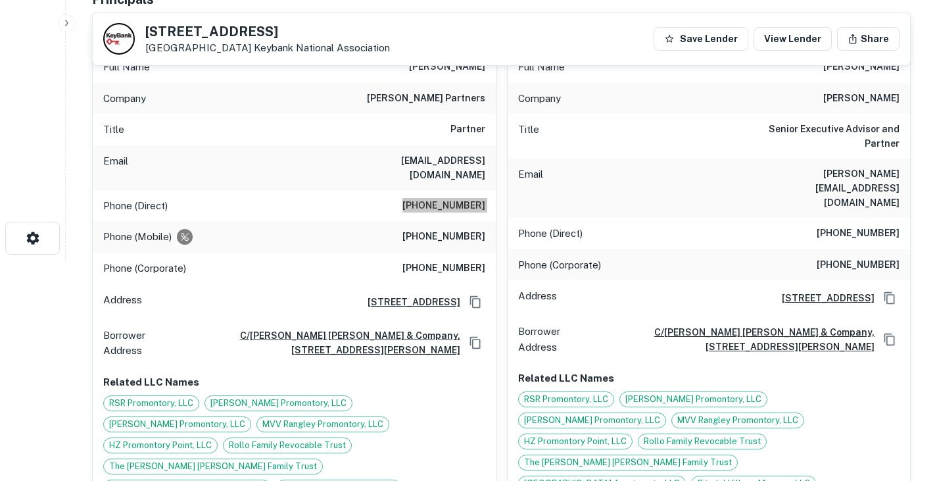
scroll to position [0, 0]
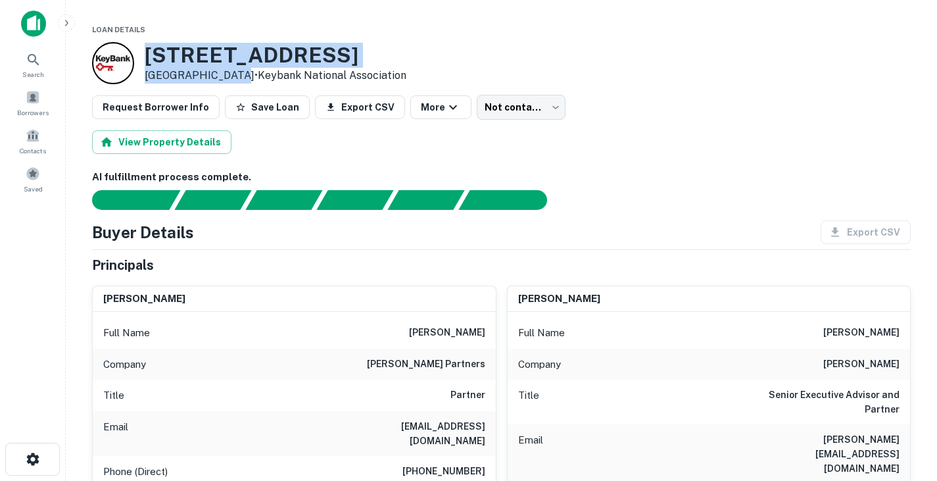
drag, startPoint x: 147, startPoint y: 59, endPoint x: 228, endPoint y: 78, distance: 82.5
click at [228, 78] on div "2250 Ridgepoint Dr Austin, TX 78754 • Keybank National Association" at bounding box center [276, 63] width 262 height 41
copy div "2250 Ridgepoint Dr Austin, TX 78754"
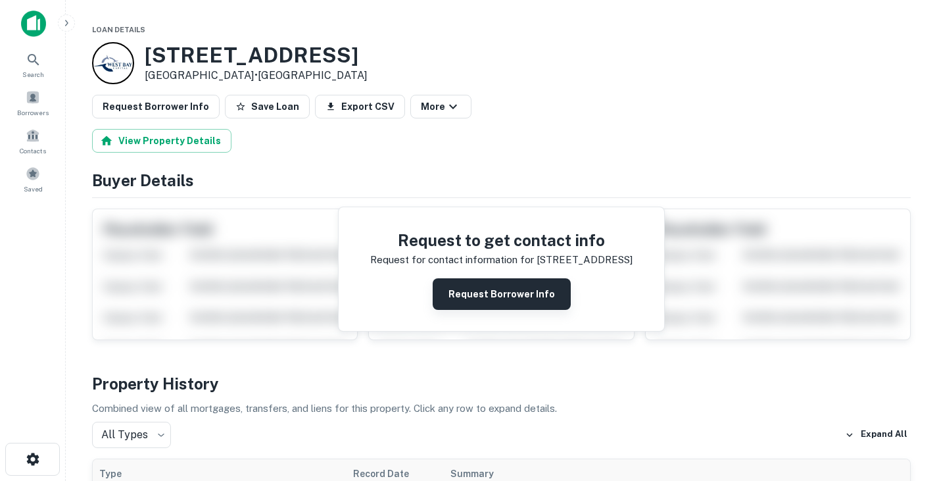
click at [481, 289] on button "Request Borrower Info" at bounding box center [502, 294] width 138 height 32
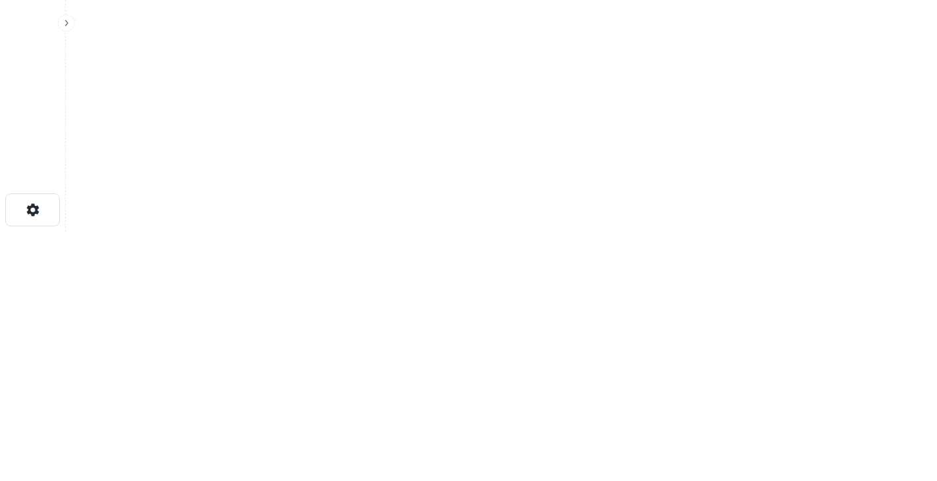
scroll to position [187, 0]
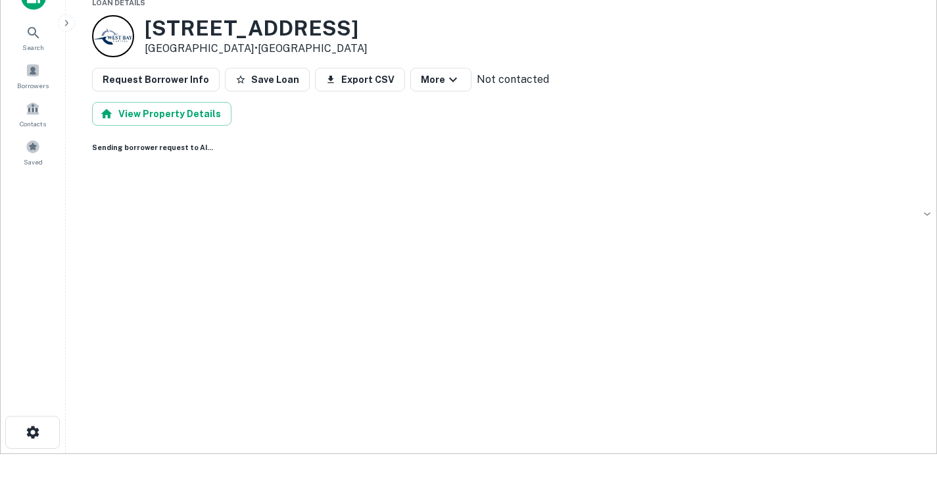
scroll to position [18, 0]
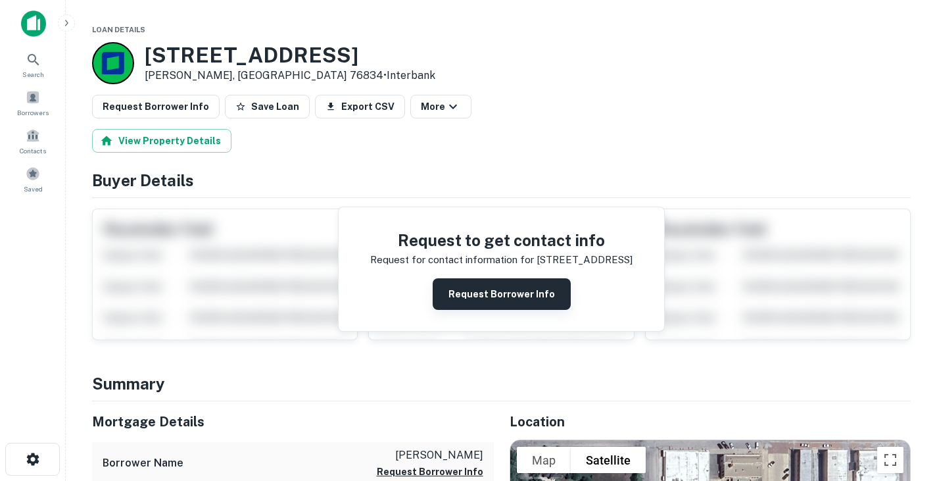
click at [498, 300] on button "Request Borrower Info" at bounding box center [502, 294] width 138 height 32
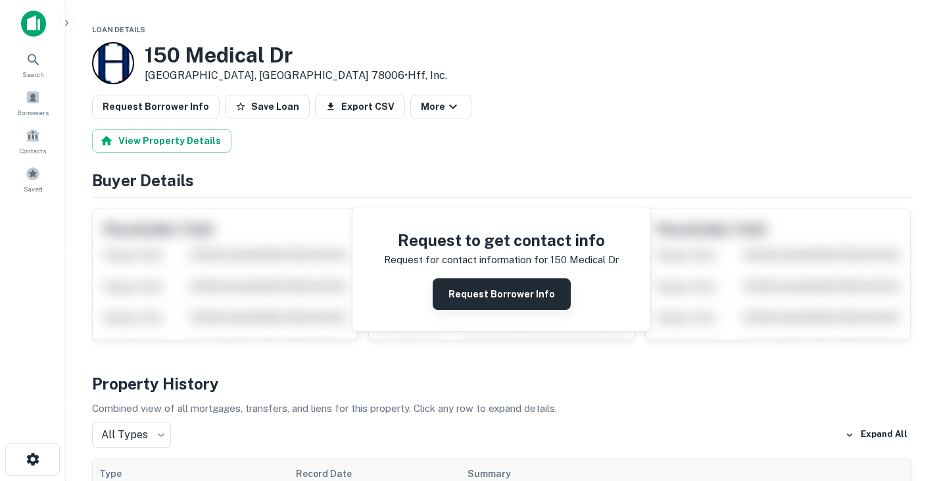
click at [521, 297] on button "Request Borrower Info" at bounding box center [502, 294] width 138 height 32
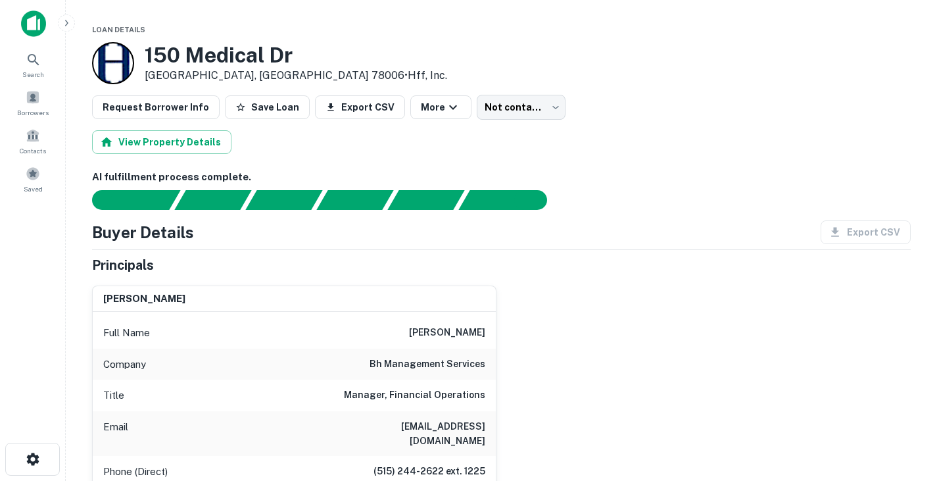
click at [461, 323] on div "Full Name debbie sanford" at bounding box center [294, 333] width 403 height 32
copy h6 "debbie sanford"
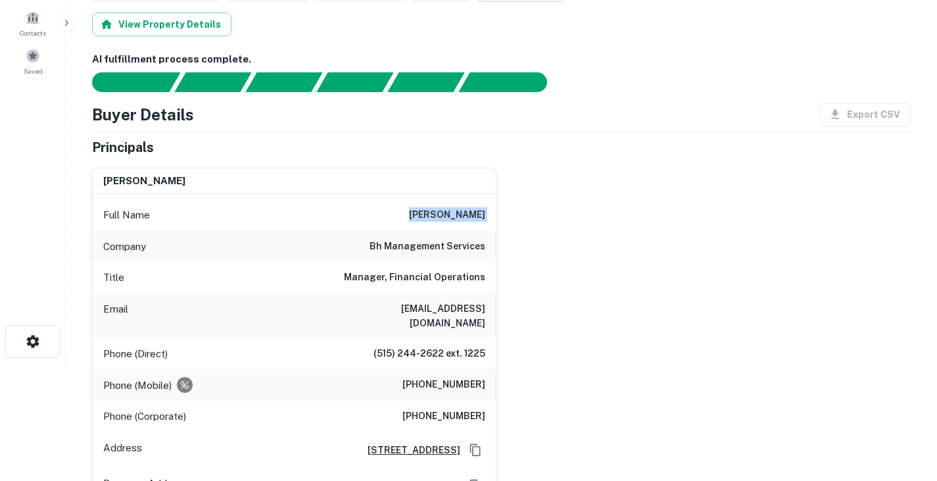
scroll to position [120, 0]
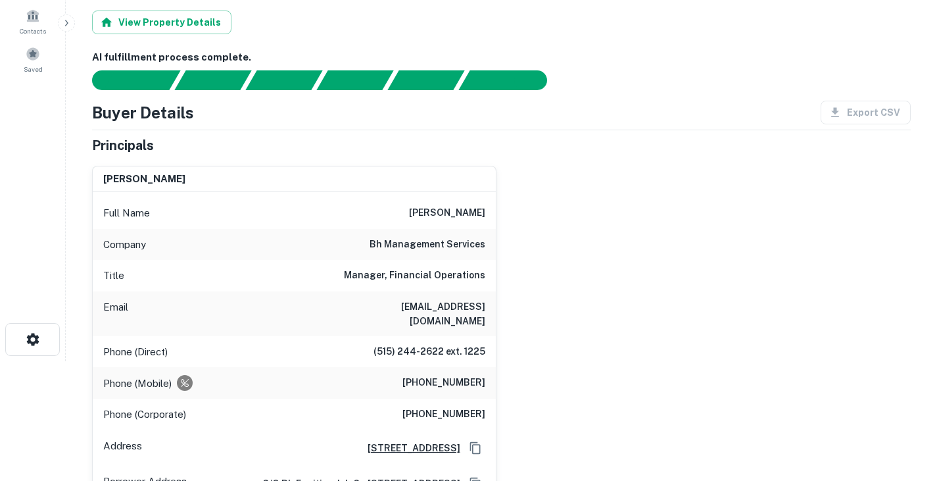
click at [421, 301] on h6 "dsanford@bhmanagement.com" at bounding box center [406, 313] width 158 height 29
copy h6 "dsanford@bhmanagement.com"
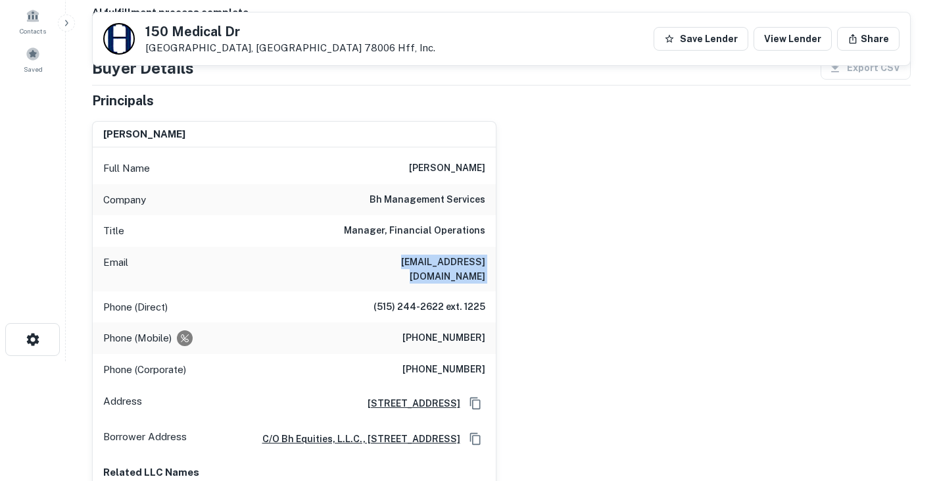
scroll to position [246, 0]
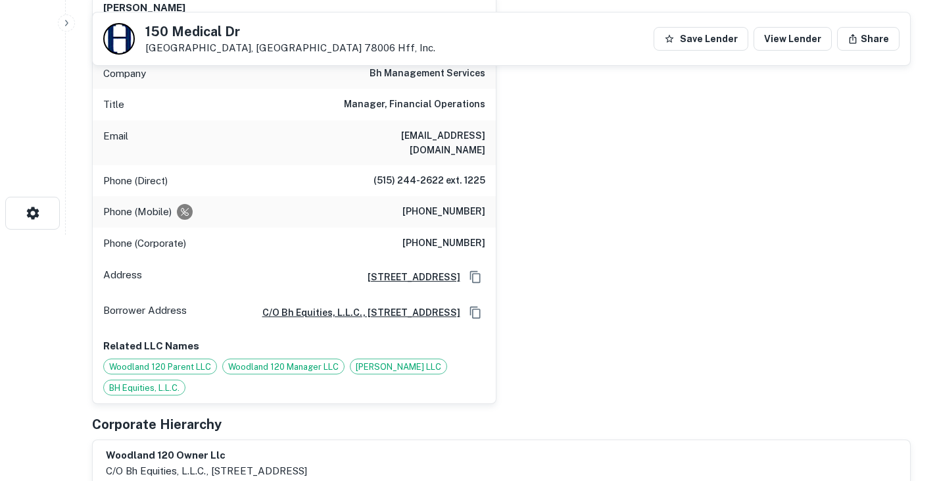
click at [443, 204] on h6 "(515) 556-8421" at bounding box center [443, 212] width 83 height 16
copy h6 "(515) 556-8421"
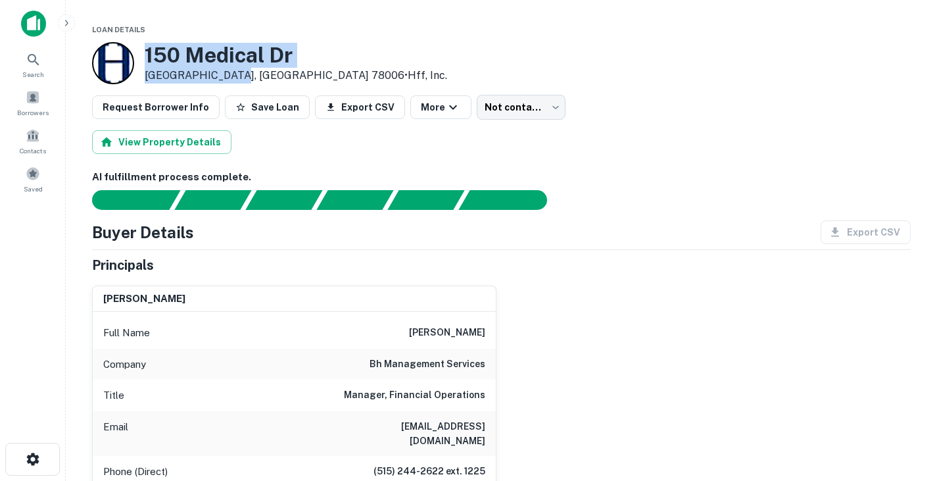
drag, startPoint x: 147, startPoint y: 48, endPoint x: 231, endPoint y: 75, distance: 88.4
click at [231, 75] on div "150 Medical Dr Boerne, TX 78006 • Hff, Inc." at bounding box center [296, 63] width 302 height 41
copy div "150 Medical Dr Boerne, TX 78006"
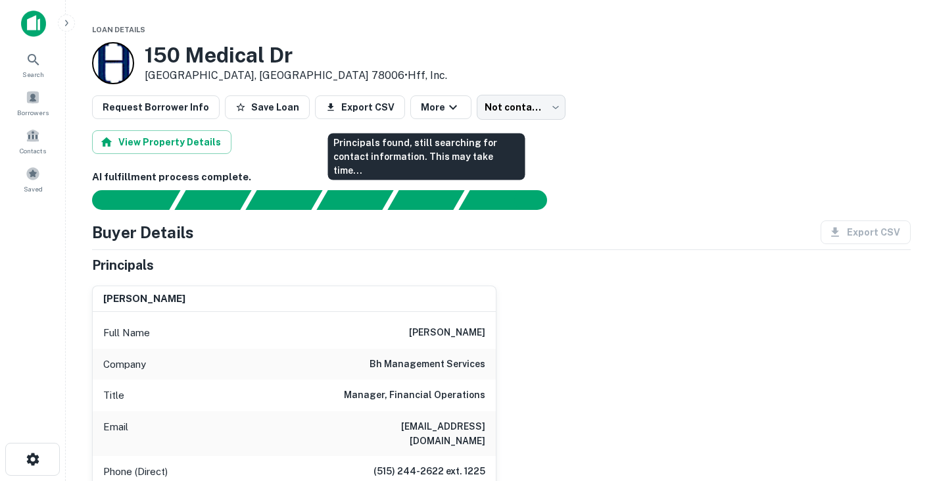
click at [452, 160] on div "Principals found, still searching for contact information. This may take time..." at bounding box center [426, 156] width 197 height 47
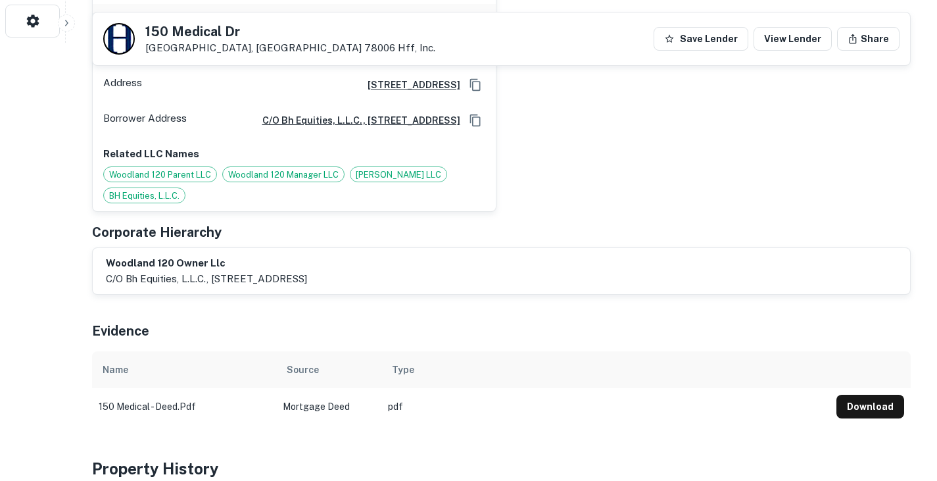
scroll to position [400, 0]
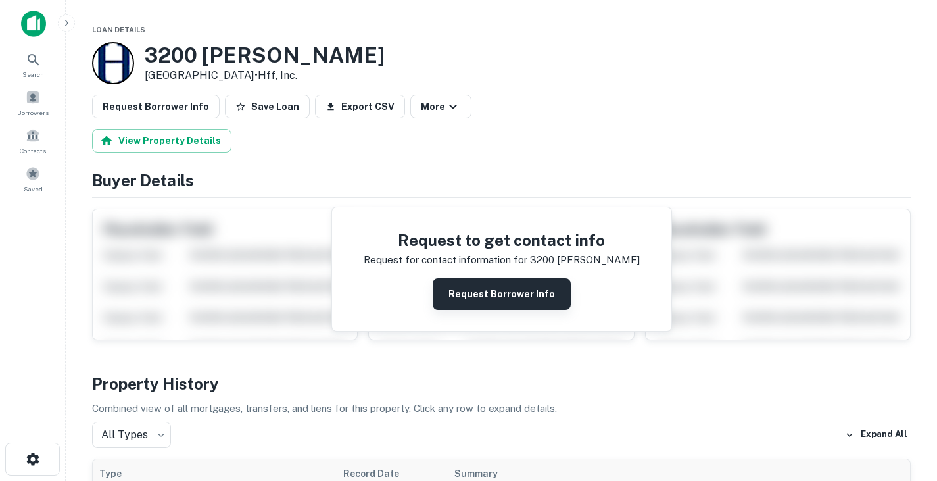
click at [479, 297] on button "Request Borrower Info" at bounding box center [502, 294] width 138 height 32
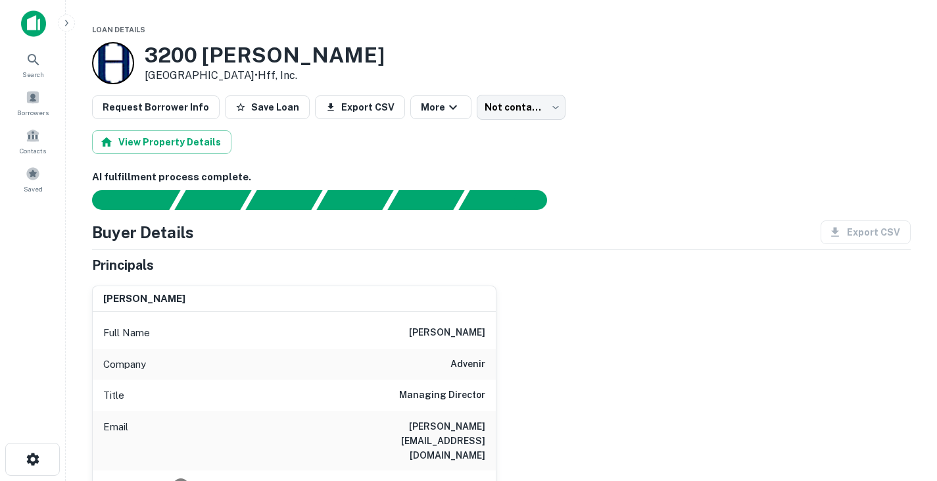
click at [424, 333] on h6 "[PERSON_NAME]" at bounding box center [447, 333] width 76 height 16
copy h6 "[PERSON_NAME]"
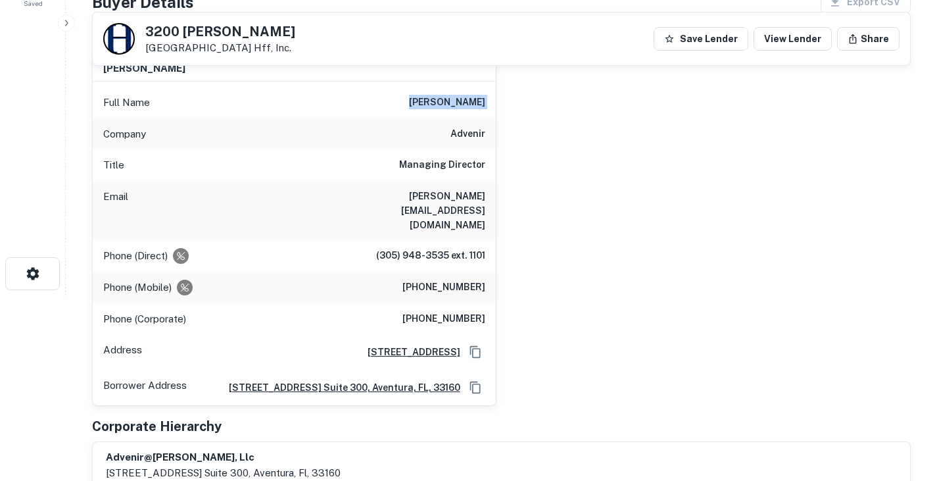
scroll to position [189, 0]
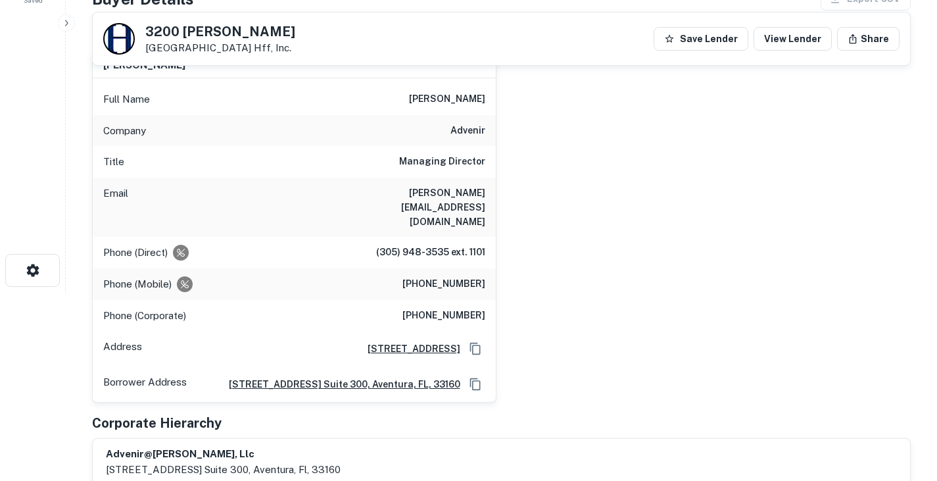
click at [454, 276] on h6 "[PHONE_NUMBER]" at bounding box center [443, 284] width 83 height 16
copy h6 "[PHONE_NUMBER]"
click at [456, 192] on h6 "[PERSON_NAME][EMAIL_ADDRESS][DOMAIN_NAME]" at bounding box center [406, 206] width 158 height 43
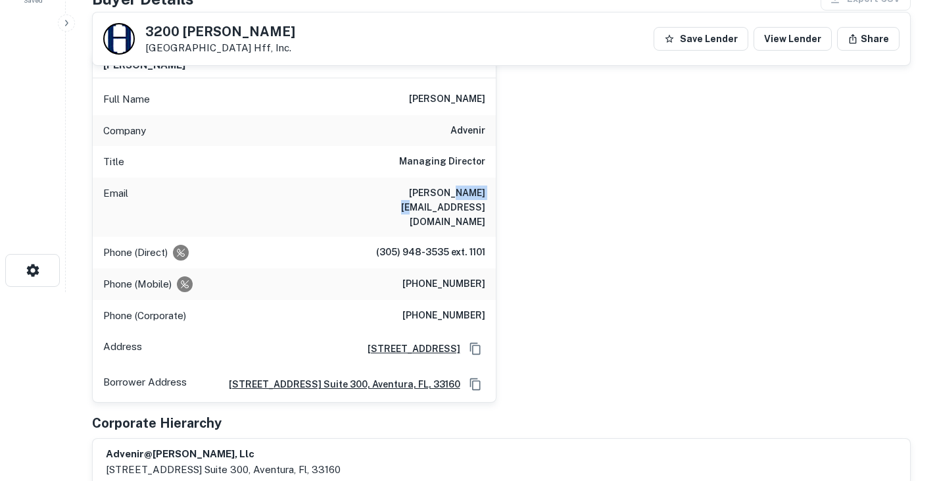
click at [456, 192] on h6 "[PERSON_NAME][EMAIL_ADDRESS][DOMAIN_NAME]" at bounding box center [406, 206] width 158 height 43
copy h6 "[PERSON_NAME][EMAIL_ADDRESS][DOMAIN_NAME]"
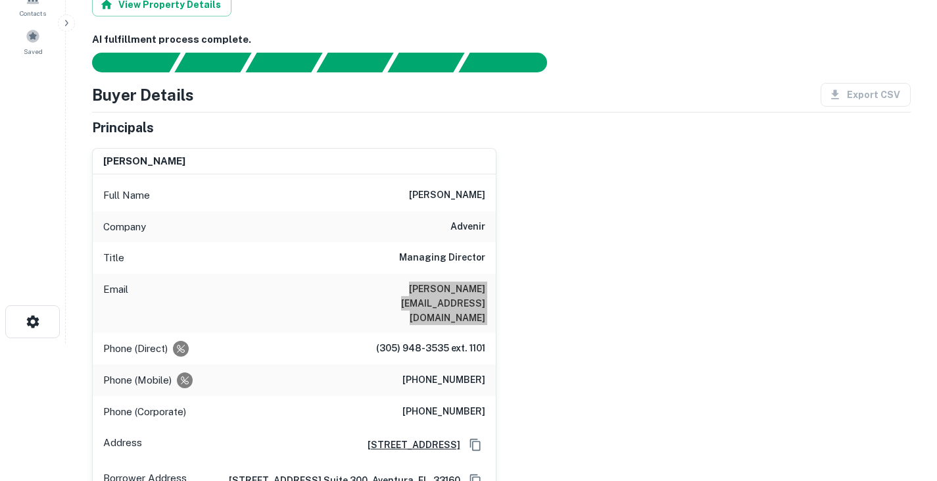
scroll to position [0, 0]
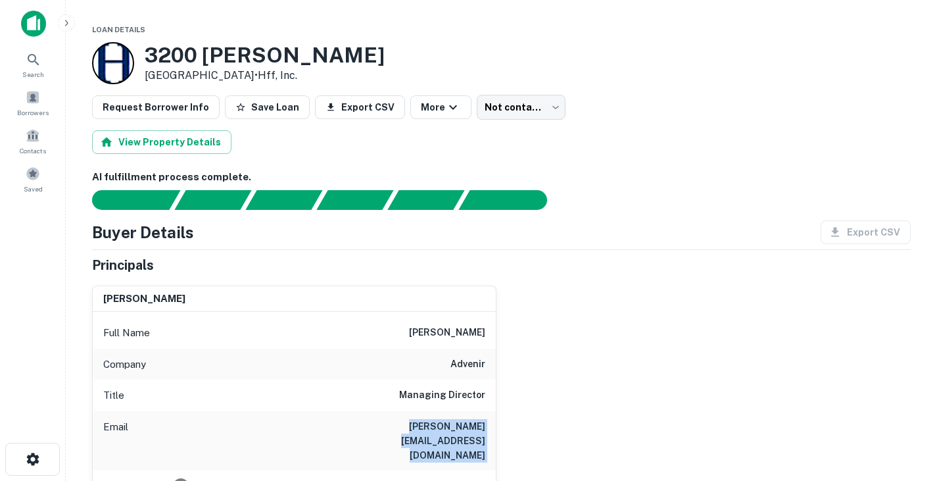
drag, startPoint x: 147, startPoint y: 56, endPoint x: 238, endPoint y: 76, distance: 92.9
click at [238, 76] on div "[STREET_ADDRESS][PERSON_NAME] • Hff, Inc." at bounding box center [265, 63] width 240 height 41
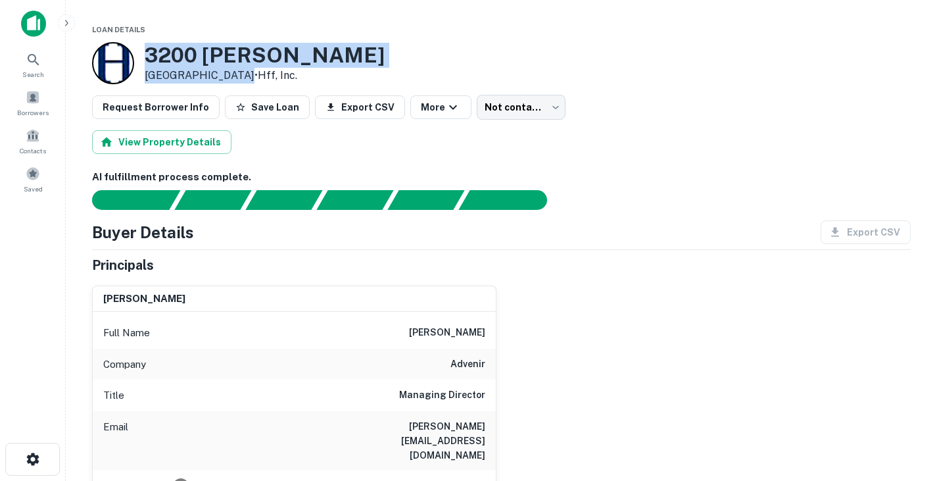
copy div "[STREET_ADDRESS][PERSON_NAME]"
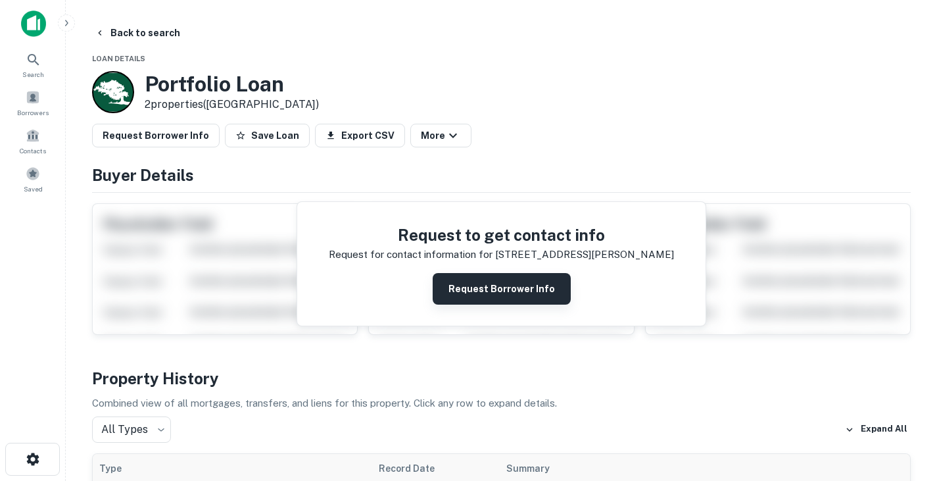
click at [464, 286] on button "Request Borrower Info" at bounding box center [502, 289] width 138 height 32
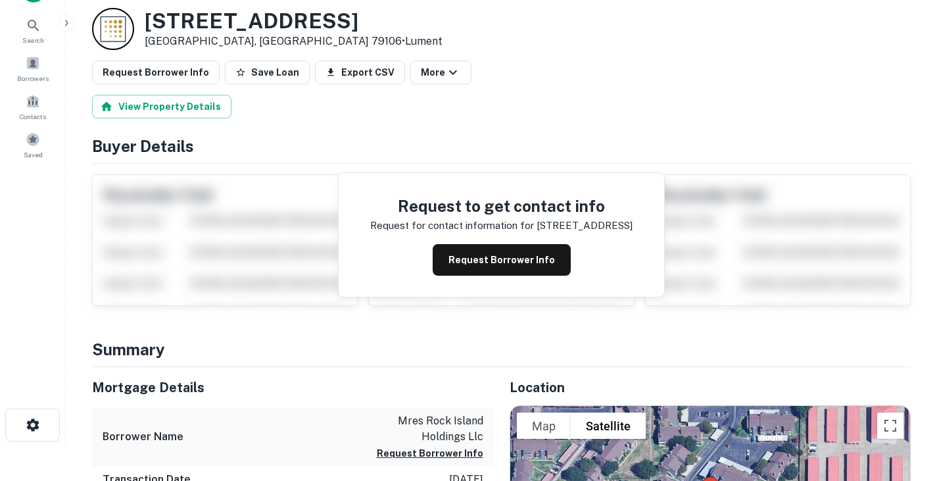
scroll to position [26, 0]
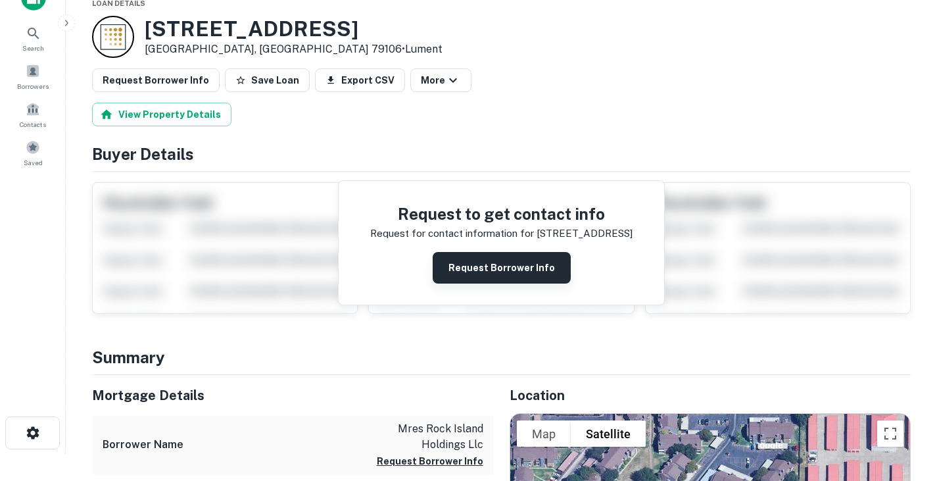
click at [459, 265] on button "Request Borrower Info" at bounding box center [502, 268] width 138 height 32
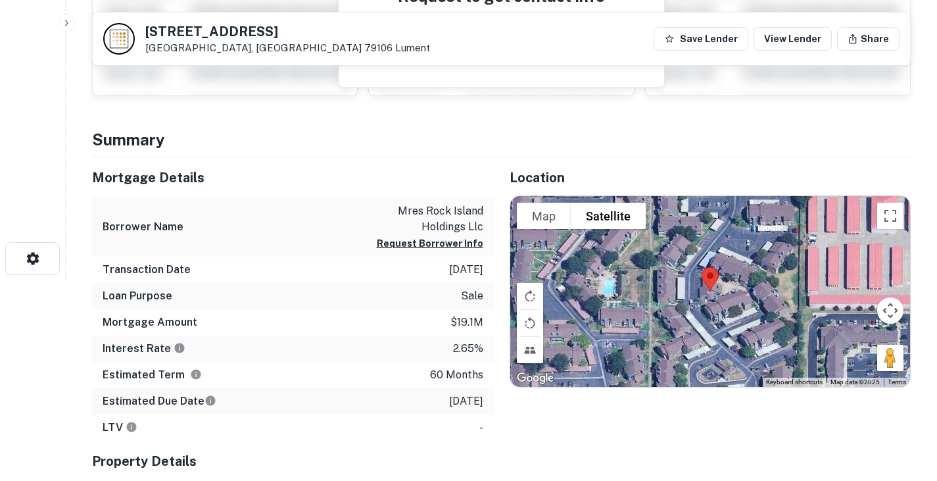
scroll to position [0, 0]
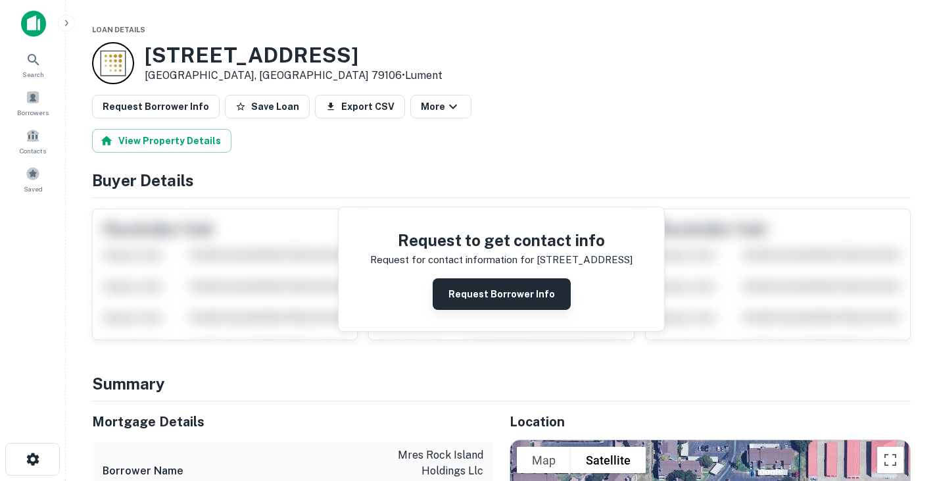
click at [504, 298] on button "Request Borrower Info" at bounding box center [502, 294] width 138 height 32
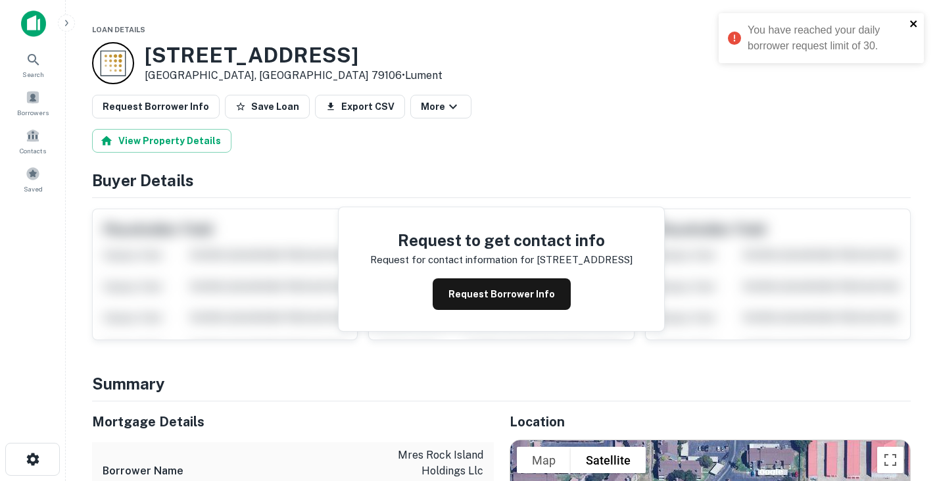
click at [915, 24] on icon "close" at bounding box center [913, 23] width 9 height 11
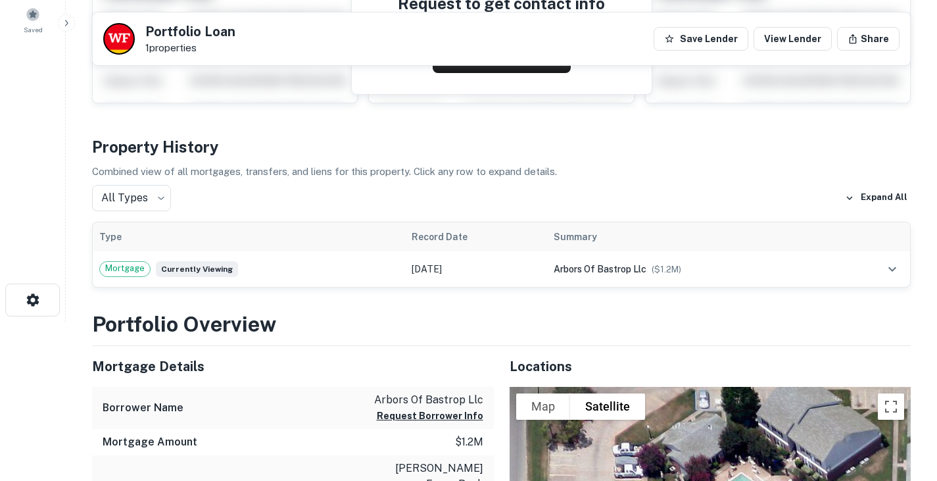
scroll to position [135, 0]
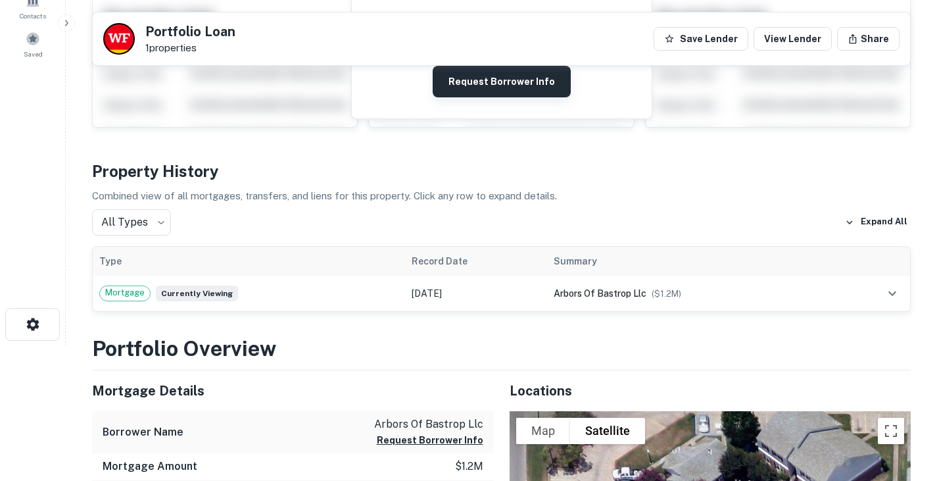
click at [481, 87] on button "Request Borrower Info" at bounding box center [502, 82] width 138 height 32
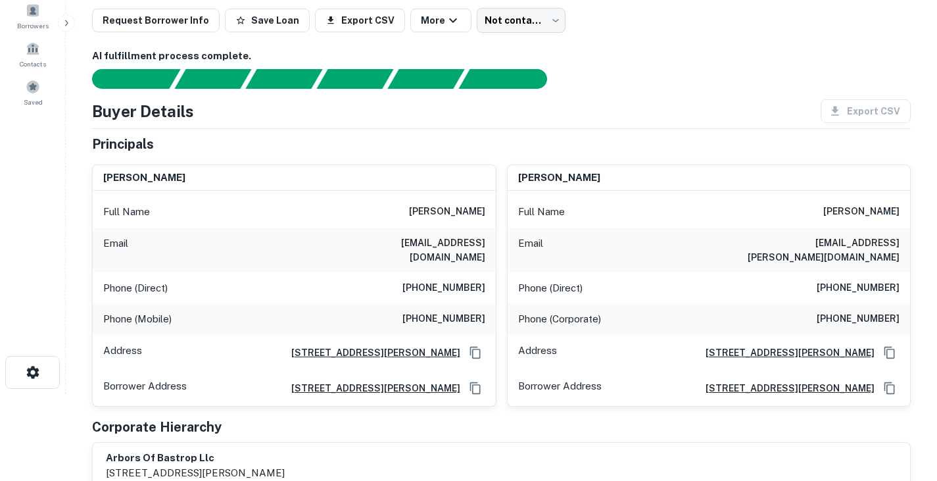
scroll to position [87, 0]
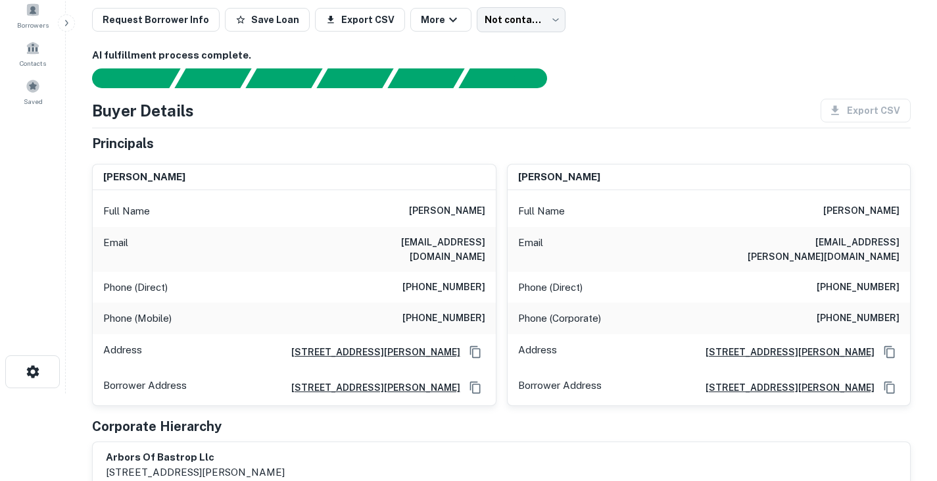
click at [463, 208] on h6 "prati shah" at bounding box center [447, 211] width 76 height 16
copy h6 "prati shah"
click at [460, 241] on h6 "pratideep@att.net" at bounding box center [406, 249] width 158 height 29
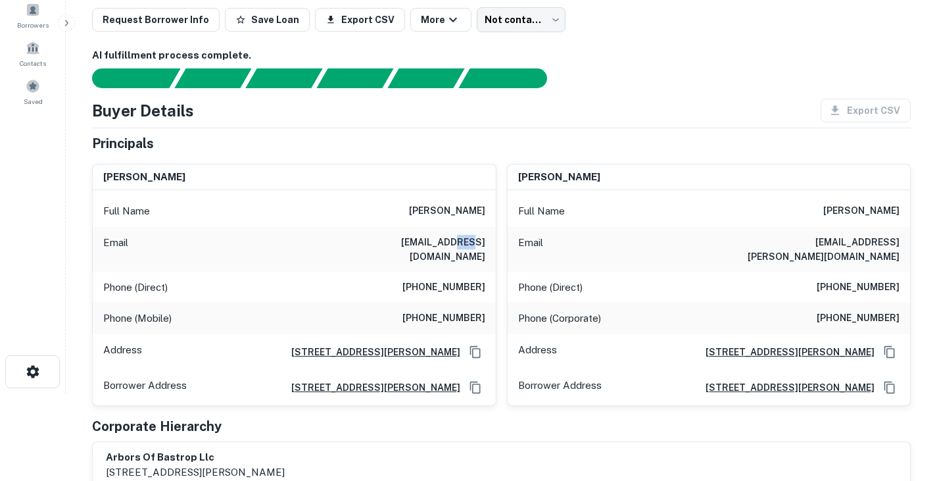
click at [460, 241] on h6 "pratideep@att.net" at bounding box center [406, 249] width 158 height 29
copy h6 "pratideep@att.net"
click at [441, 279] on h6 "(941) 753-1900" at bounding box center [443, 287] width 83 height 16
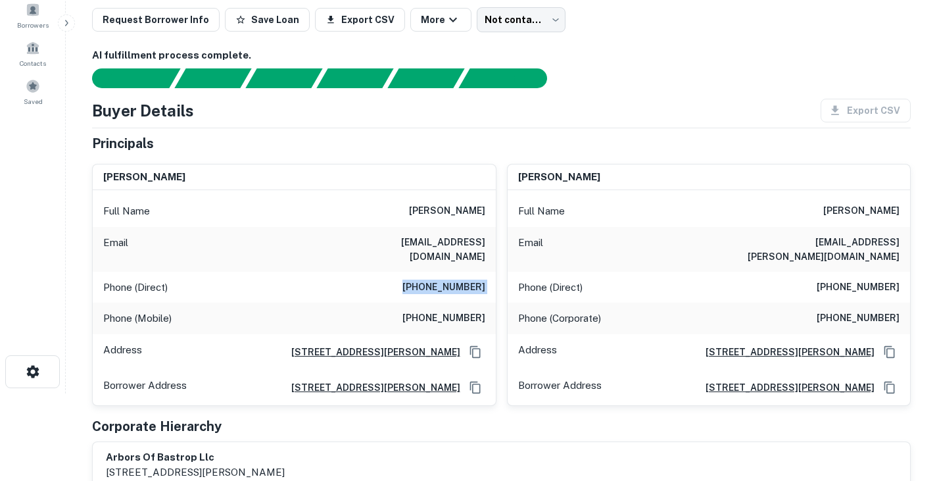
click at [441, 279] on h6 "(941) 753-1900" at bounding box center [443, 287] width 83 height 16
copy h6 "(941) 753-1900"
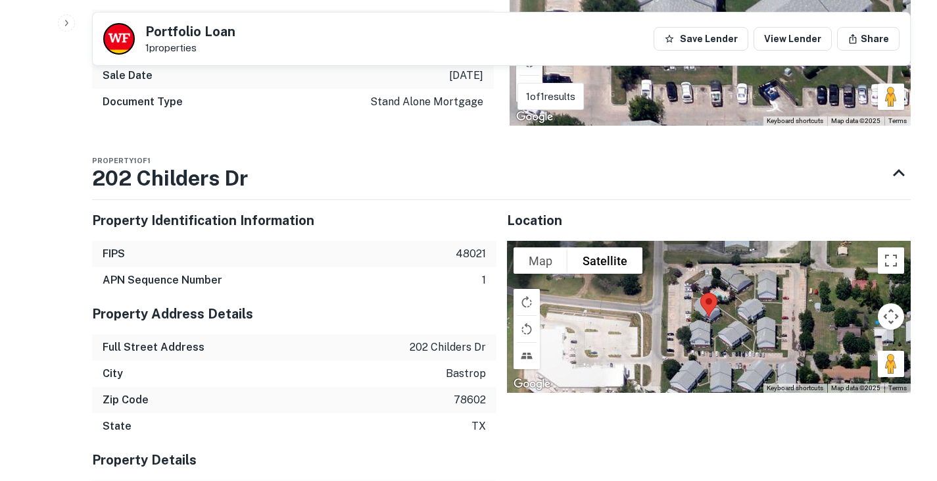
scroll to position [1056, 0]
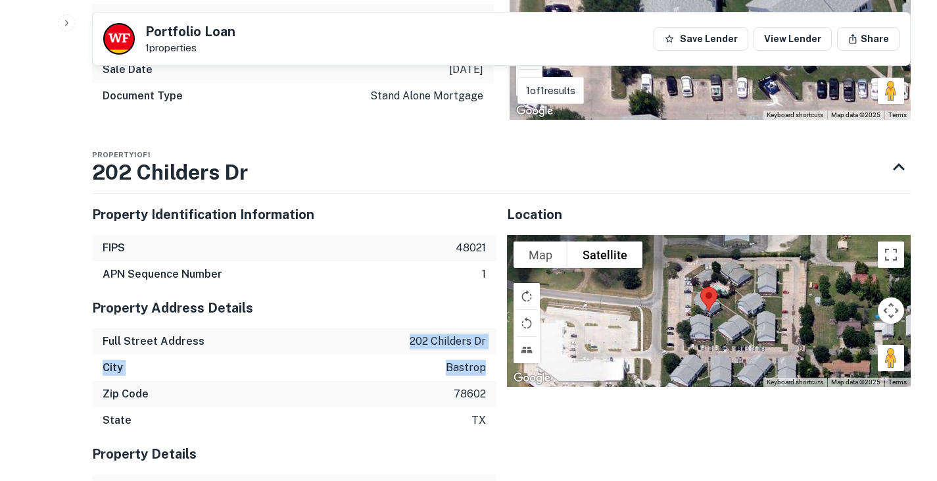
drag, startPoint x: 410, startPoint y: 293, endPoint x: 492, endPoint y: 331, distance: 90.0
click at [492, 331] on div "Property Address Details Full Street Address 202 childers dr City bastrop Zip C…" at bounding box center [294, 360] width 404 height 146
copy div "202 childers dr City bastrop"
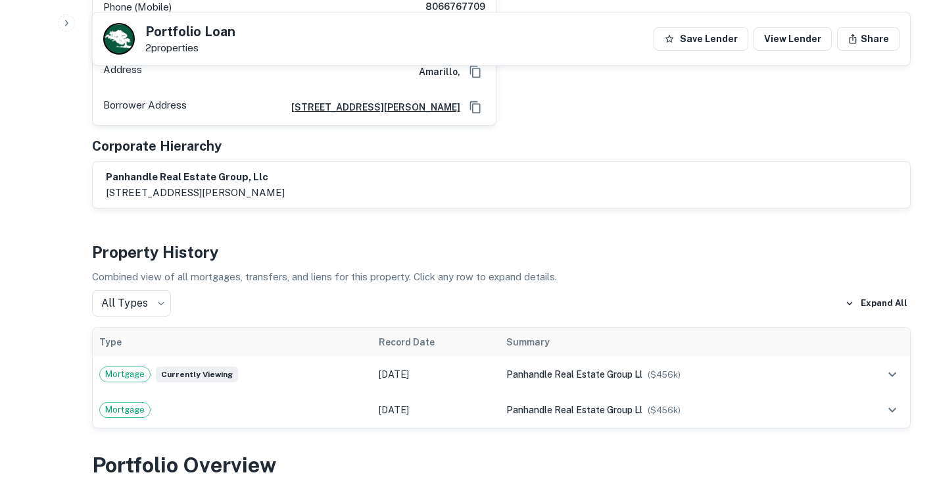
scroll to position [746, 0]
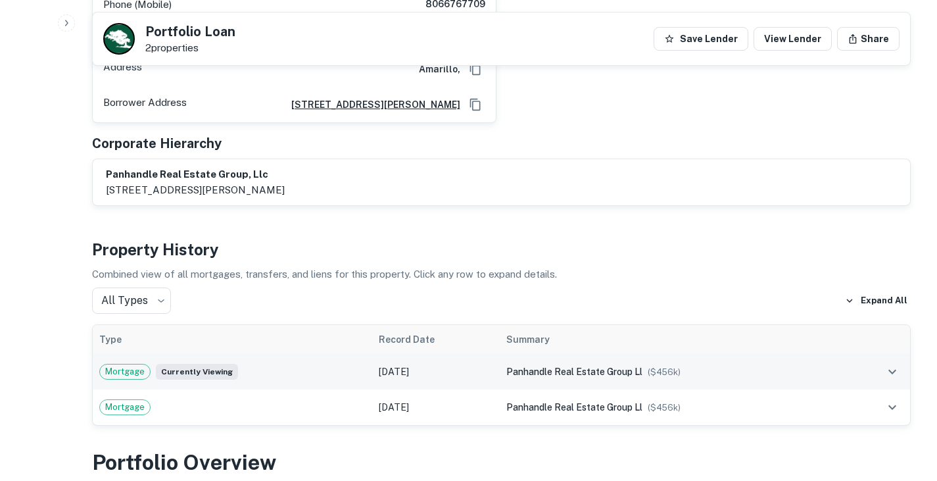
click at [341, 364] on div "Mortgage Currently viewing" at bounding box center [232, 372] width 266 height 16
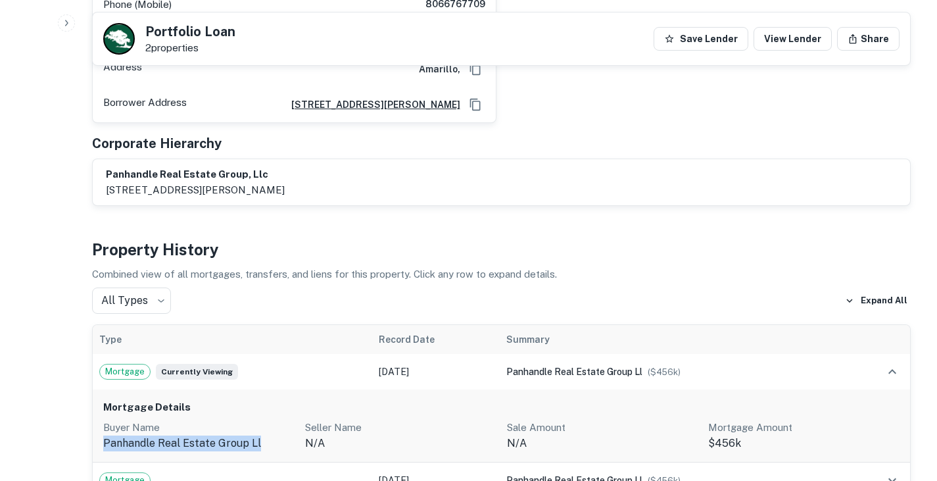
drag, startPoint x: 103, startPoint y: 401, endPoint x: 255, endPoint y: 404, distance: 152.6
click at [255, 404] on div "Mortgage Details Buyer Name panhandle real estate group ll Seller Name n/a Sale…" at bounding box center [501, 425] width 817 height 73
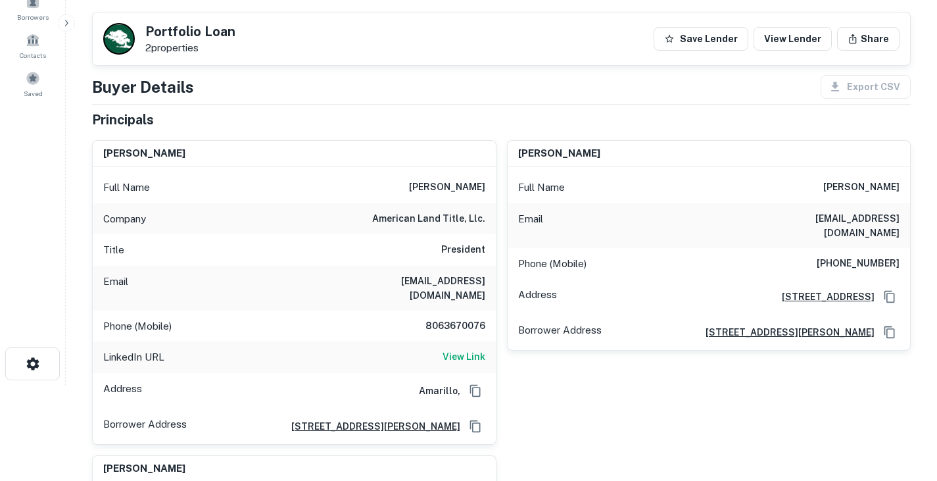
scroll to position [0, 0]
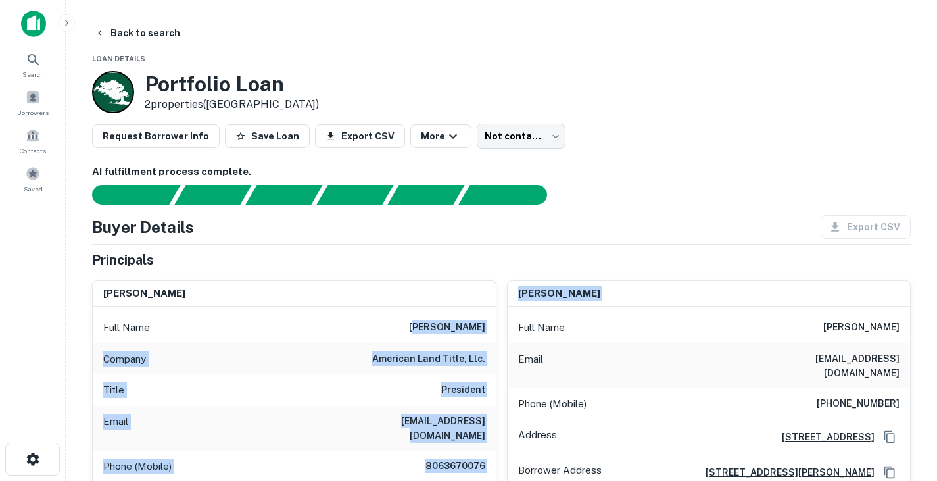
drag, startPoint x: 424, startPoint y: 325, endPoint x: 502, endPoint y: 331, distance: 78.5
click at [426, 327] on h6 "[PERSON_NAME]" at bounding box center [447, 328] width 76 height 16
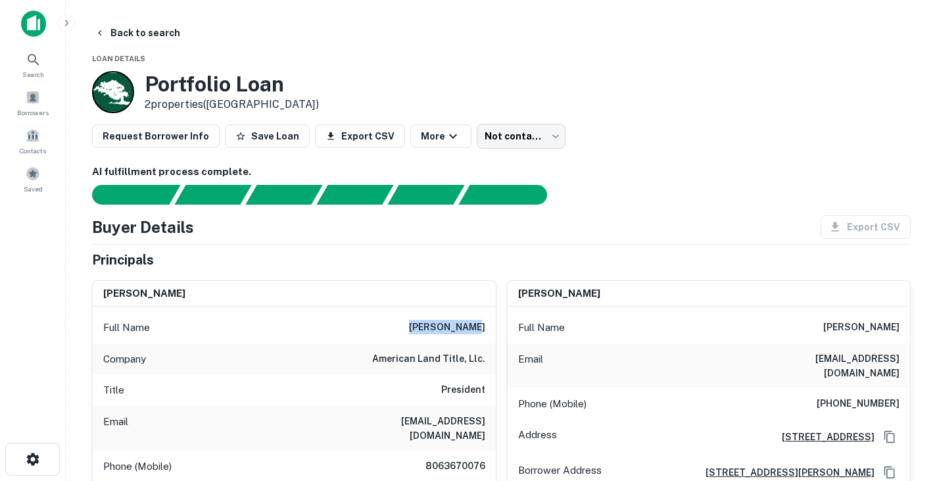
drag, startPoint x: 418, startPoint y: 326, endPoint x: 487, endPoint y: 324, distance: 69.1
click at [487, 324] on div "Full Name [PERSON_NAME]" at bounding box center [294, 328] width 403 height 32
copy h6 "[PERSON_NAME]"
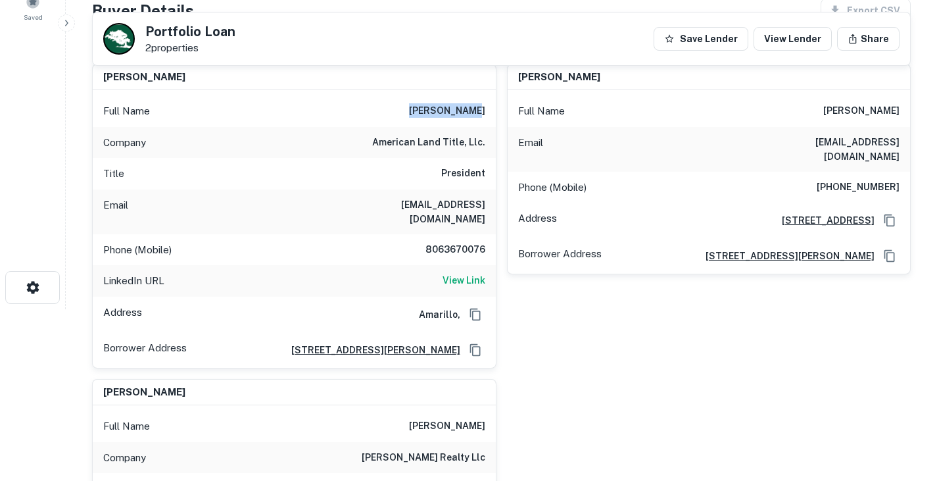
scroll to position [181, 0]
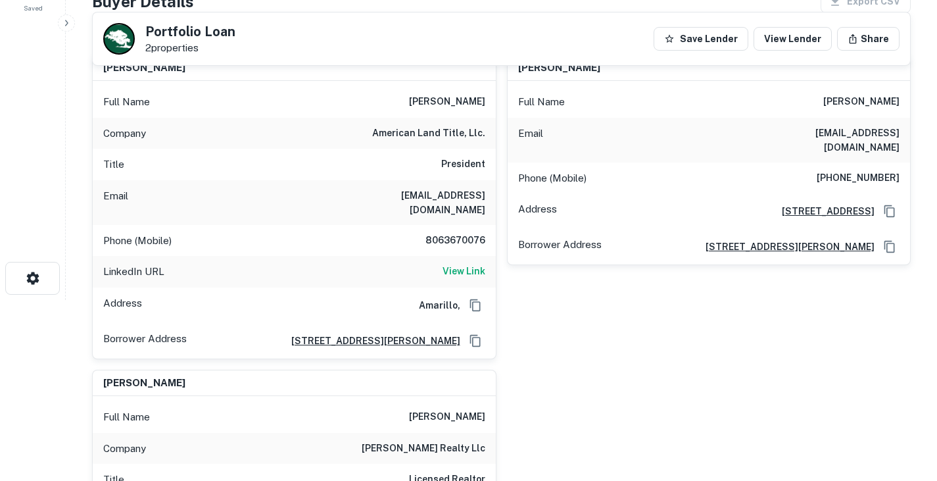
click at [419, 195] on h6 "[EMAIL_ADDRESS][DOMAIN_NAME]" at bounding box center [406, 202] width 158 height 29
copy h6 "[EMAIL_ADDRESS][DOMAIN_NAME]"
click at [443, 233] on h6 "8063670076" at bounding box center [445, 241] width 79 height 16
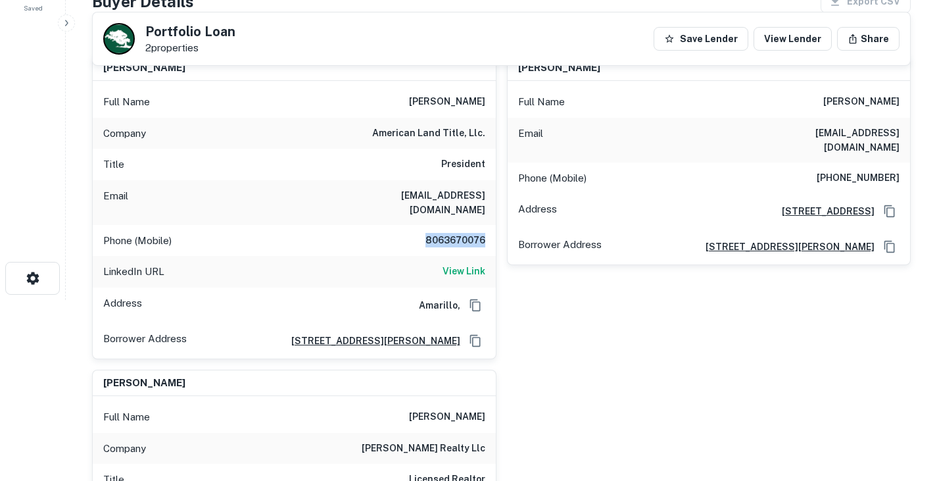
click at [443, 233] on h6 "8063670076" at bounding box center [445, 241] width 79 height 16
copy h6 "8063670076"
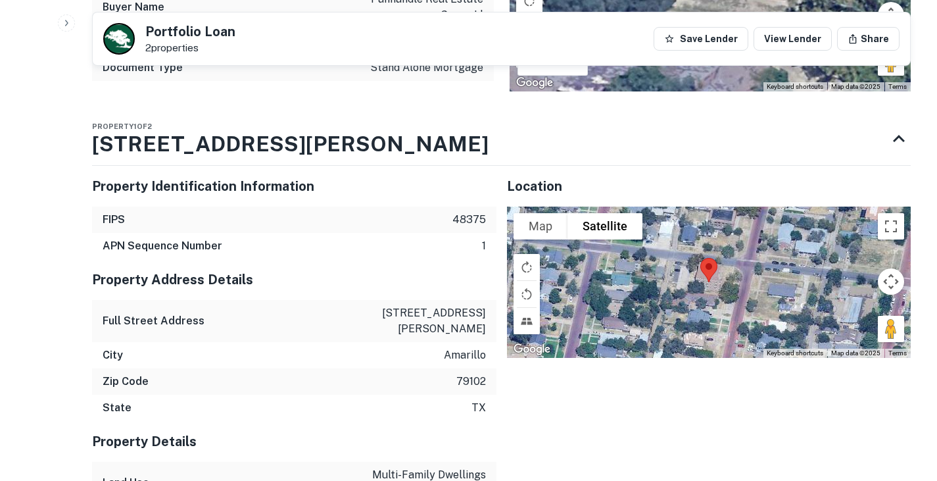
scroll to position [1573, 0]
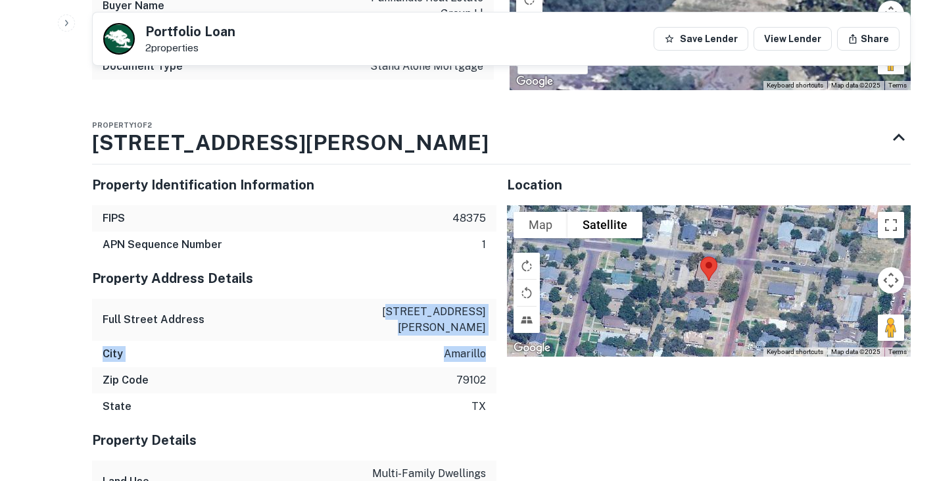
drag, startPoint x: 401, startPoint y: 266, endPoint x: 485, endPoint y: 292, distance: 87.4
click at [485, 292] on div "Property Address Details Full Street Address 1700 s jackson st City amarillo Zi…" at bounding box center [294, 339] width 404 height 162
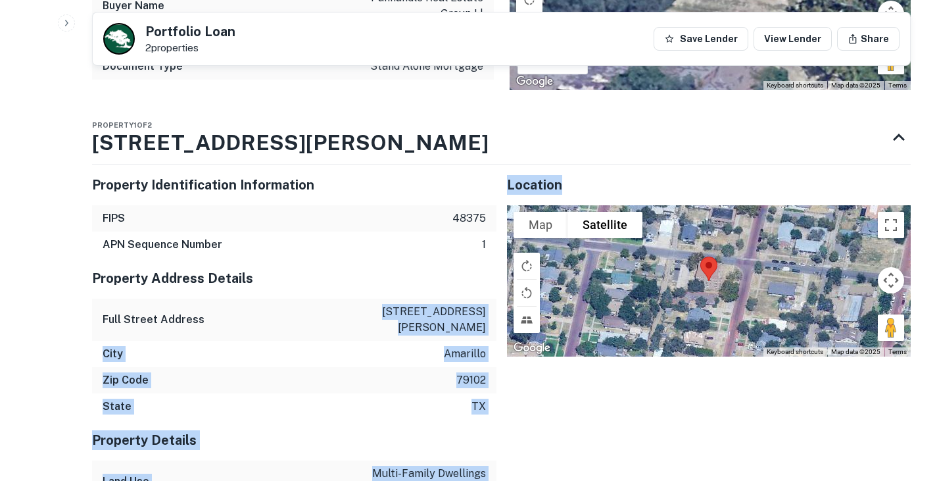
drag, startPoint x: 393, startPoint y: 269, endPoint x: 496, endPoint y: 304, distance: 109.8
click at [492, 341] on div "City amarillo" at bounding box center [294, 354] width 404 height 26
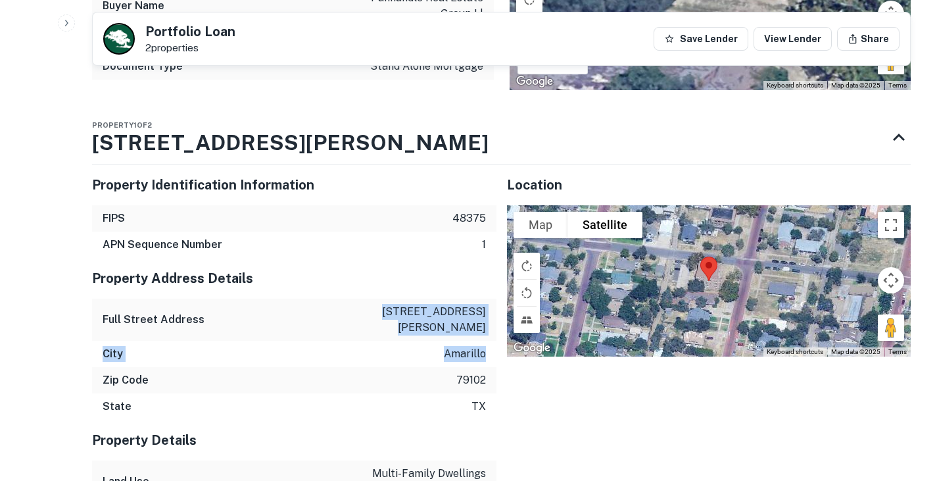
drag, startPoint x: 490, startPoint y: 294, endPoint x: 396, endPoint y: 270, distance: 97.1
click at [396, 270] on div "Property Address Details Full Street Address 1700 s jackson st City amarillo Zi…" at bounding box center [294, 339] width 404 height 162
copy div "1700 s jackson st City amarillo"
